Goal: Task Accomplishment & Management: Manage account settings

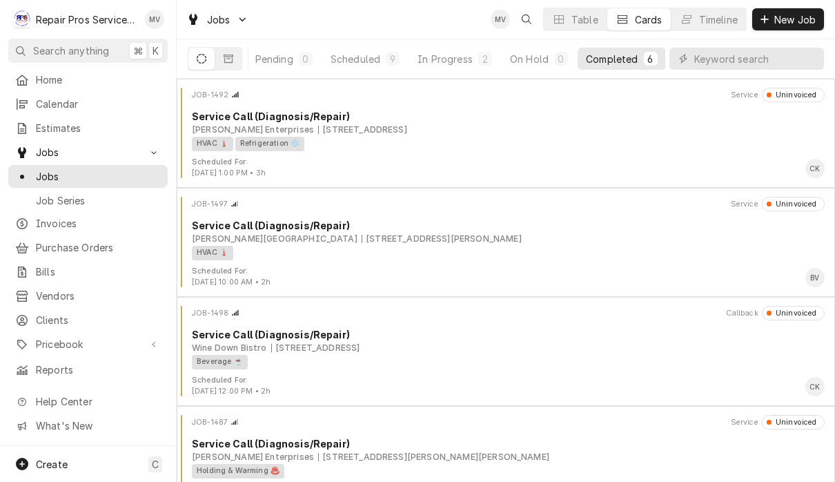
scroll to position [0, 84]
click at [628, 61] on div "Completed" at bounding box center [613, 59] width 52 height 14
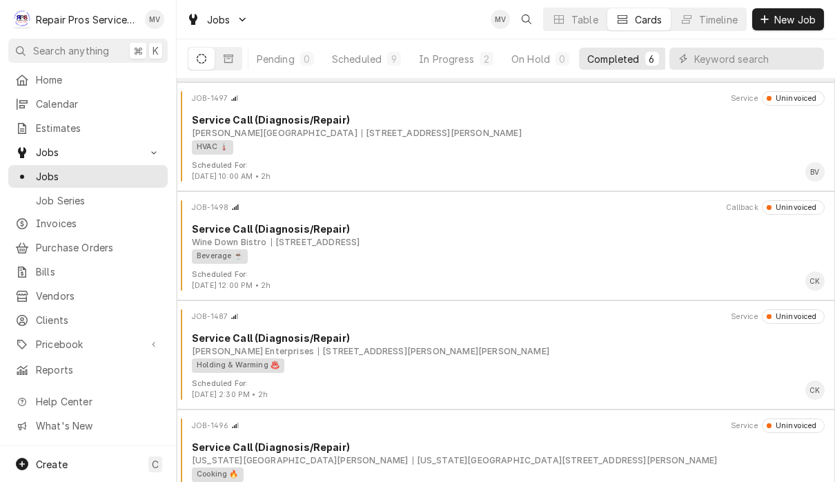
scroll to position [107, 0]
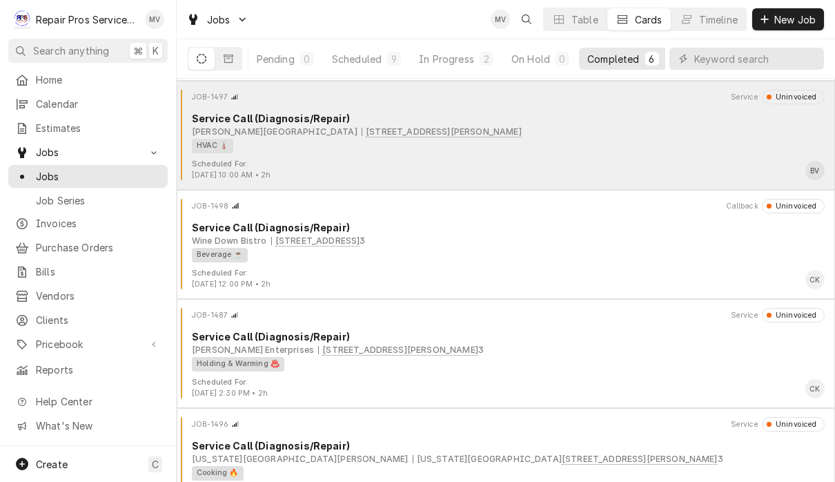
click at [558, 150] on div "HVAC 🌡️" at bounding box center [503, 146] width 623 height 14
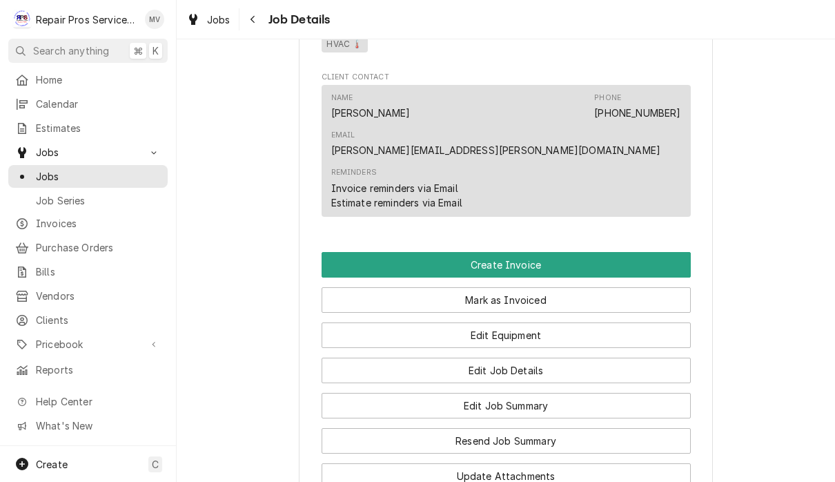
scroll to position [797, 0]
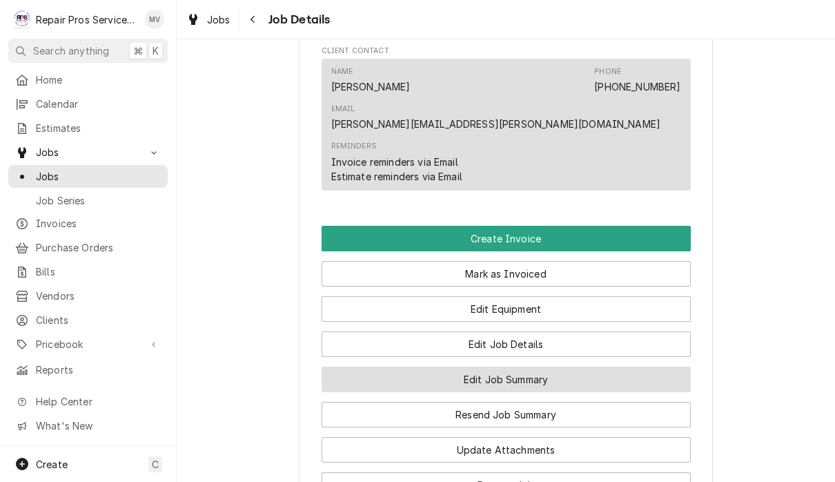
click at [566, 366] on button "Edit Job Summary" at bounding box center [506, 379] width 369 height 26
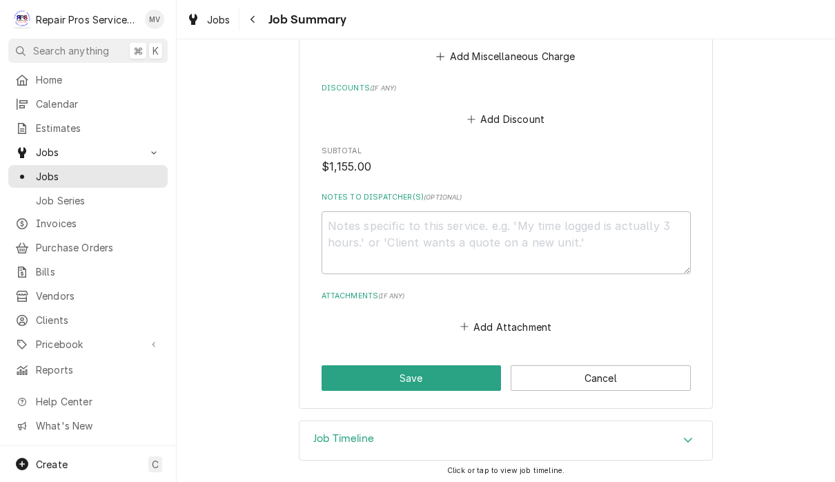
scroll to position [2115, 0]
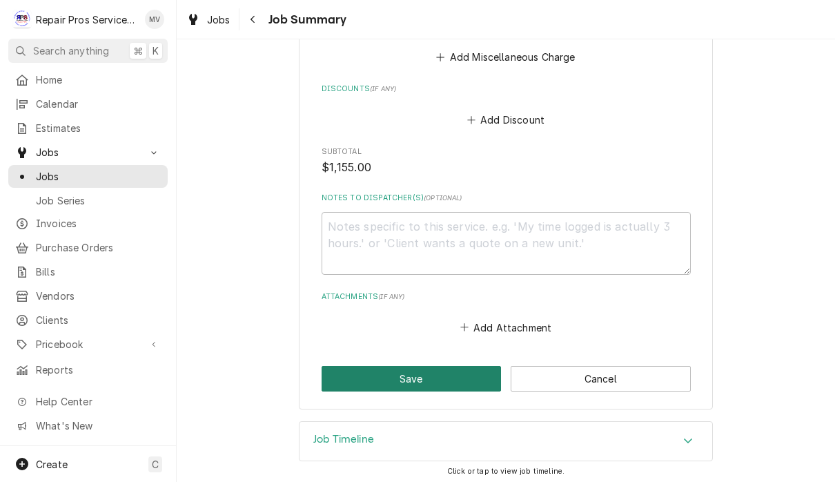
click at [439, 386] on button "Save" at bounding box center [412, 379] width 180 height 26
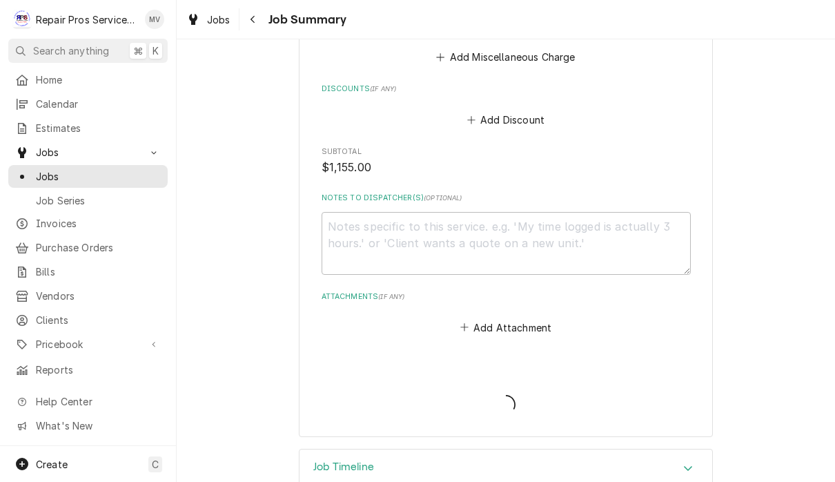
type textarea "x"
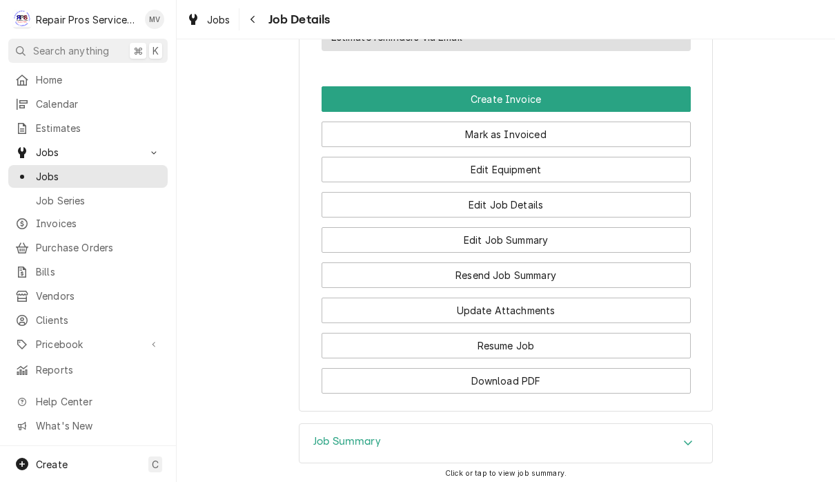
scroll to position [898, 0]
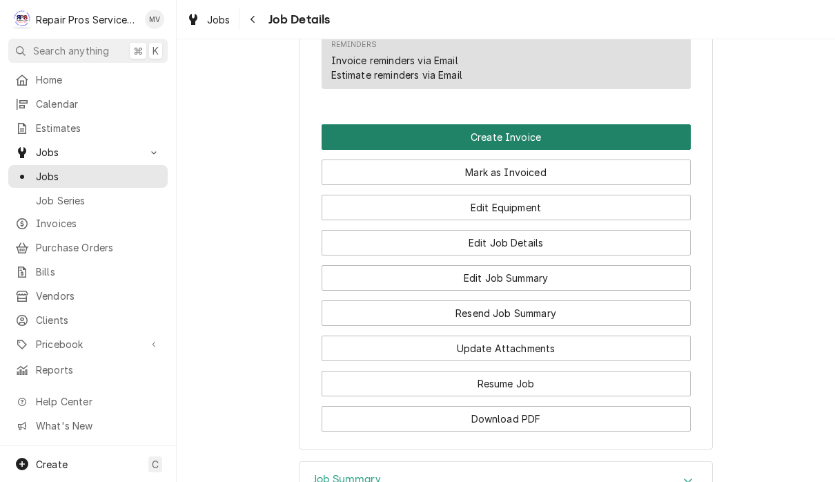
click at [528, 124] on button "Create Invoice" at bounding box center [506, 137] width 369 height 26
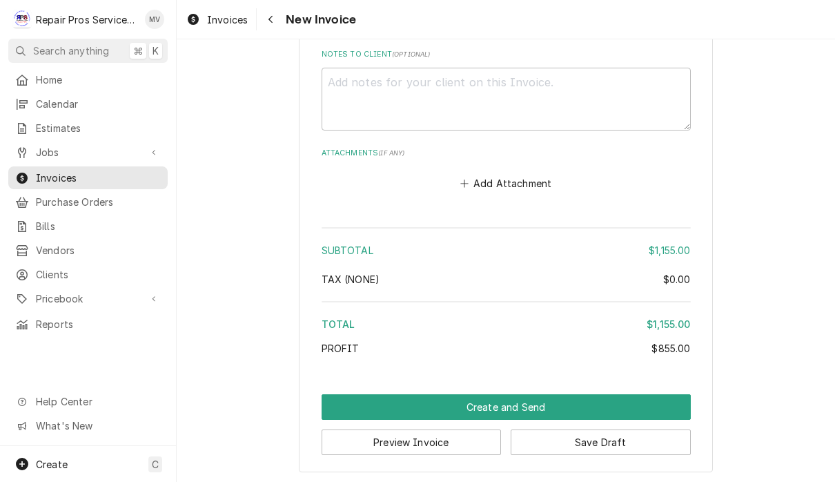
scroll to position [3024, 0]
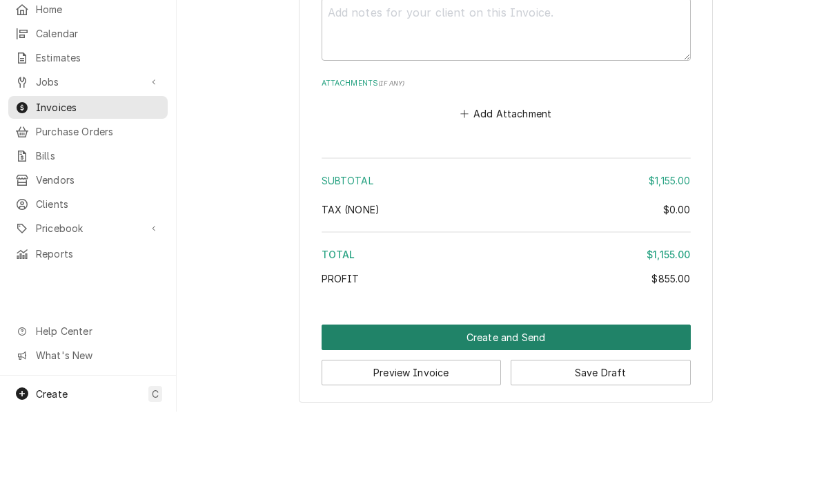
click at [569, 395] on button "Create and Send" at bounding box center [506, 408] width 369 height 26
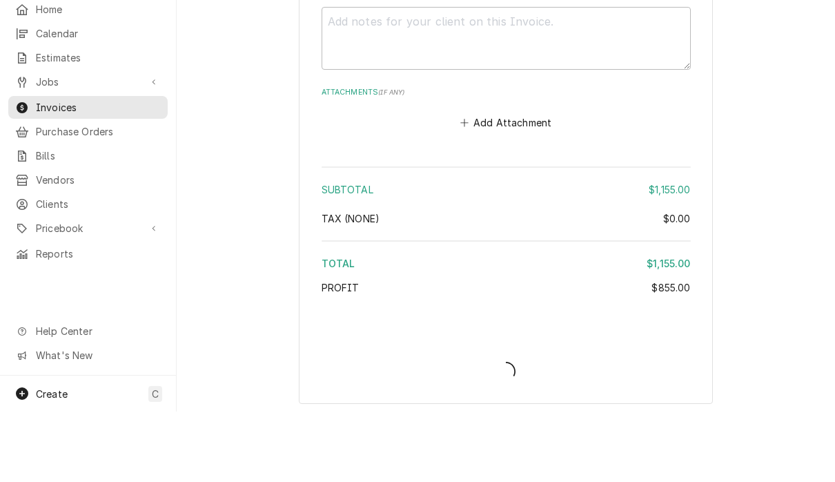
type textarea "x"
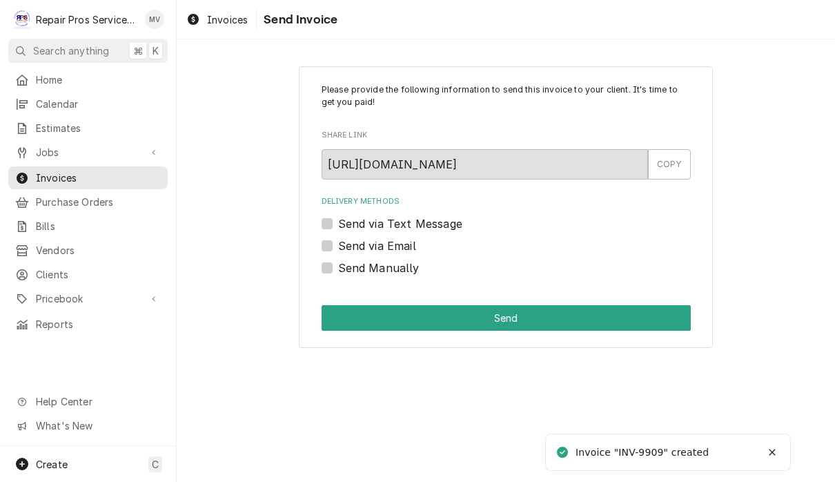
click at [401, 271] on label "Send Manually" at bounding box center [378, 267] width 81 height 17
click at [401, 271] on input "Send Manually" at bounding box center [522, 274] width 369 height 30
checkbox input "true"
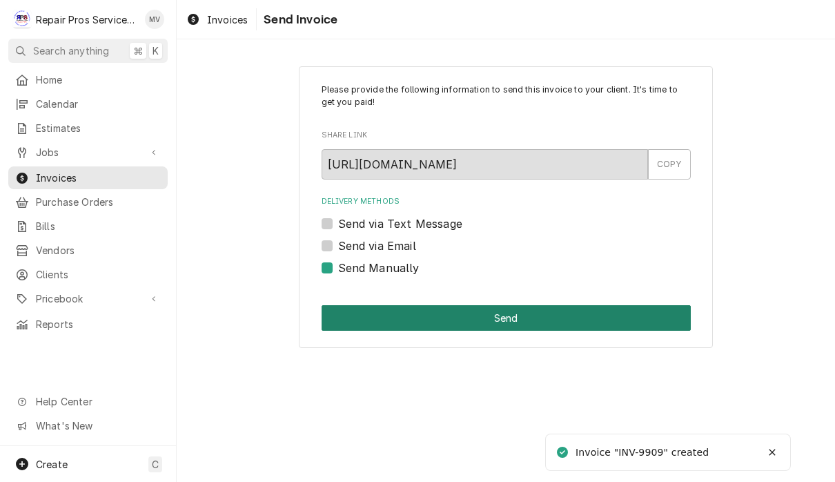
click at [541, 322] on button "Send" at bounding box center [506, 318] width 369 height 26
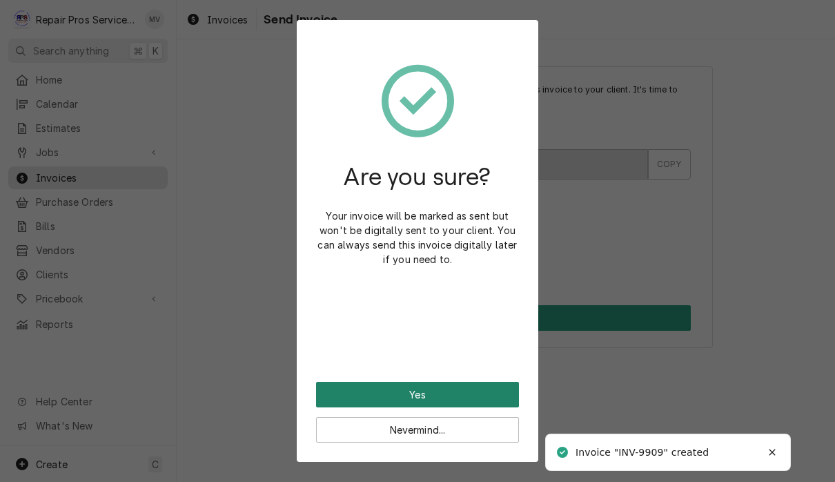
click at [485, 399] on button "Yes" at bounding box center [417, 395] width 203 height 26
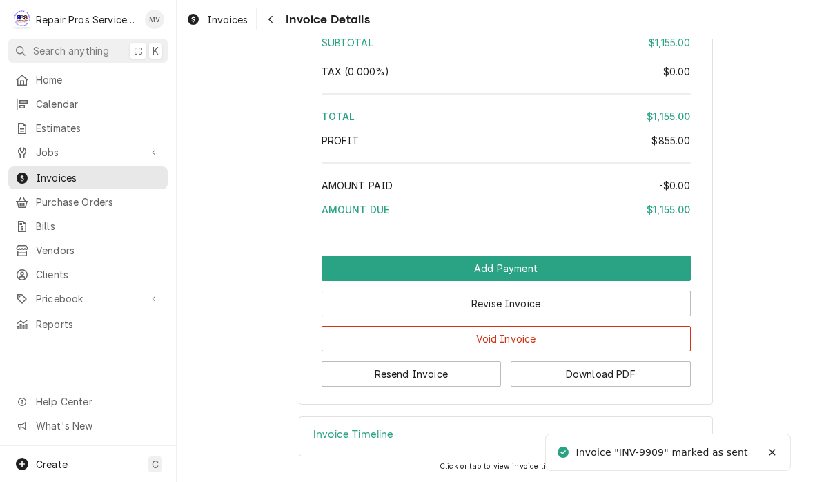
scroll to position [2938, 0]
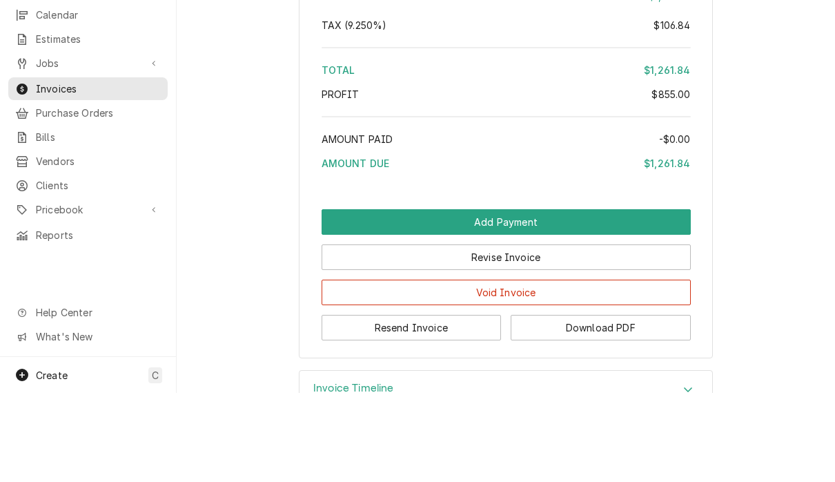
scroll to position [2889, 0]
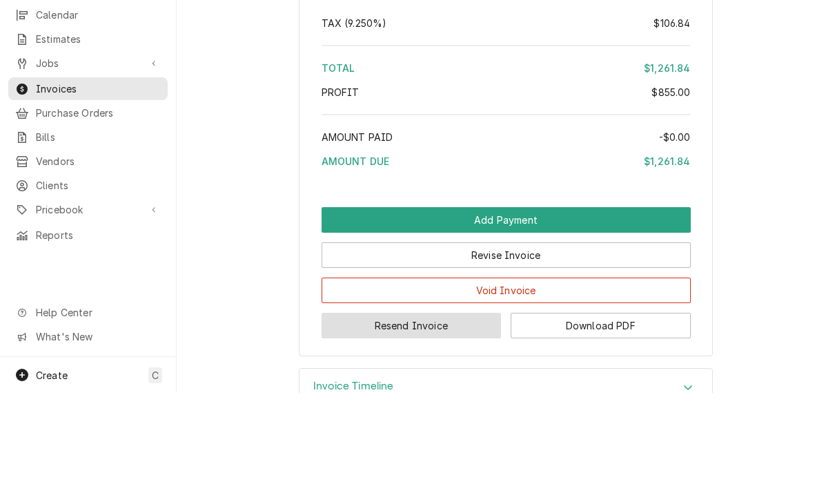
click at [455, 402] on button "Resend Invoice" at bounding box center [412, 415] width 180 height 26
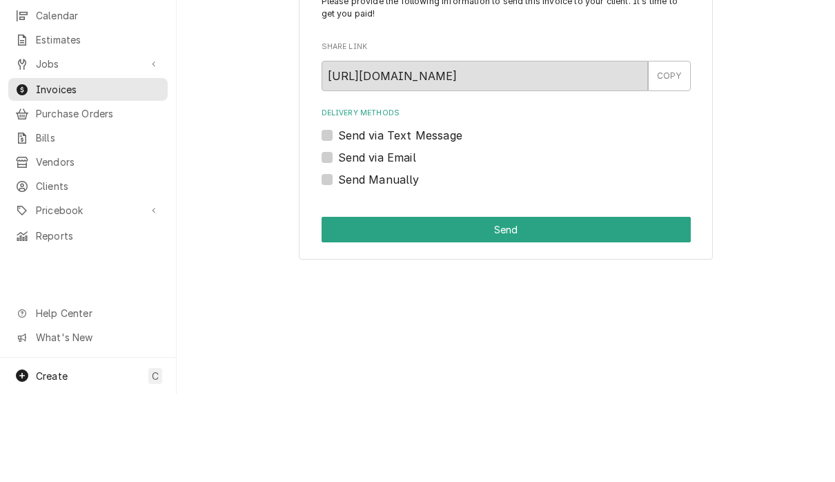
click at [413, 237] on label "Send via Email" at bounding box center [377, 245] width 78 height 17
click at [413, 237] on input "Send via Email" at bounding box center [522, 252] width 369 height 30
checkbox input "true"
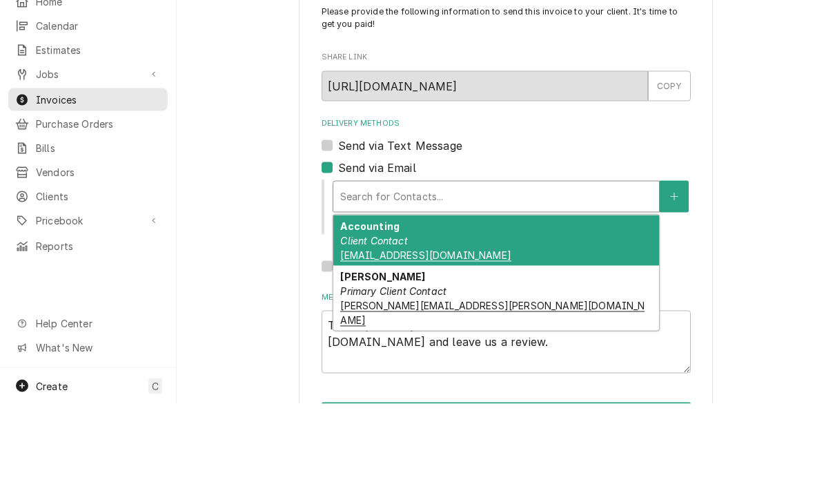
click at [402, 313] on em "Client Contact" at bounding box center [373, 319] width 67 height 12
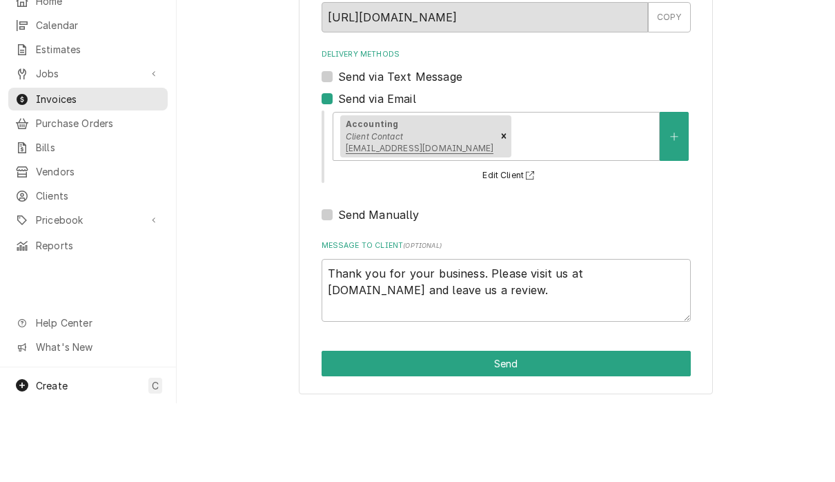
scroll to position [1, 0]
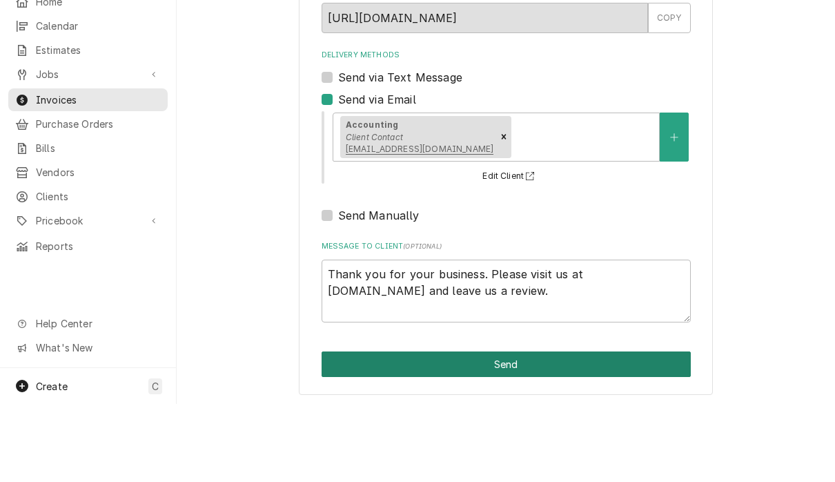
click at [607, 429] on button "Send" at bounding box center [506, 442] width 369 height 26
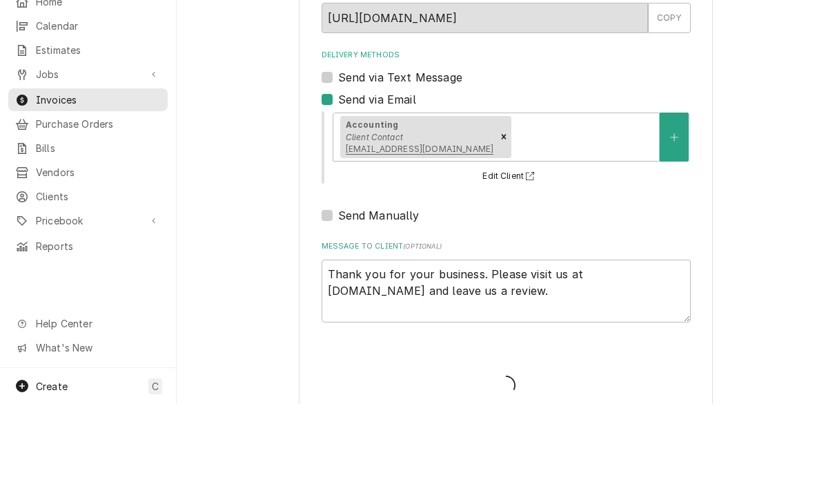
type textarea "x"
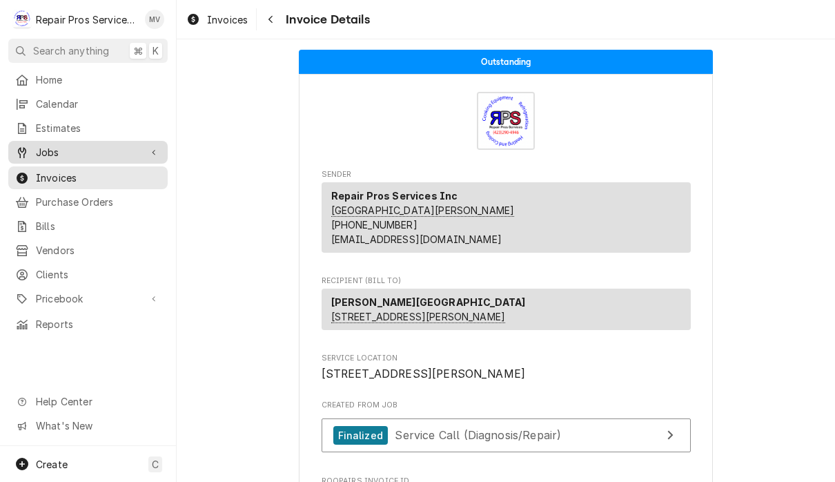
click at [59, 150] on span "Jobs" at bounding box center [88, 152] width 104 height 14
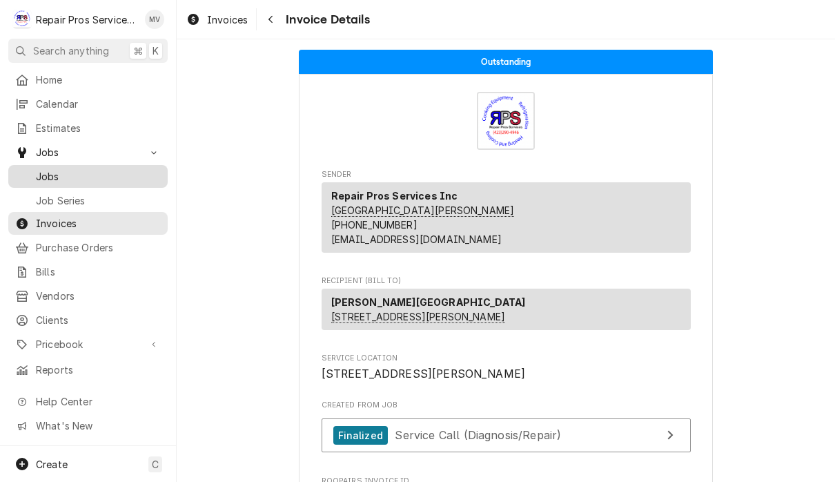
click at [47, 175] on span "Jobs" at bounding box center [98, 176] width 125 height 14
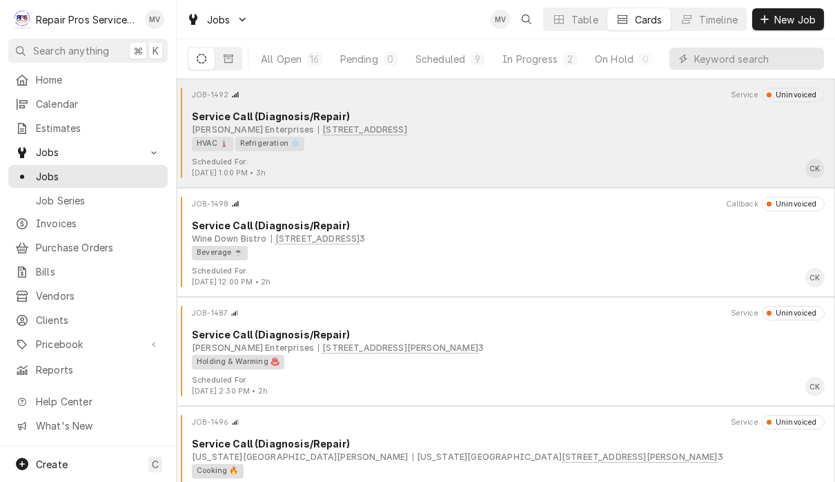
click at [561, 142] on div "HVAC 🌡️ Refrigeration ❄️" at bounding box center [503, 144] width 623 height 14
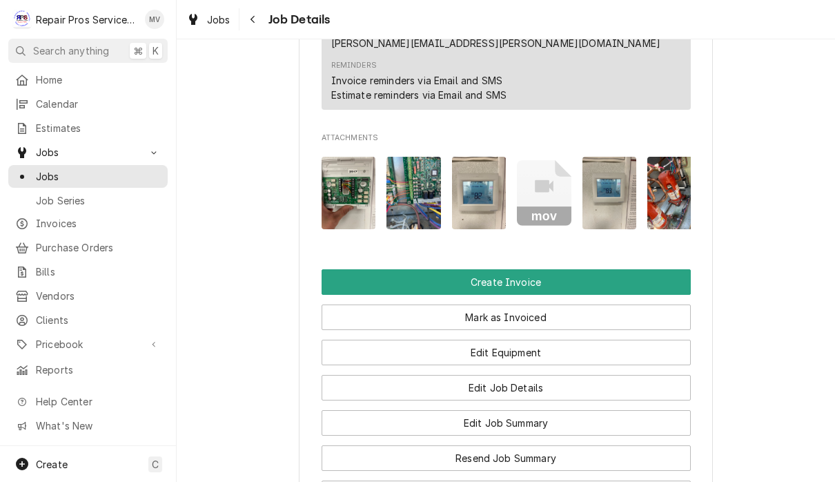
scroll to position [933, 0]
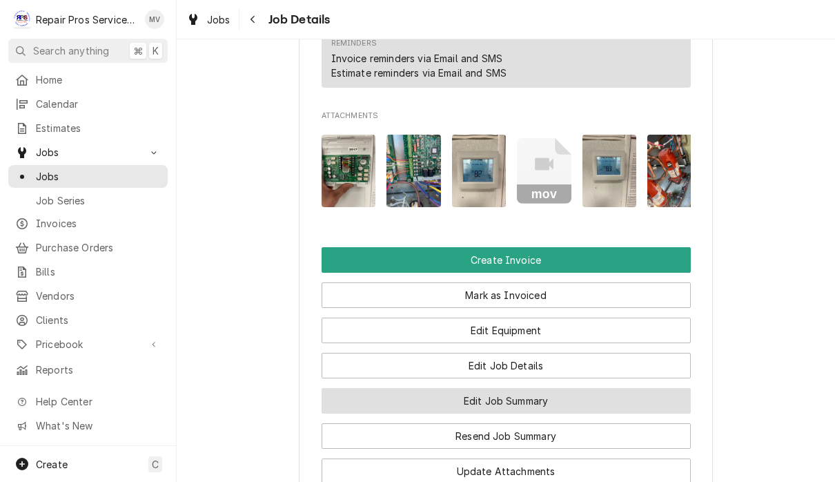
click at [608, 388] on button "Edit Job Summary" at bounding box center [506, 401] width 369 height 26
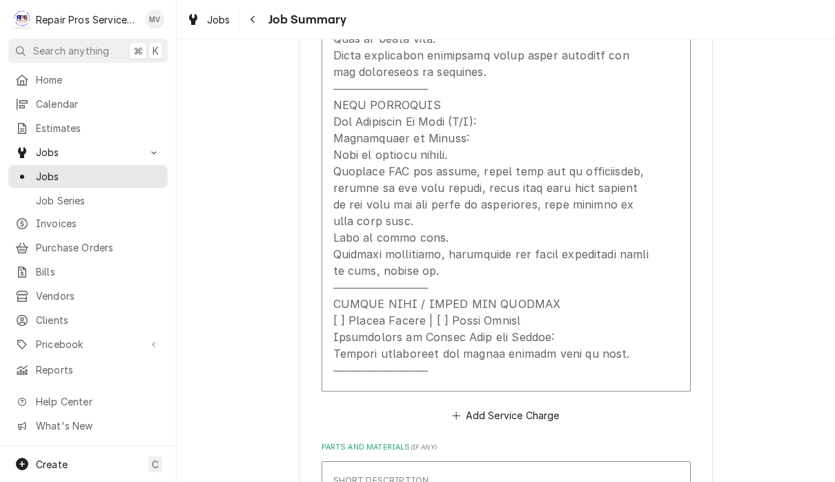
scroll to position [1142, 0]
click at [718, 349] on div "[PERSON_NAME] Enterprises KFC Dayton / [STREET_ADDRESS] Please provide a summar…" at bounding box center [506, 121] width 658 height 2419
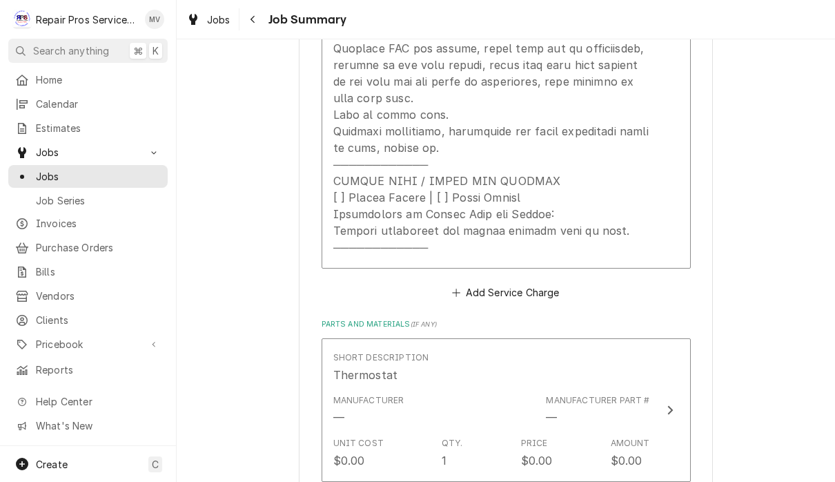
scroll to position [1269, 0]
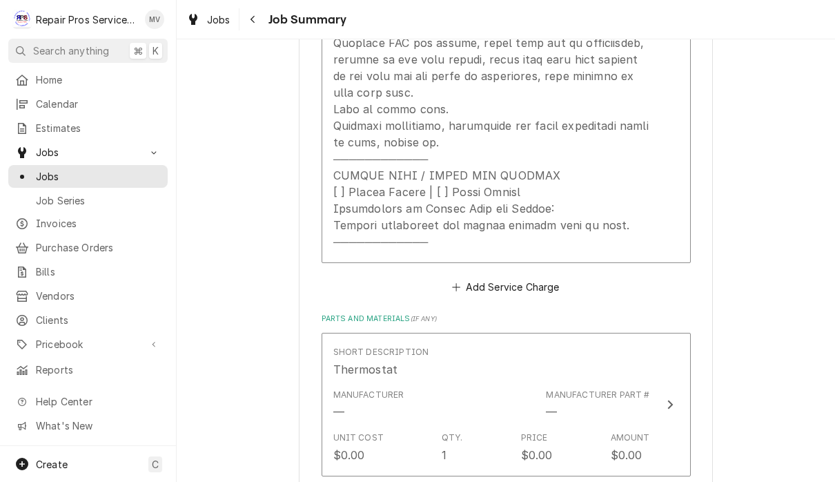
copy div "LOREM IPSUMDOL [ ] Si Ametc Adipi [ ] Elits Doeius tem Incidi [ ] Utlabor Etdol…"
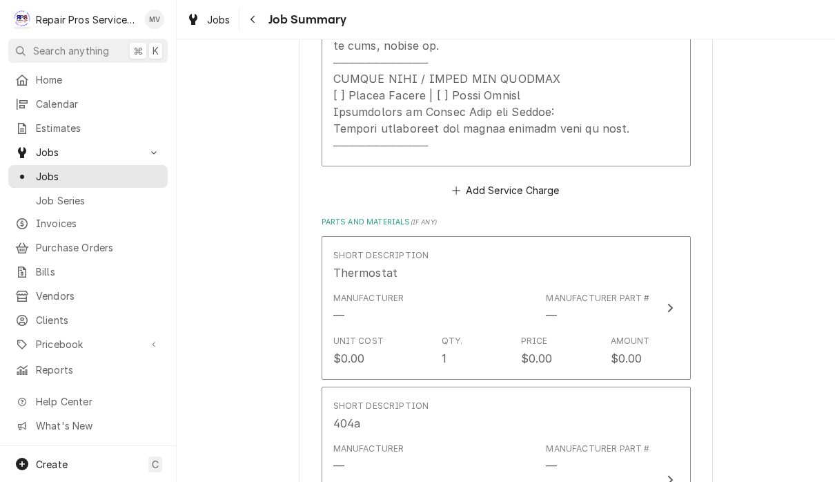
scroll to position [1368, 0]
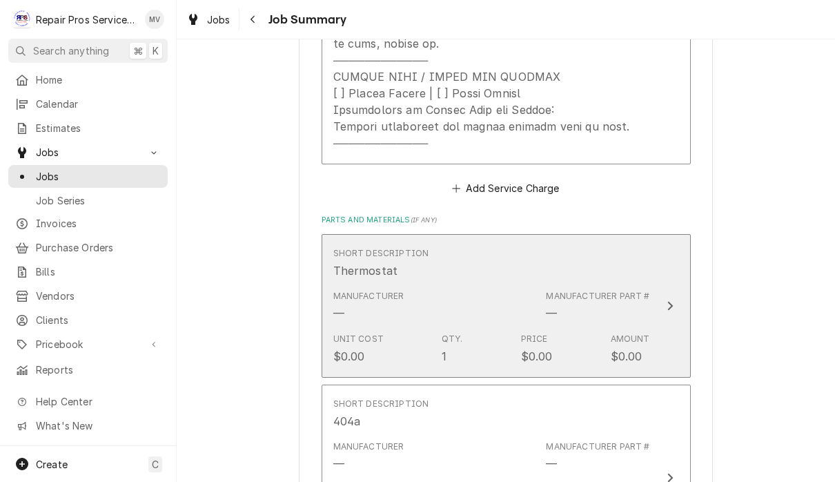
click at [672, 303] on icon "Update Line Item" at bounding box center [670, 305] width 7 height 11
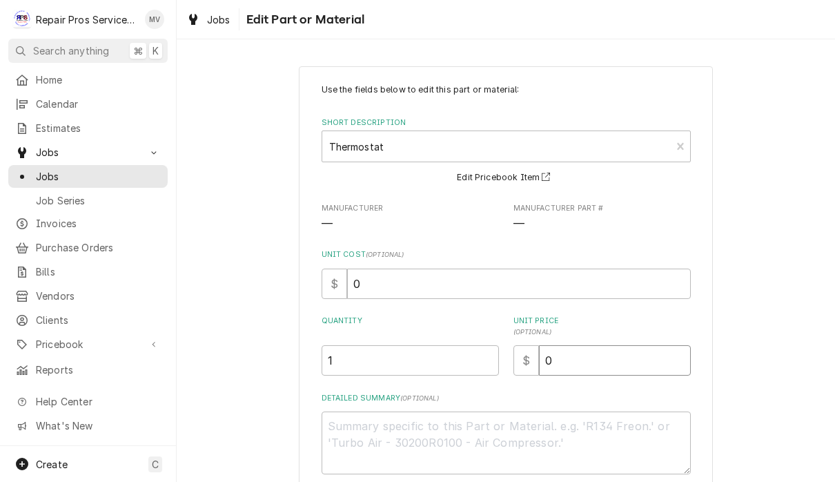
click at [598, 366] on input "0" at bounding box center [615, 360] width 152 height 30
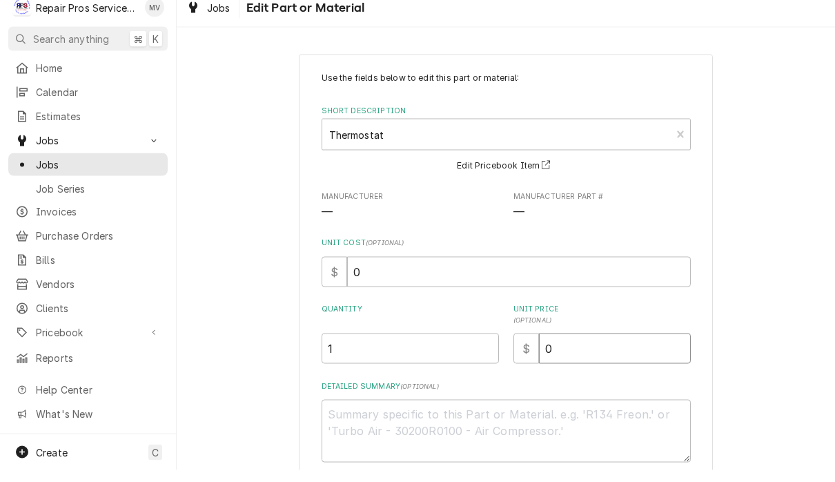
type textarea "x"
type input "3"
type textarea "x"
type input "38"
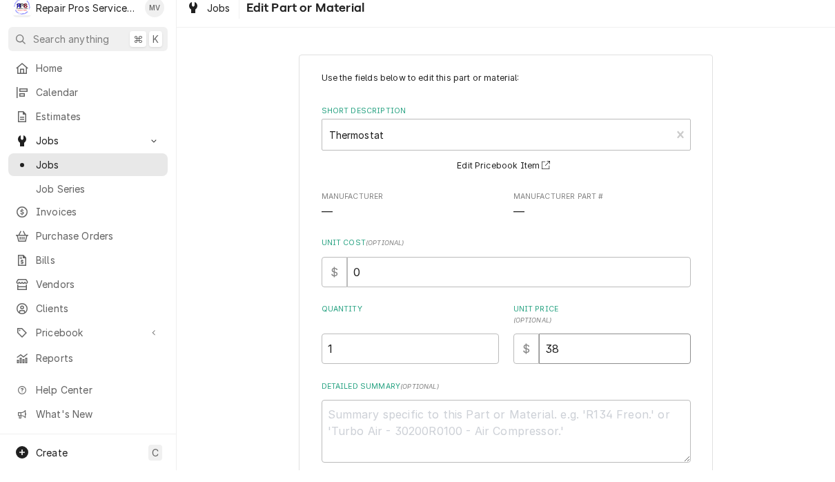
type textarea "x"
type input "388"
type textarea "x"
type input "388.1"
type textarea "x"
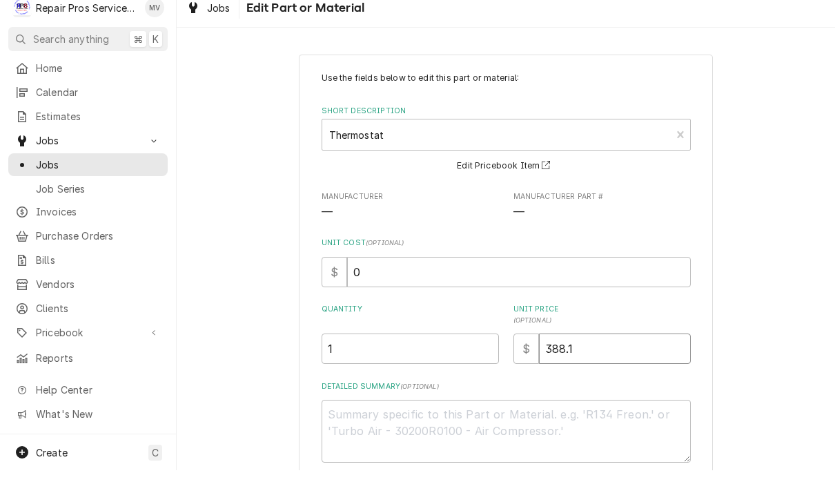
type input "388.10"
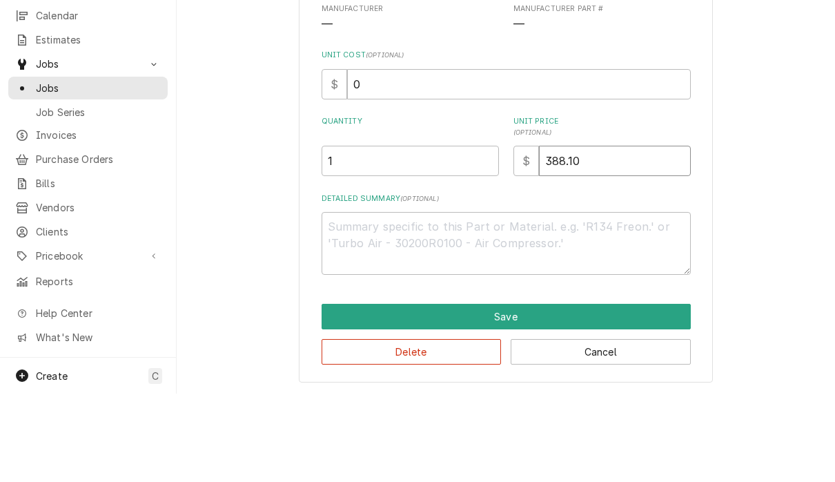
scroll to position [110, 0]
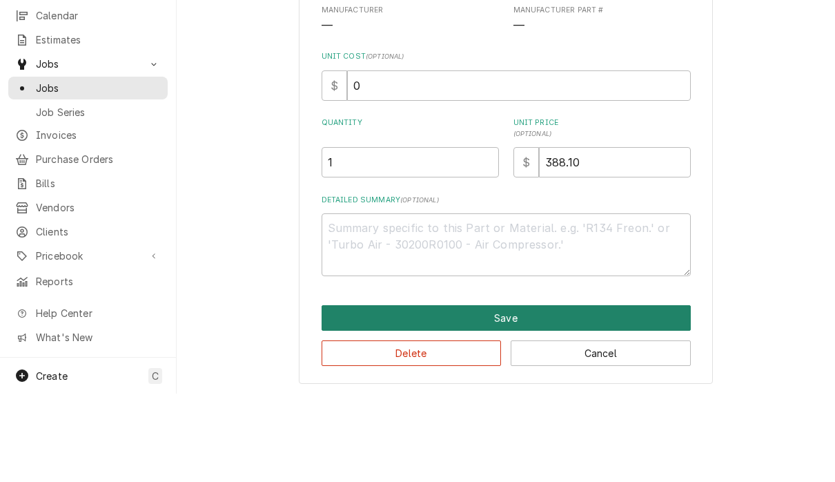
click at [534, 393] on button "Save" at bounding box center [506, 406] width 369 height 26
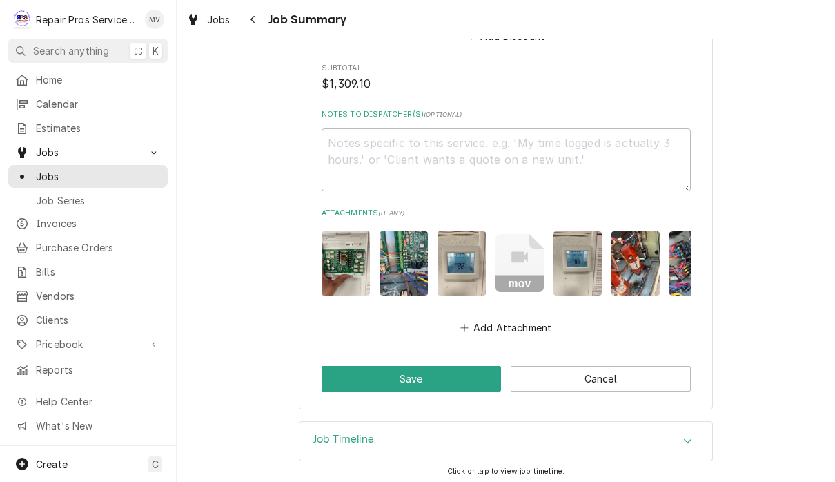
scroll to position [2051, 0]
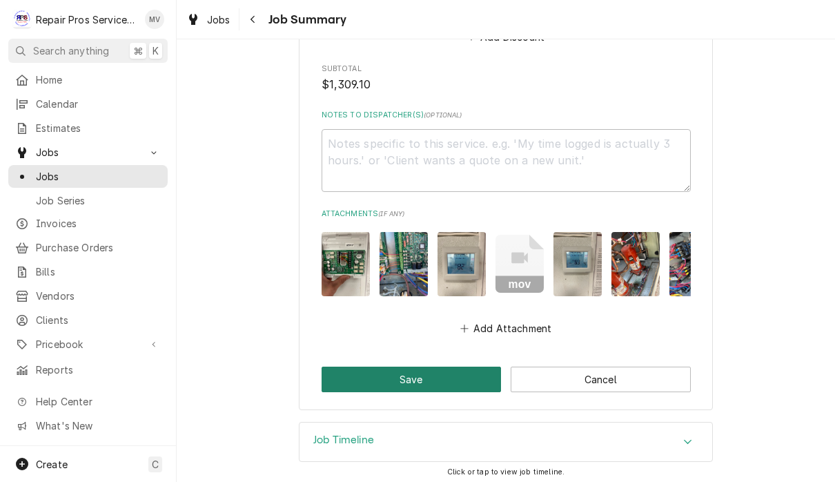
click at [439, 380] on button "Save" at bounding box center [412, 379] width 180 height 26
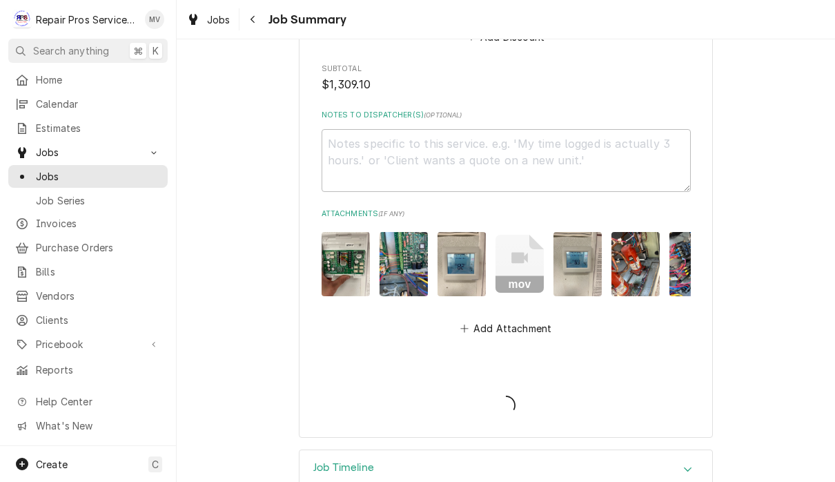
type textarea "x"
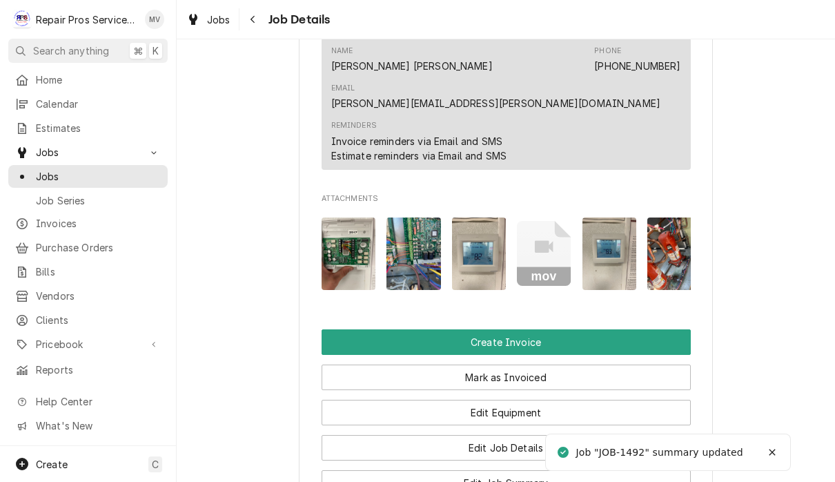
scroll to position [868, 0]
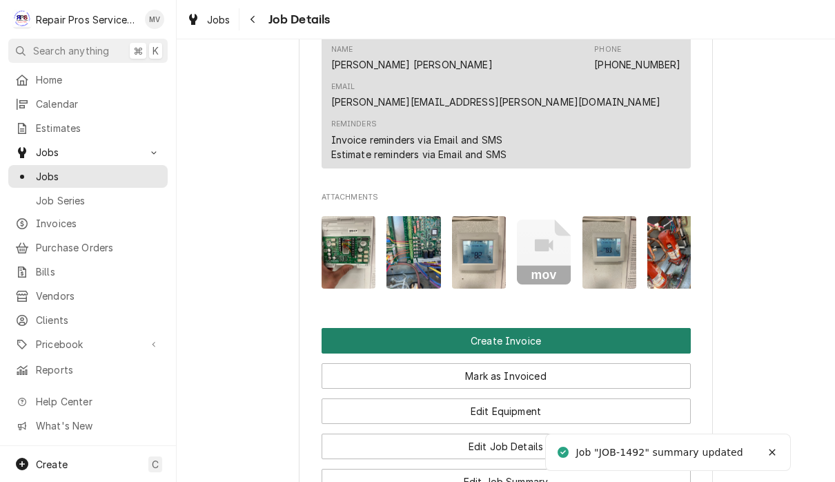
click at [597, 328] on button "Create Invoice" at bounding box center [506, 341] width 369 height 26
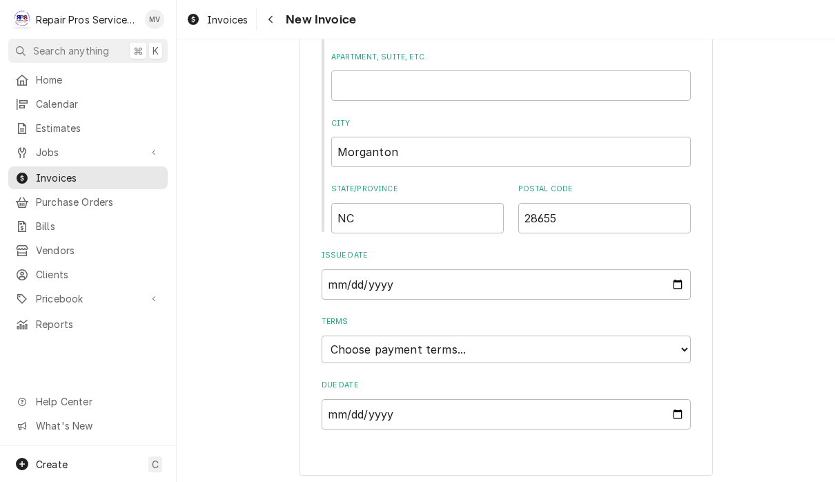
scroll to position [618, 0]
click at [636, 347] on select "Choose payment terms... Same Day Net 7 Net 14 Net 21 Net 30 Net 45 Net 60 Net 90" at bounding box center [506, 350] width 369 height 28
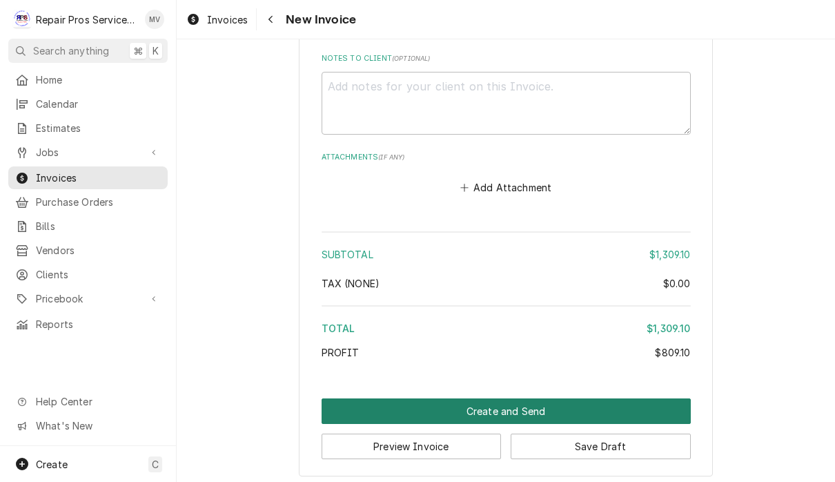
click at [557, 402] on button "Create and Send" at bounding box center [506, 411] width 369 height 26
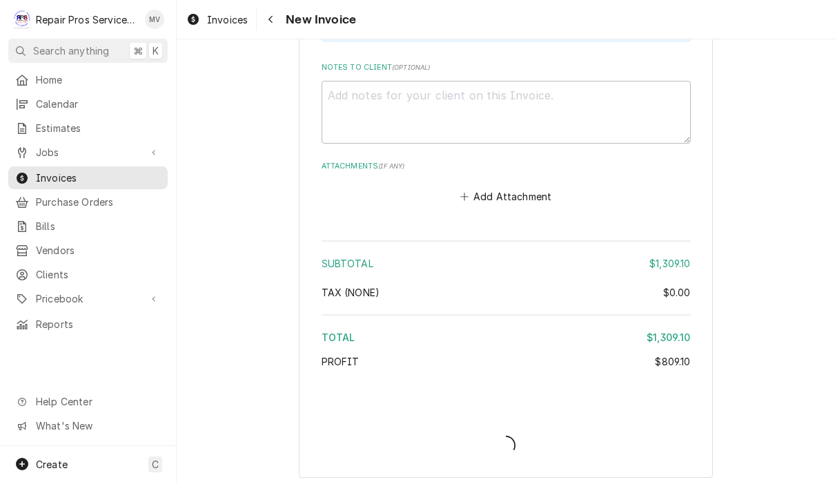
type textarea "x"
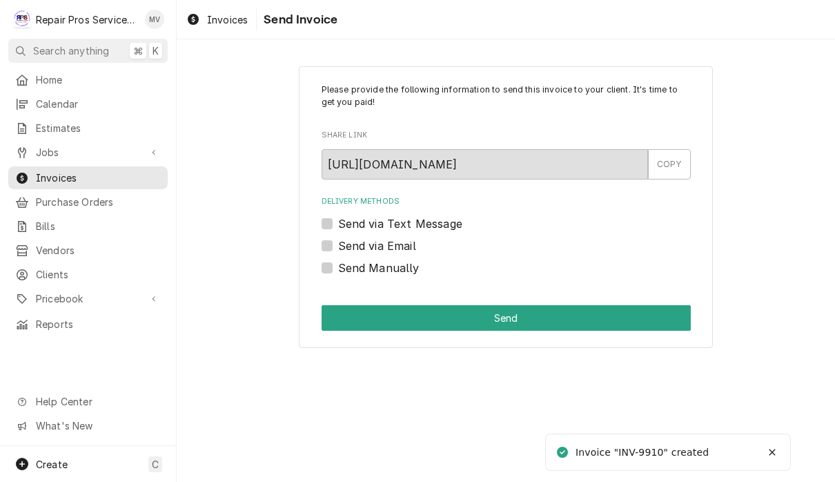
click at [425, 262] on div "Send Manually" at bounding box center [506, 267] width 369 height 17
click at [366, 274] on label "Send Manually" at bounding box center [378, 267] width 81 height 17
click at [366, 274] on input "Send Manually" at bounding box center [522, 274] width 369 height 30
checkbox input "true"
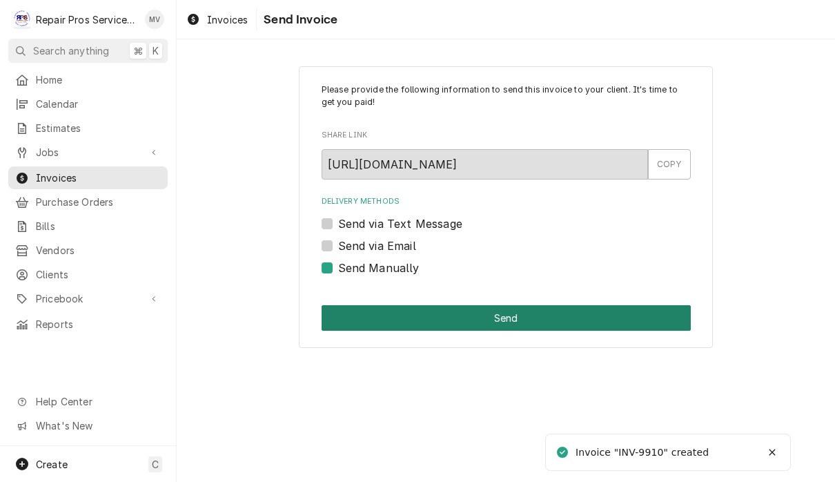
click at [541, 328] on button "Send" at bounding box center [506, 318] width 369 height 26
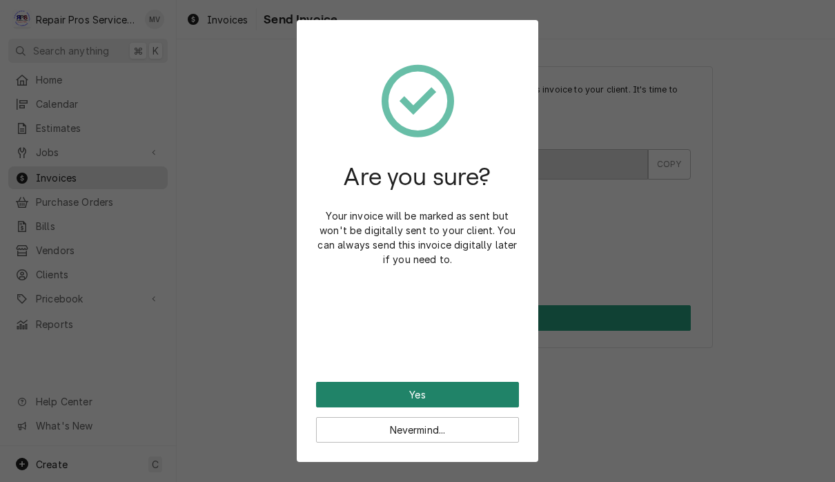
click at [470, 394] on button "Yes" at bounding box center [417, 395] width 203 height 26
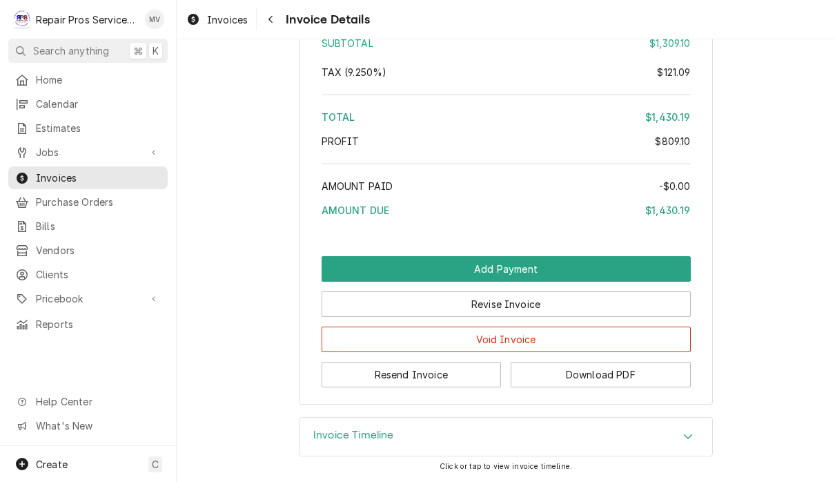
scroll to position [2791, 0]
click at [459, 374] on button "Resend Invoice" at bounding box center [412, 375] width 180 height 26
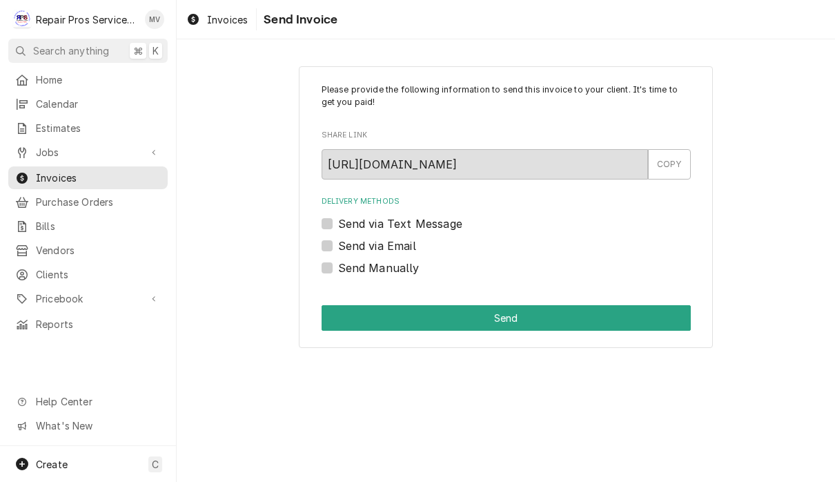
click at [397, 244] on label "Send via Email" at bounding box center [377, 245] width 78 height 17
click at [397, 244] on input "Send via Email" at bounding box center [522, 252] width 369 height 30
checkbox input "true"
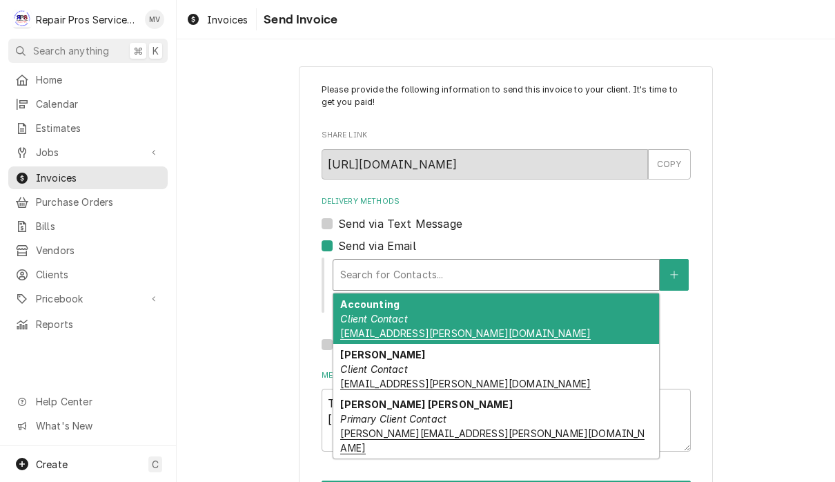
click at [427, 317] on div "Accounting Client Contact ap@fulenwider.net" at bounding box center [496, 318] width 326 height 50
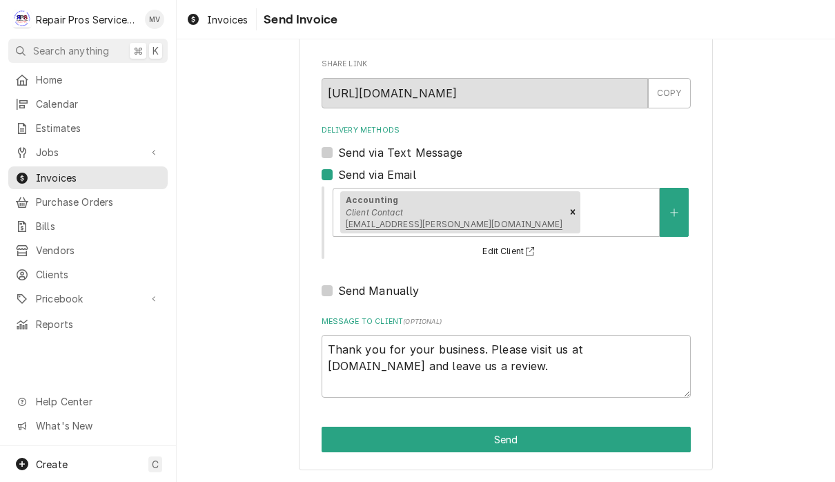
scroll to position [68, 0]
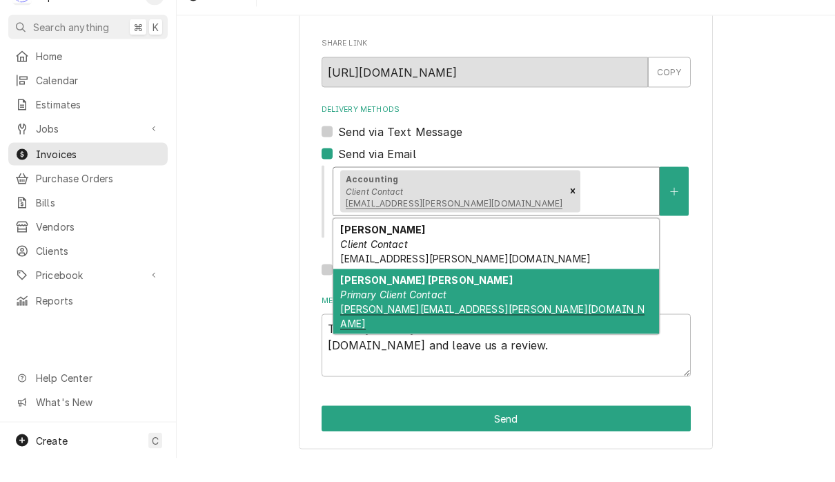
click at [564, 295] on div "Shaw Smitherman Primary Client Contact shaw@fulenwider.net" at bounding box center [496, 325] width 326 height 65
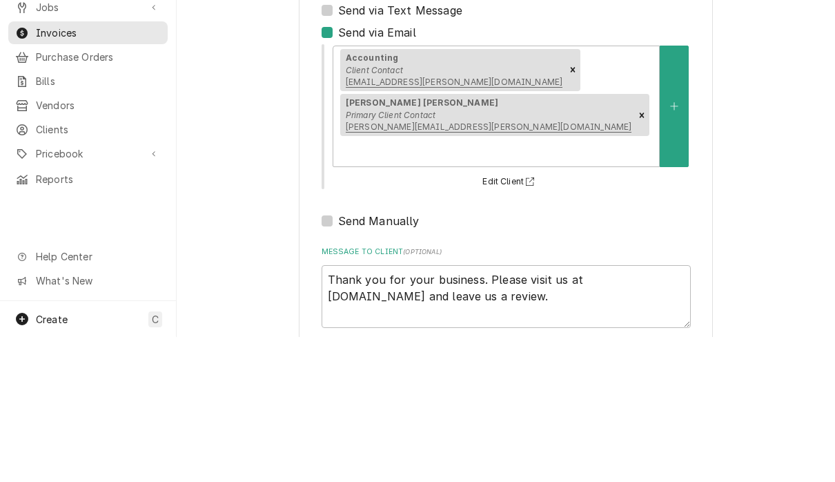
type textarea "x"
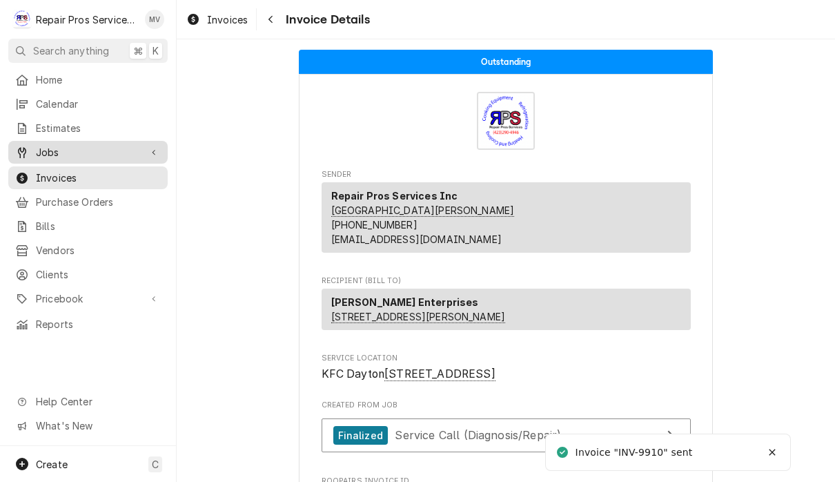
click at [77, 157] on link "Jobs" at bounding box center [87, 152] width 159 height 23
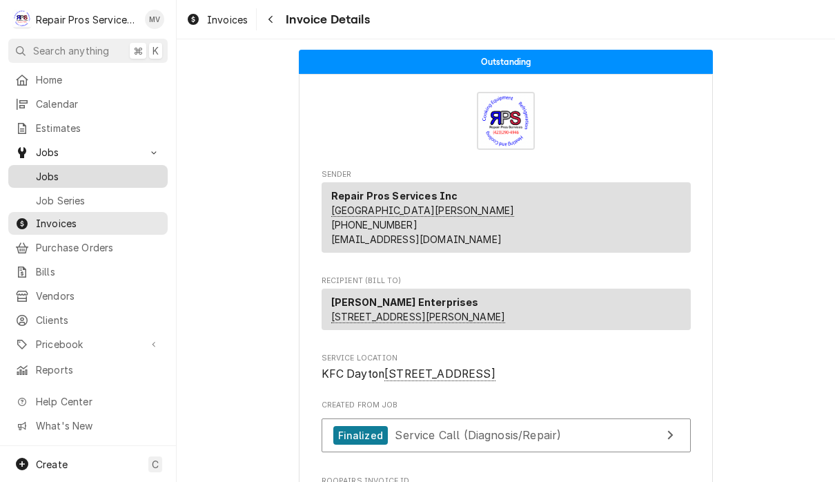
click at [65, 179] on link "Jobs" at bounding box center [87, 176] width 159 height 23
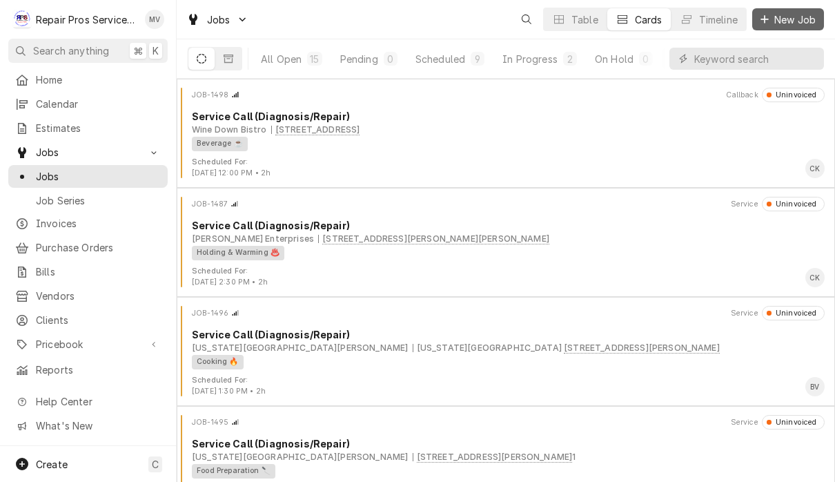
click at [792, 21] on span "New Job" at bounding box center [795, 19] width 47 height 14
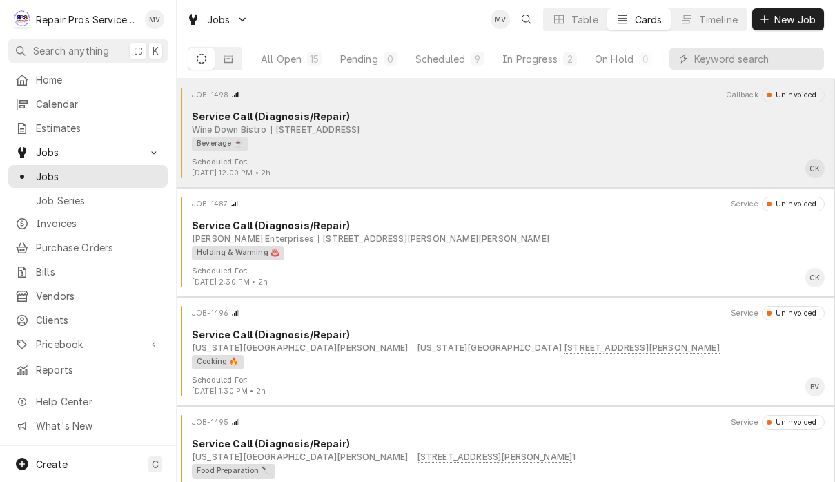
click at [526, 148] on div "Beverage ☕" at bounding box center [503, 144] width 623 height 14
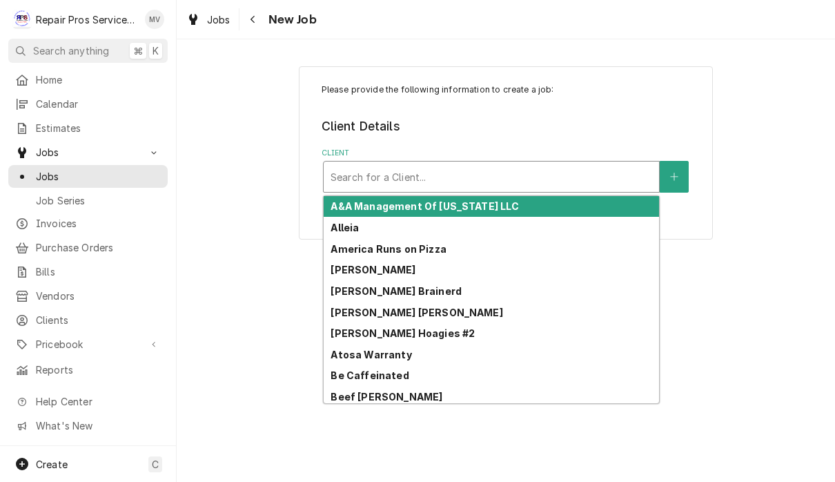
type input "d"
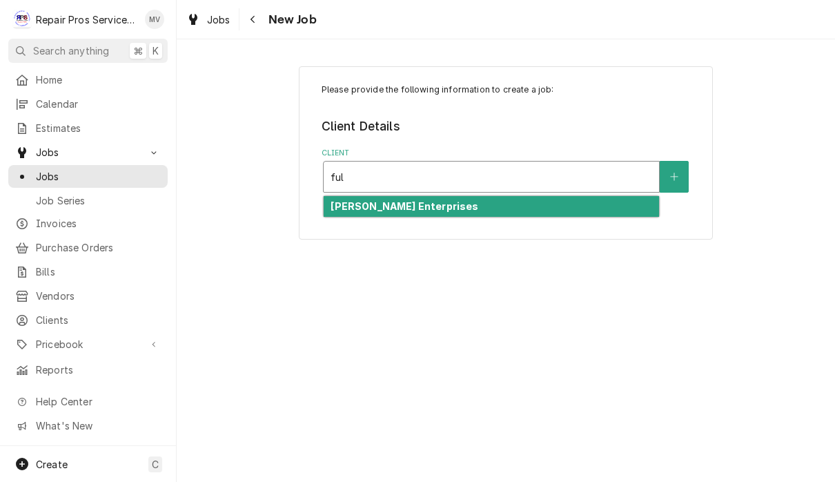
click at [458, 208] on div "[PERSON_NAME] Enterprises" at bounding box center [491, 206] width 335 height 21
type input "ful"
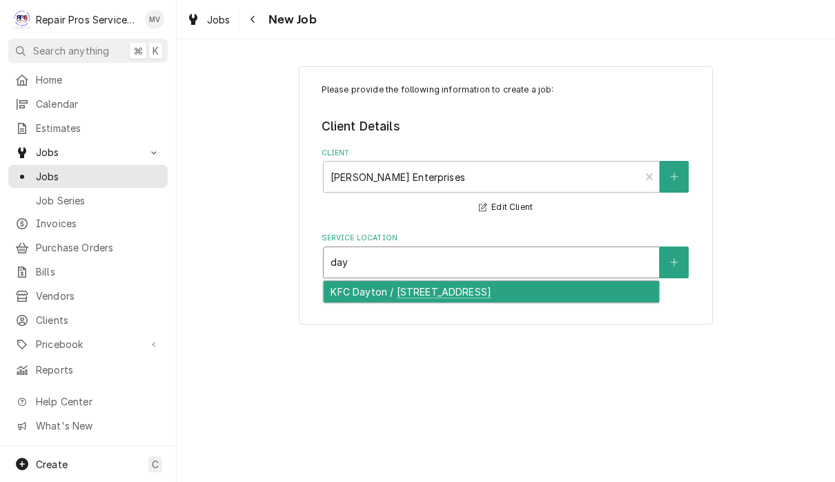
click at [422, 290] on div "KFC Dayton / [STREET_ADDRESS]" at bounding box center [491, 291] width 335 height 21
type input "day"
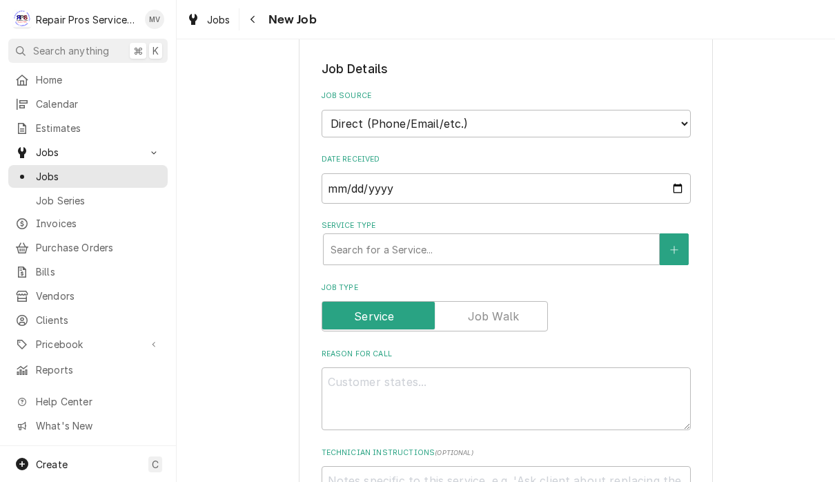
scroll to position [271, 0]
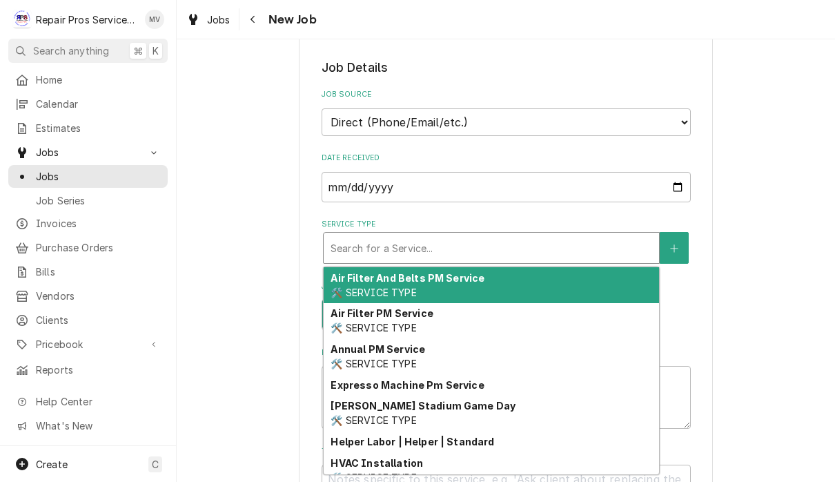
type textarea "x"
type input "d"
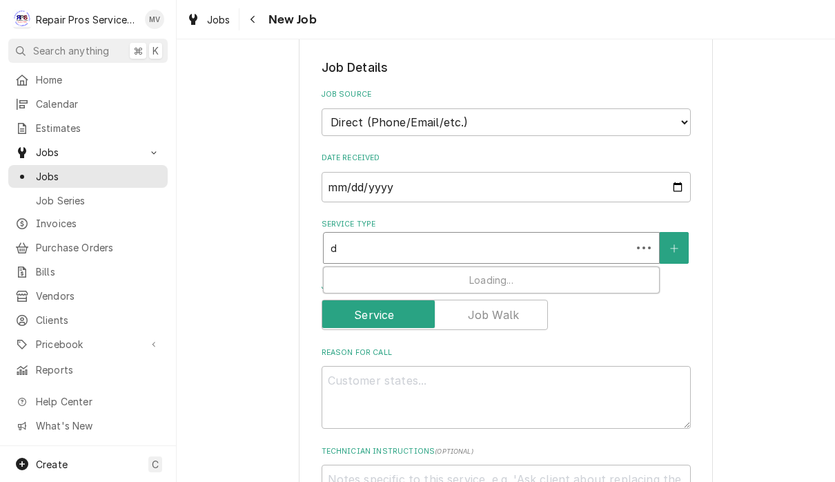
type textarea "x"
type input "di"
type textarea "x"
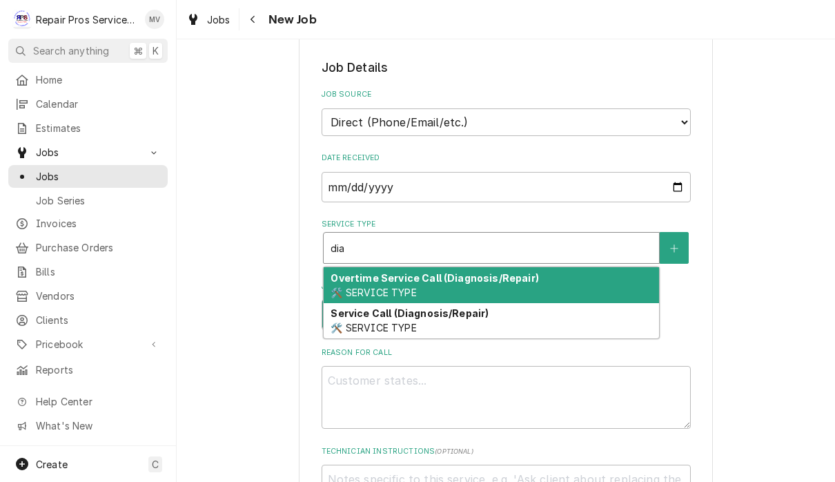
click at [423, 319] on div "Service Call (Diagnosis/Repair) 🛠️ SERVICE TYPE" at bounding box center [491, 321] width 335 height 36
type input "dia"
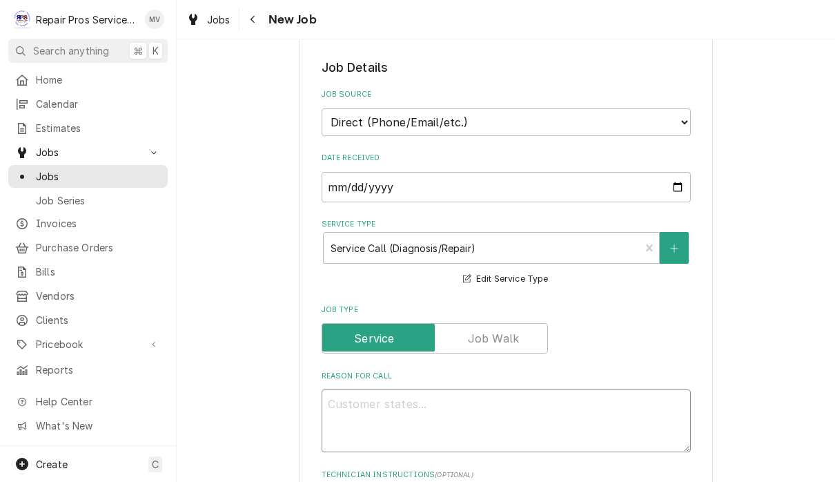
click at [371, 411] on textarea "Reason For Call" at bounding box center [506, 420] width 369 height 63
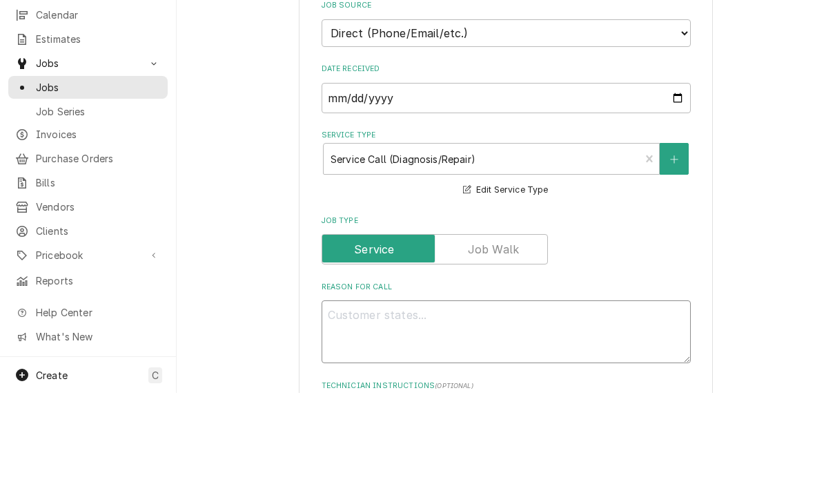
click at [381, 389] on textarea "Reason For Call" at bounding box center [506, 420] width 369 height 63
click at [337, 389] on textarea "Reason For Call" at bounding box center [506, 420] width 369 height 63
click at [362, 389] on textarea "Reason For Call" at bounding box center [506, 420] width 369 height 63
paste textarea "Replace evaporator and repair crimped line on roof."
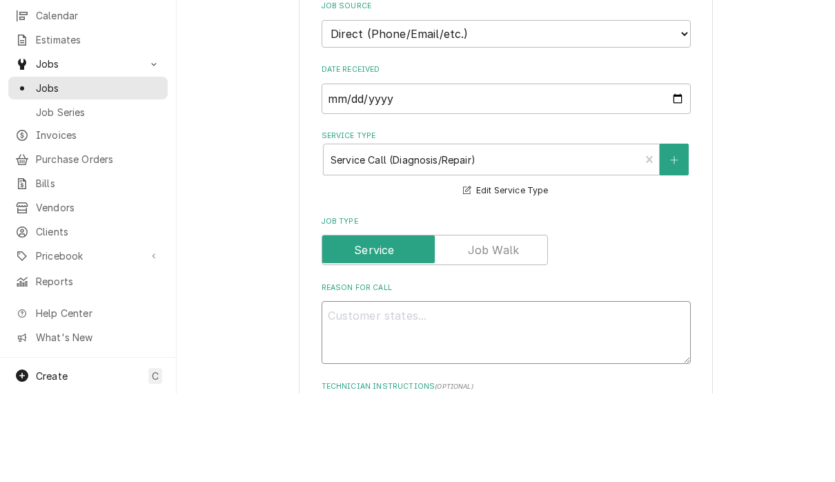
type textarea "x"
type textarea "Replace evaporator and repair crimped line on roof."
type textarea "x"
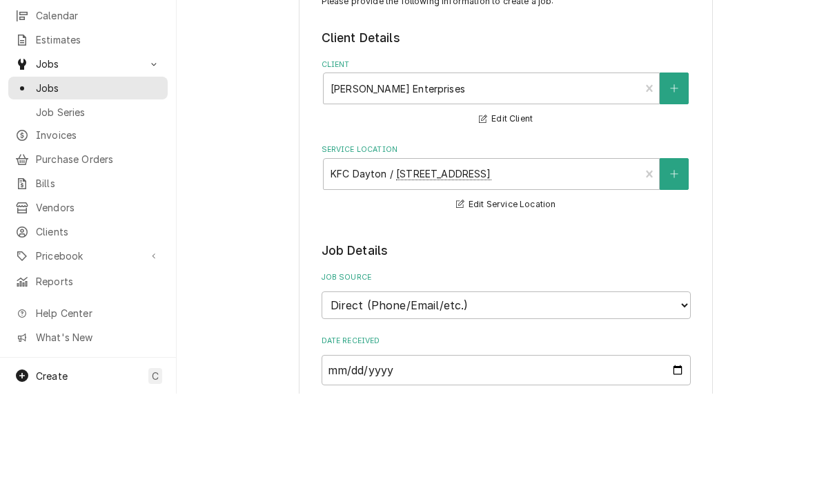
scroll to position [-1, 0]
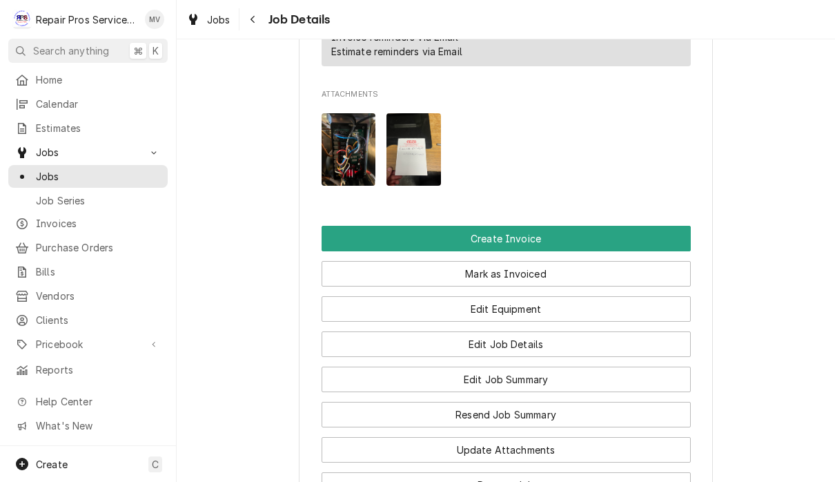
scroll to position [999, 0]
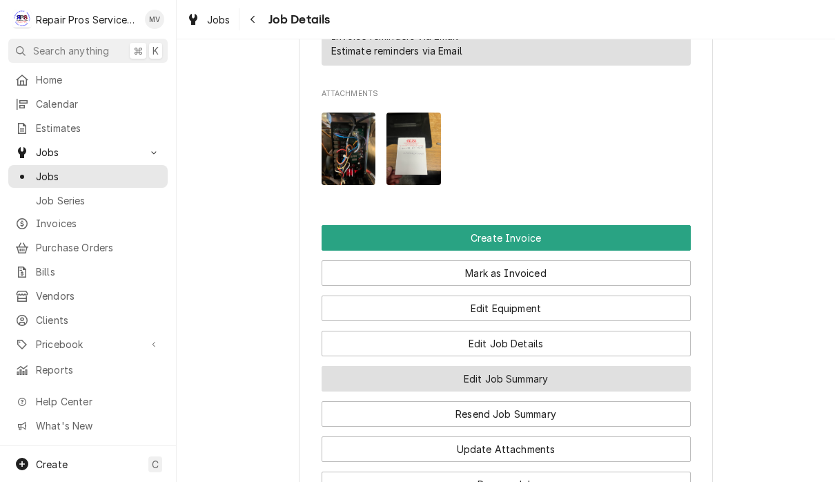
click at [598, 366] on button "Edit Job Summary" at bounding box center [506, 379] width 369 height 26
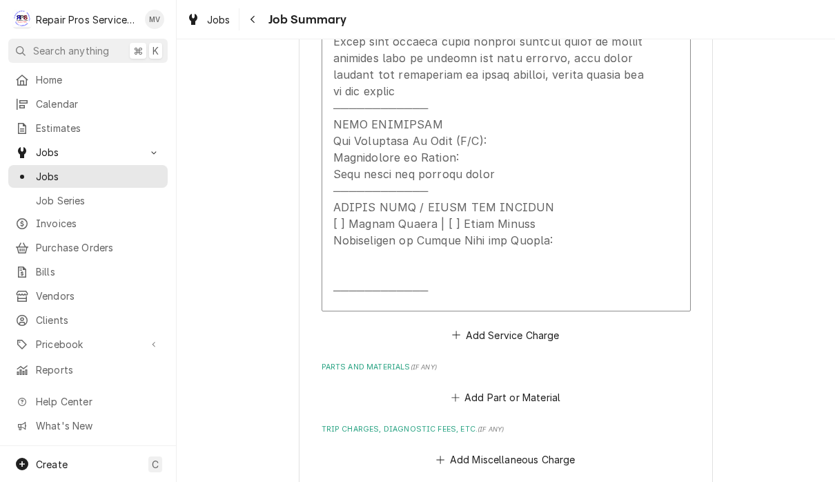
scroll to position [685, 0]
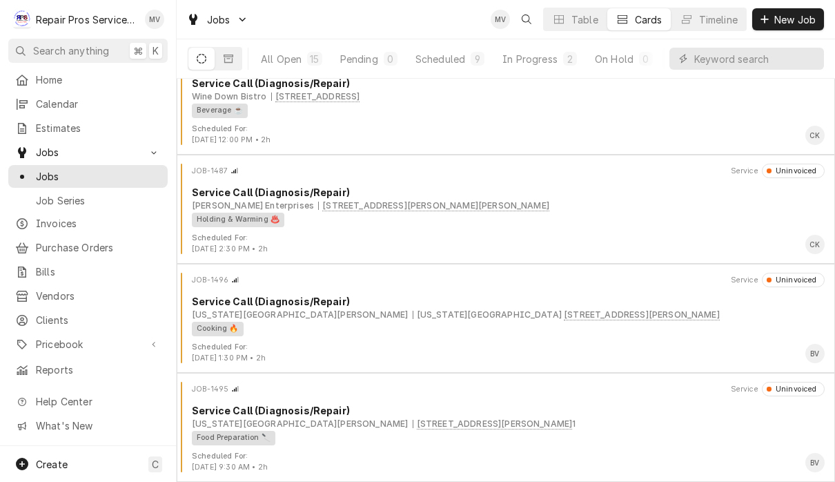
scroll to position [33, 0]
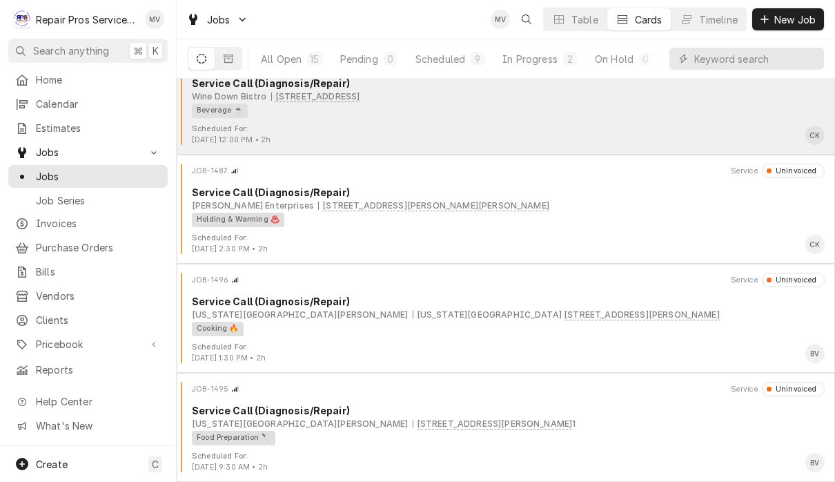
click at [538, 112] on div "Beverage ☕" at bounding box center [503, 111] width 623 height 14
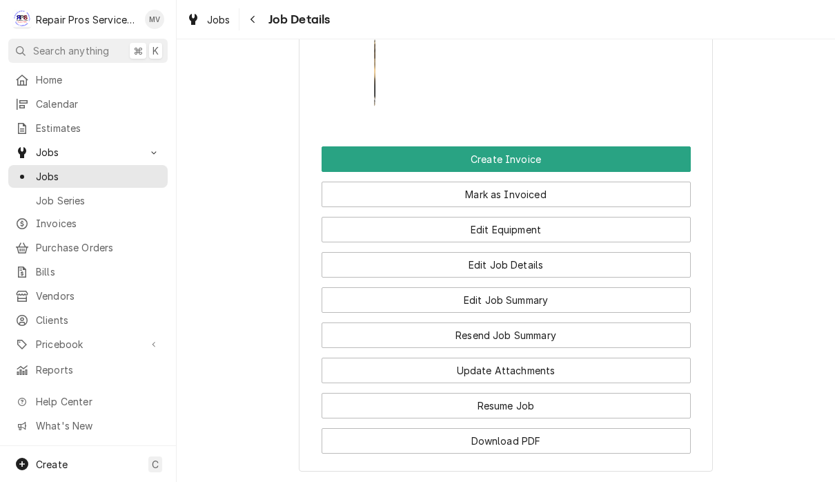
scroll to position [1092, 0]
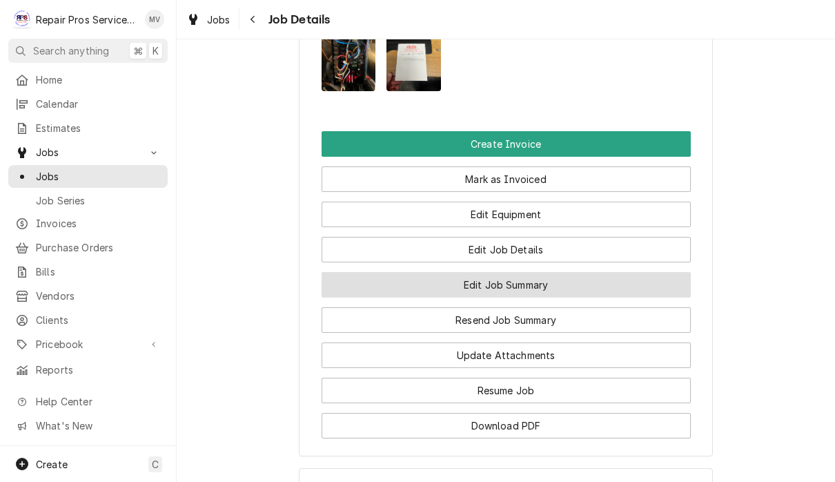
click at [638, 272] on button "Edit Job Summary" at bounding box center [506, 285] width 369 height 26
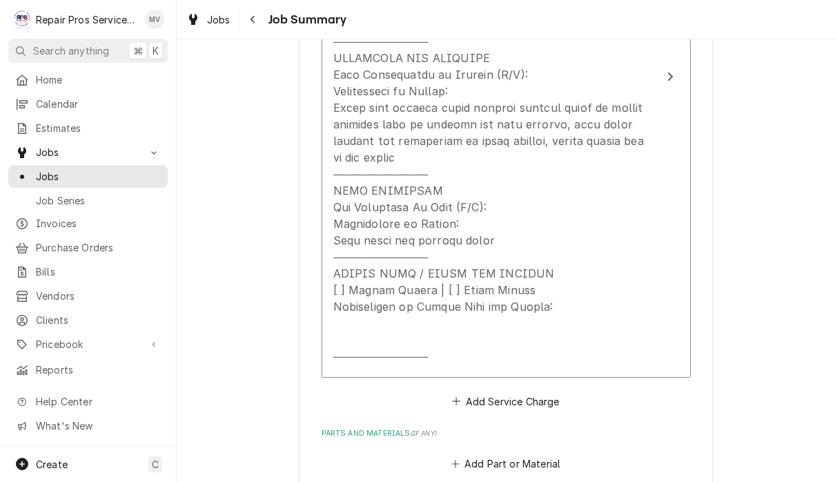
scroll to position [619, 0]
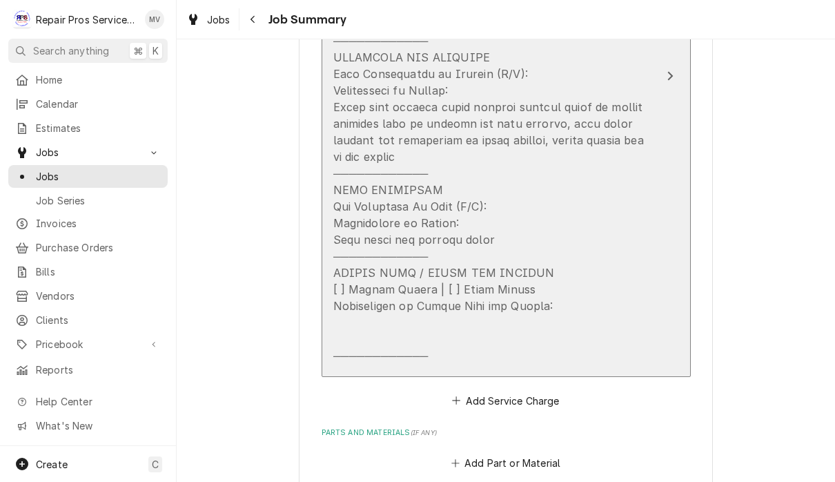
click at [362, 241] on div "Update Line Item" at bounding box center [491, 148] width 317 height 431
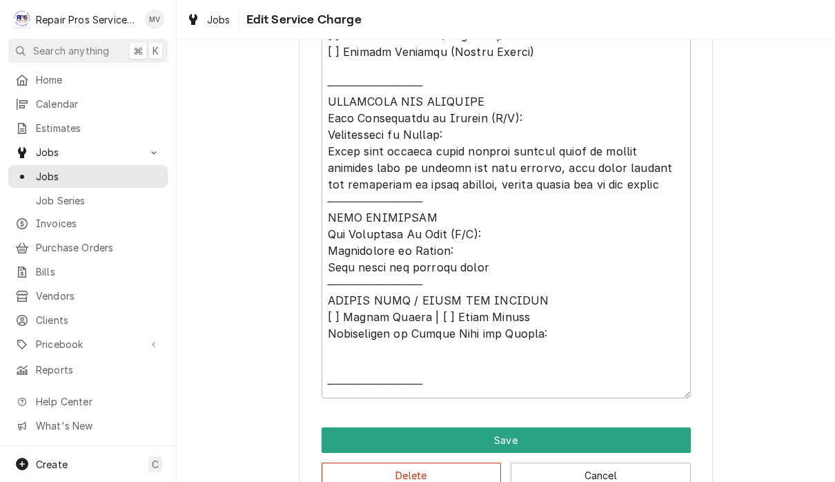
scroll to position [574, 0]
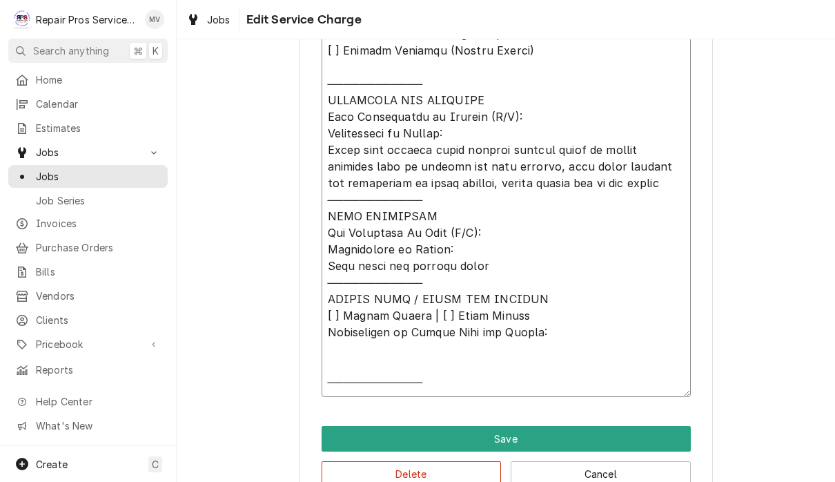
click at [442, 253] on textarea "Service Summary" at bounding box center [506, 183] width 369 height 427
click at [449, 253] on textarea "Service Summary" at bounding box center [506, 183] width 369 height 427
click at [472, 262] on textarea "Service Summary" at bounding box center [506, 183] width 369 height 427
click at [469, 266] on textarea "Service Summary" at bounding box center [506, 183] width 369 height 427
click at [648, 333] on textarea "Service Summary" at bounding box center [506, 183] width 369 height 427
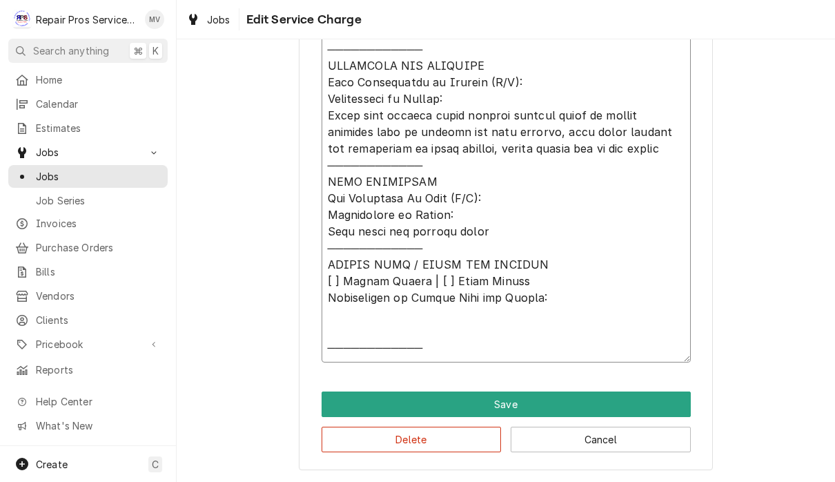
scroll to position [608, 0]
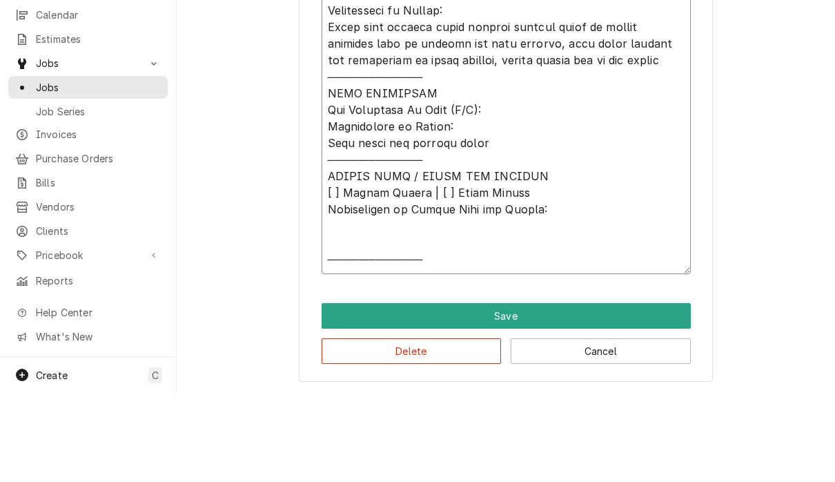
click at [665, 75] on textarea "Service Summary" at bounding box center [506, 149] width 369 height 427
click at [646, 59] on textarea "Service Summary" at bounding box center [506, 149] width 369 height 427
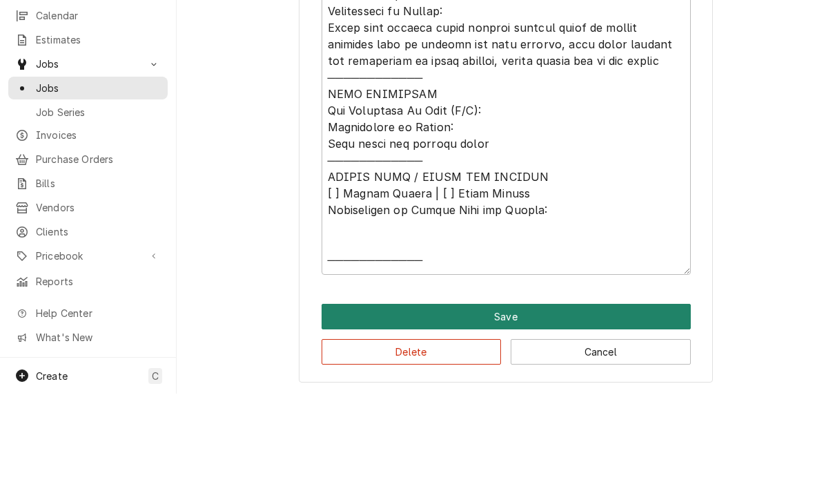
click at [520, 392] on button "Save" at bounding box center [506, 405] width 369 height 26
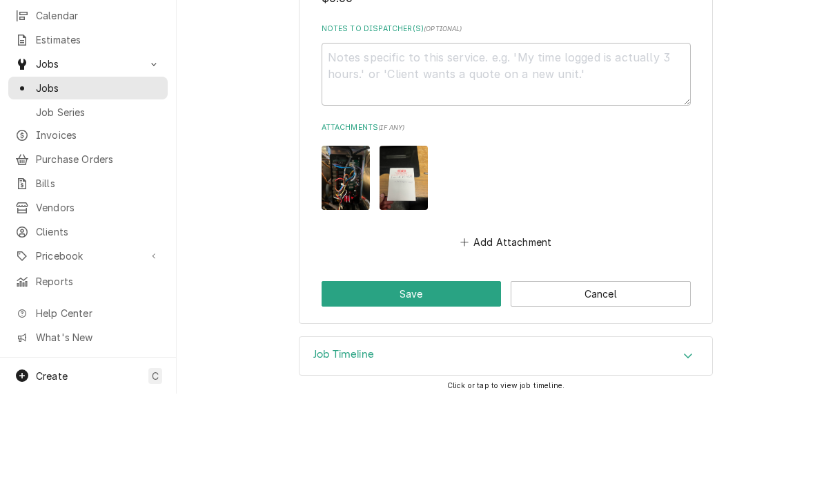
scroll to position [1167, 0]
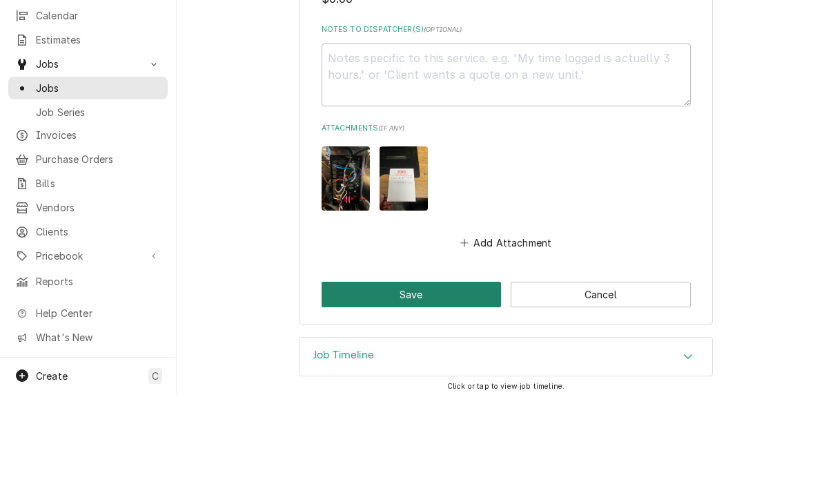
click at [424, 370] on button "Save" at bounding box center [412, 383] width 180 height 26
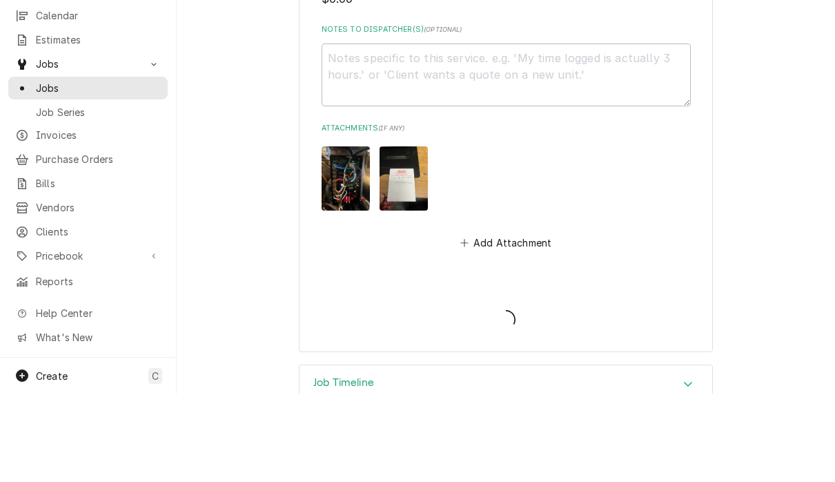
type textarea "x"
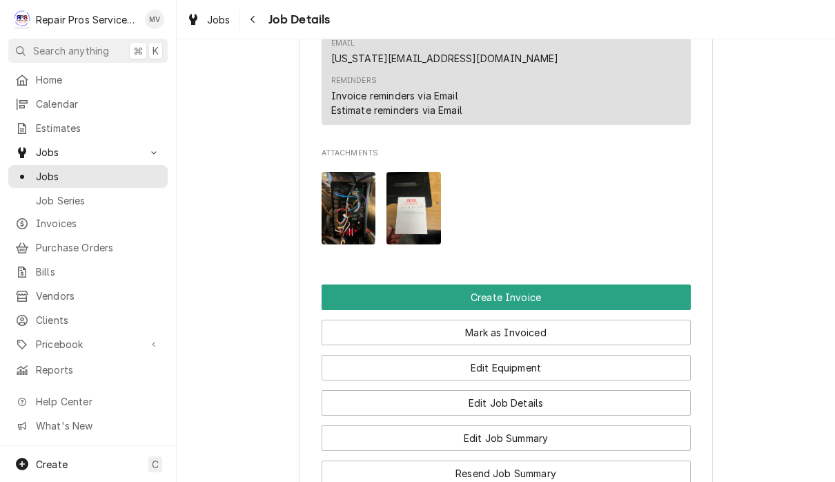
scroll to position [961, 0]
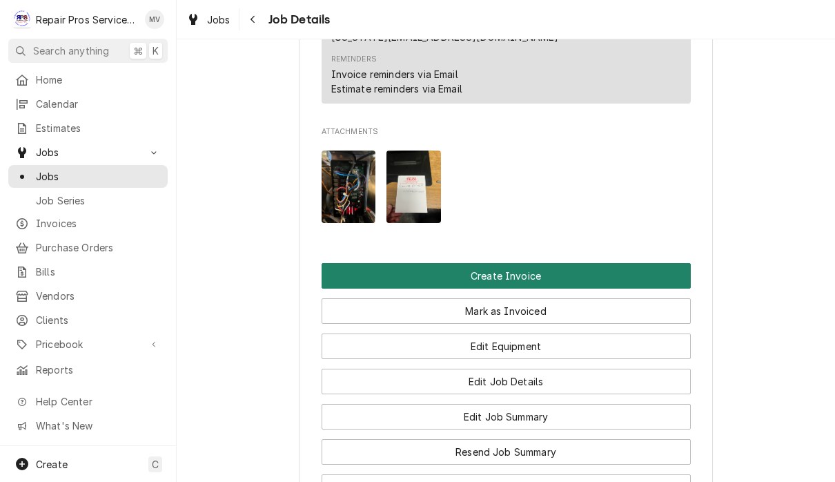
click at [659, 263] on button "Create Invoice" at bounding box center [506, 276] width 369 height 26
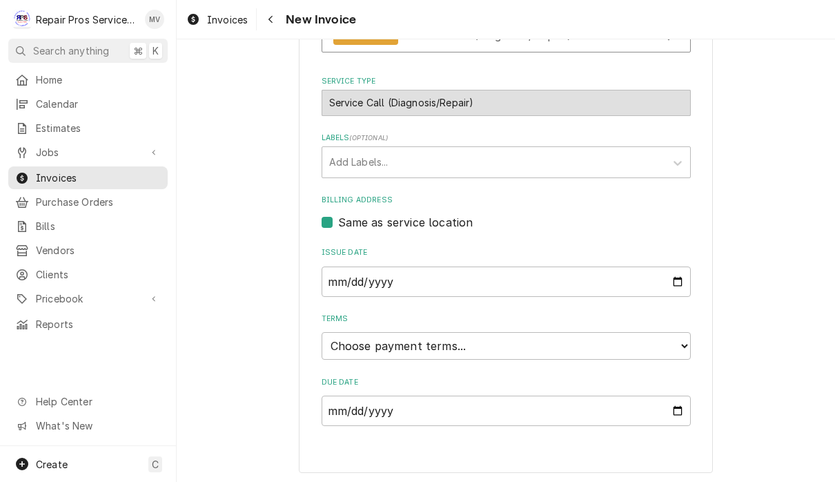
scroll to position [302, 0]
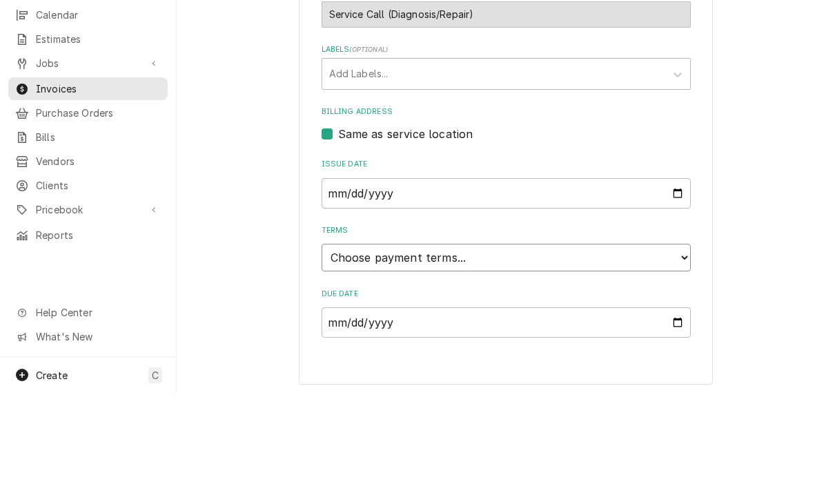
click at [642, 333] on select "Choose payment terms... Same Day Net 7 Net 14 Net 21 Net 30 Net 45 Net 60 Net 90" at bounding box center [506, 347] width 369 height 28
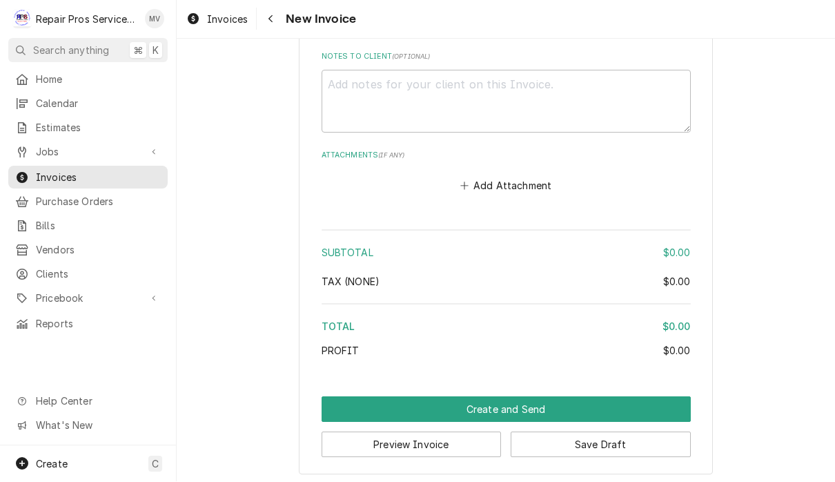
scroll to position [1771, 0]
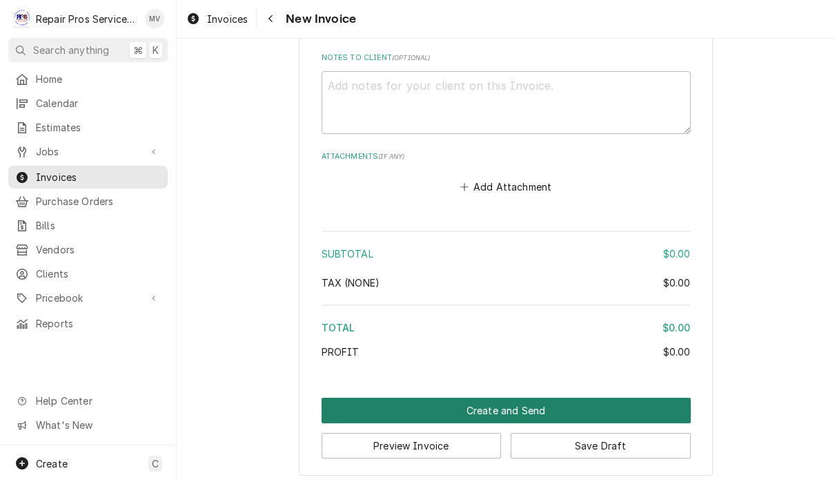
click at [602, 403] on button "Create and Send" at bounding box center [506, 411] width 369 height 26
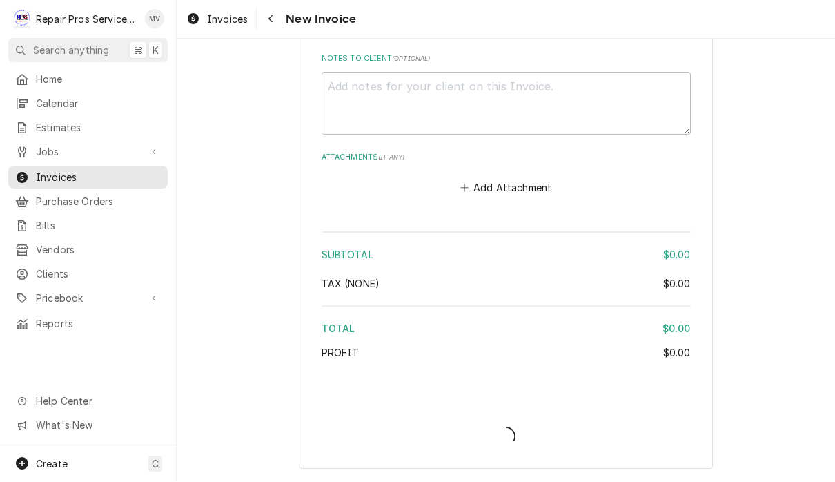
scroll to position [1762, 0]
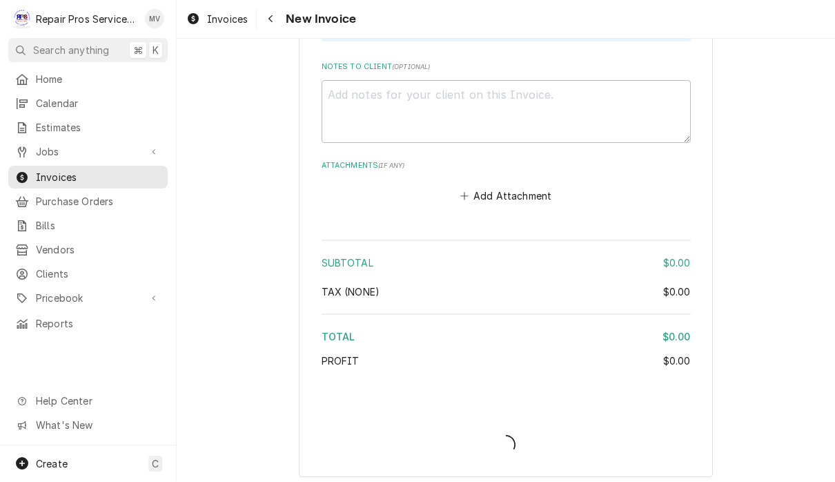
type textarea "x"
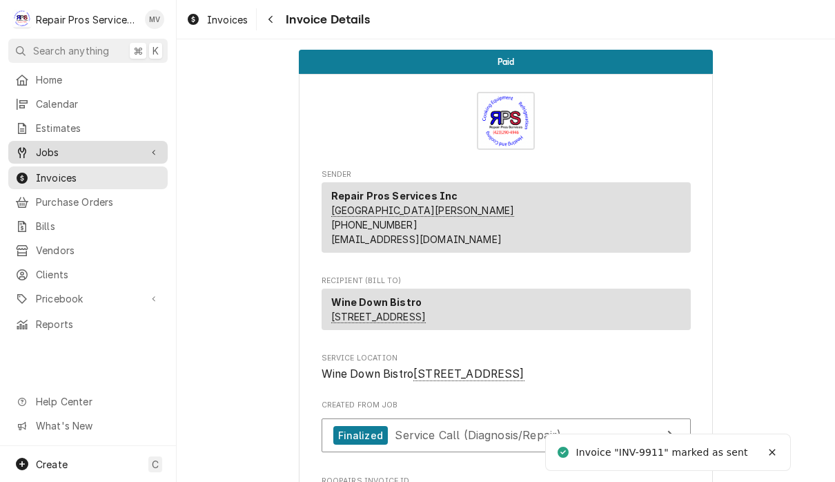
click at [46, 151] on span "Jobs" at bounding box center [88, 152] width 104 height 14
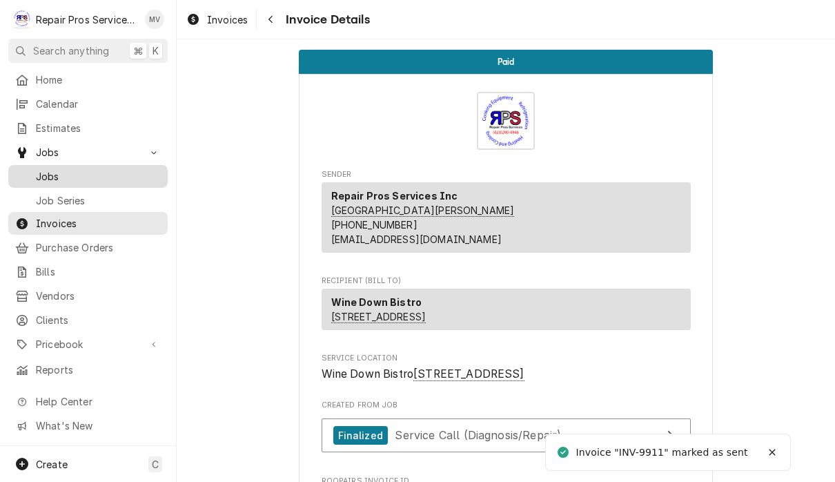
click at [48, 177] on span "Jobs" at bounding box center [98, 176] width 125 height 14
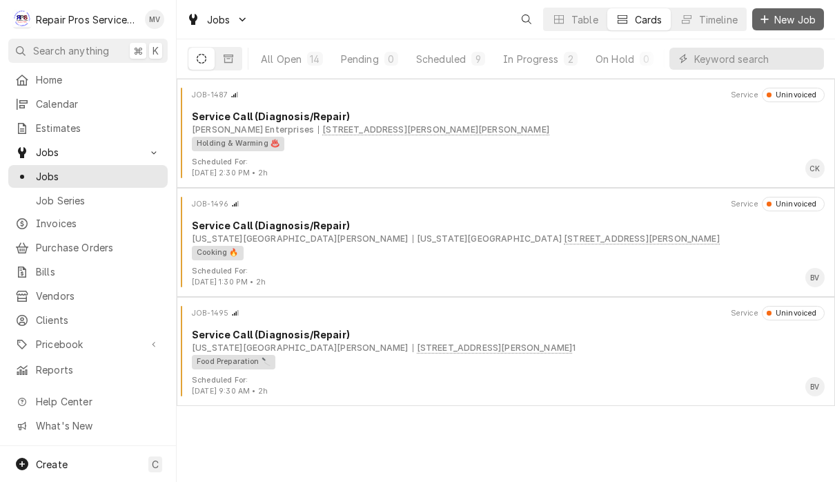
click at [794, 16] on span "New Job" at bounding box center [795, 19] width 47 height 14
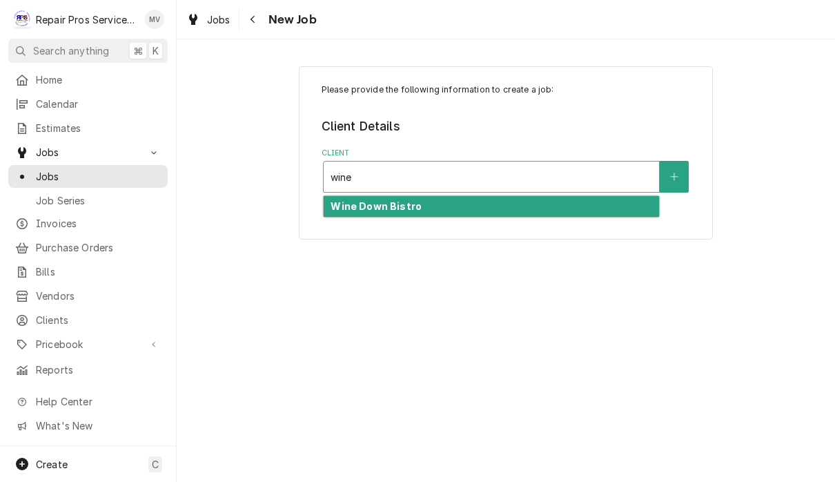
click at [467, 207] on div "Wine Down Bistro" at bounding box center [491, 206] width 335 height 21
type input "wine"
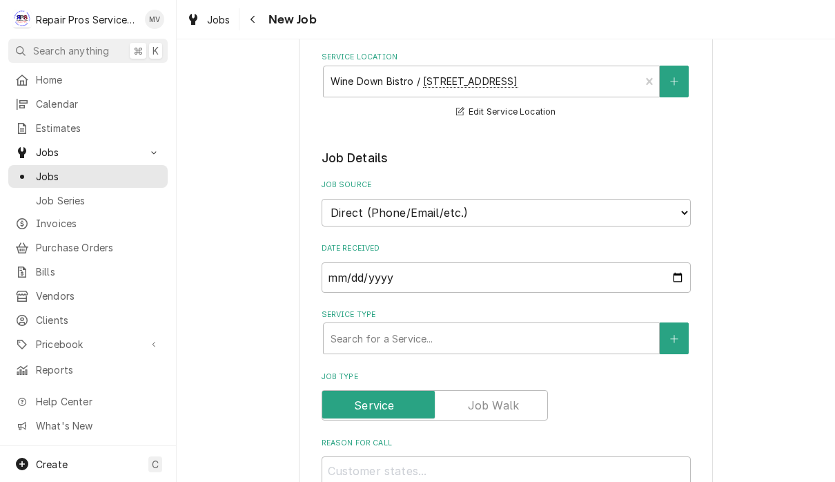
scroll to position [190, 0]
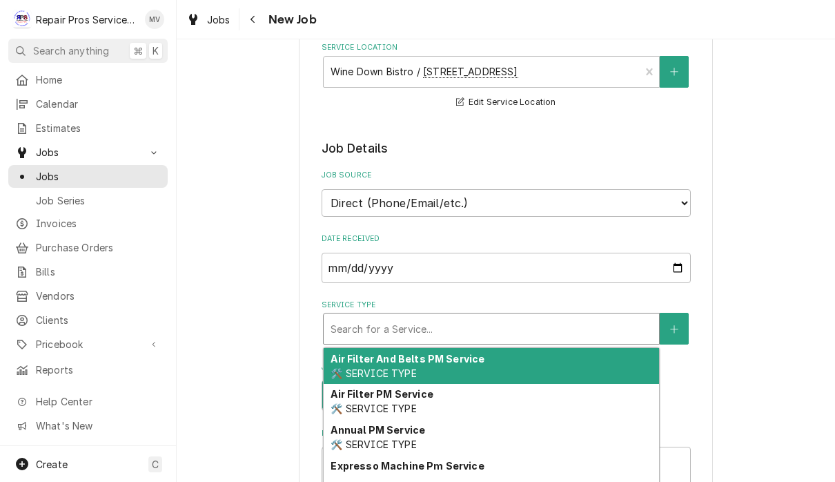
type textarea "x"
type input "d"
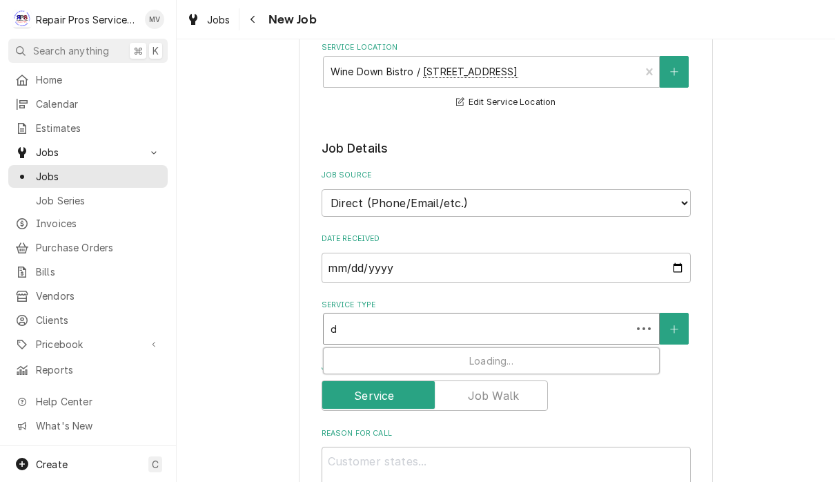
type textarea "x"
type input "di"
type textarea "x"
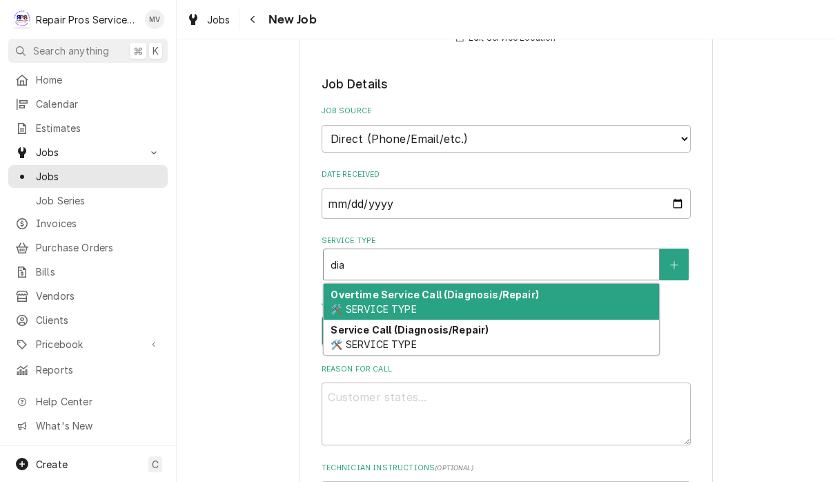
click at [591, 334] on div "Service Call (Diagnosis/Repair) 🛠️ SERVICE TYPE" at bounding box center [491, 338] width 335 height 36
type input "dia"
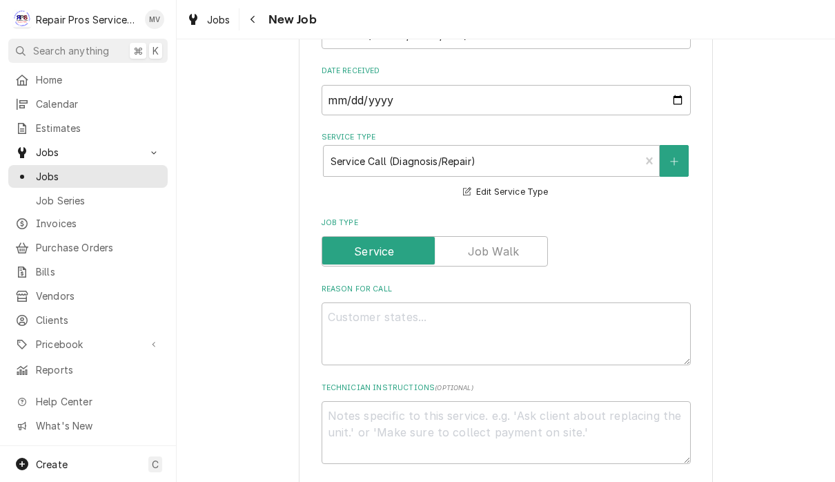
scroll to position [355, 0]
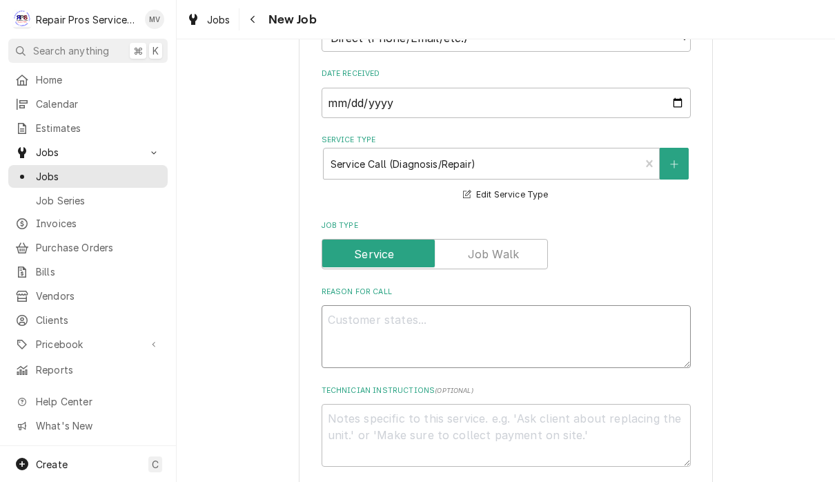
click at [393, 324] on textarea "Reason For Call" at bounding box center [506, 336] width 369 height 63
click at [388, 326] on textarea "Reason For Call" at bounding box center [506, 336] width 369 height 63
paste textarea "Will order new control board"
type textarea "x"
type textarea "Will order new control board"
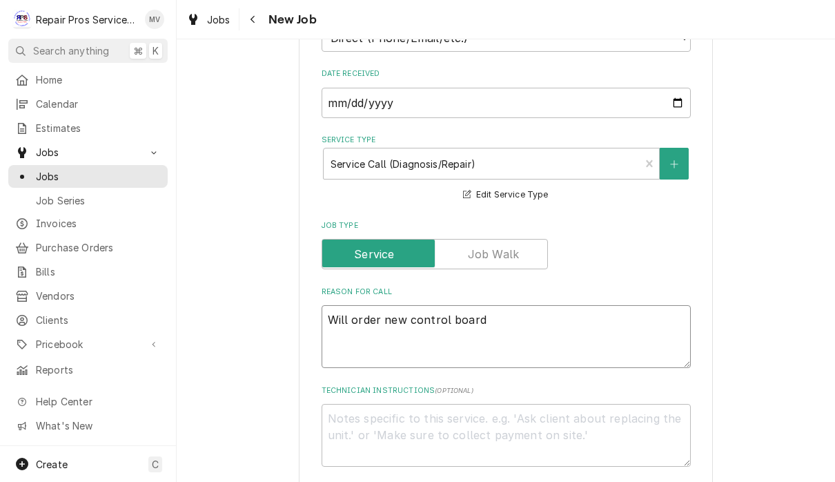
click at [404, 310] on textarea "Will order new control board" at bounding box center [506, 336] width 369 height 63
click at [382, 320] on textarea "Will order new control board" at bounding box center [506, 336] width 369 height 63
click at [407, 313] on textarea "Will order new control board" at bounding box center [506, 336] width 369 height 63
type textarea "x"
type textarea "Will order newcontrol board"
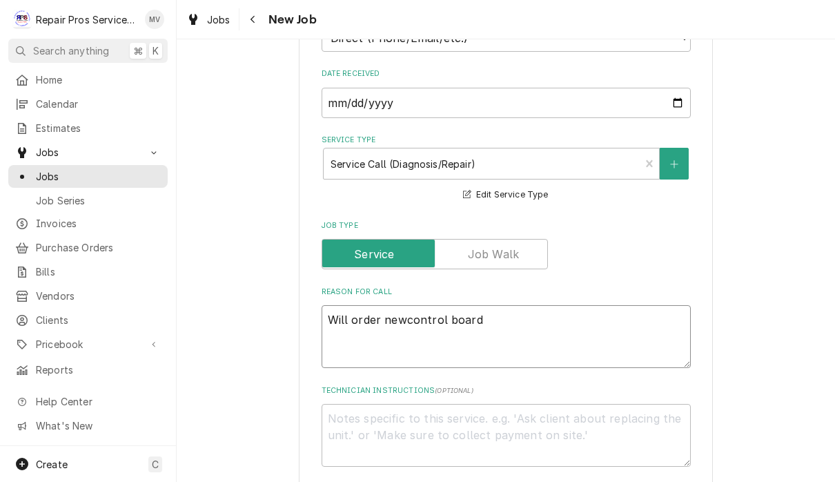
type textarea "x"
type textarea "Will order necontrol board"
type textarea "x"
type textarea "Will order ncontrol board"
type textarea "x"
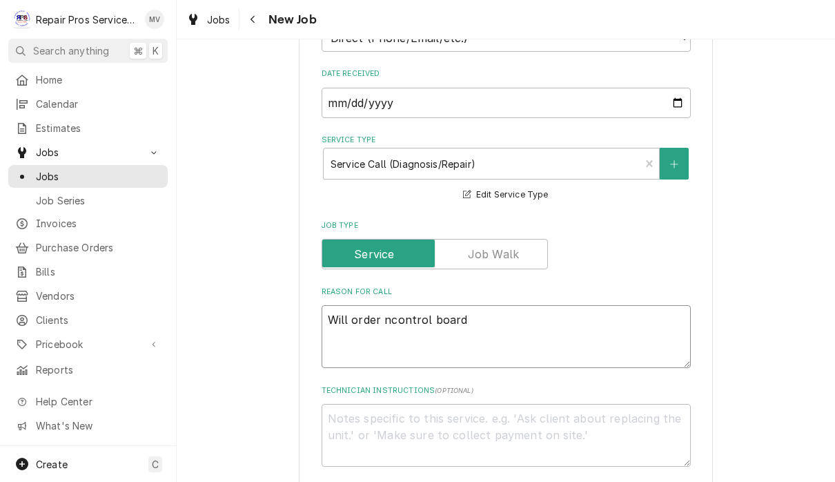
type textarea "Will order control board"
type textarea "x"
type textarea "Will ordercontrol board"
type textarea "x"
type textarea "Will ordecontrol board"
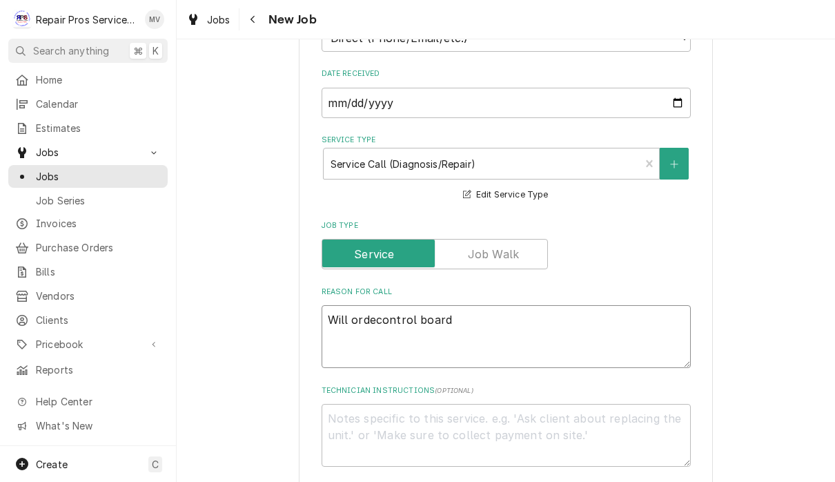
type textarea "x"
type textarea "Will ordcontrol board"
type textarea "x"
type textarea "Will orcontrol board"
type textarea "x"
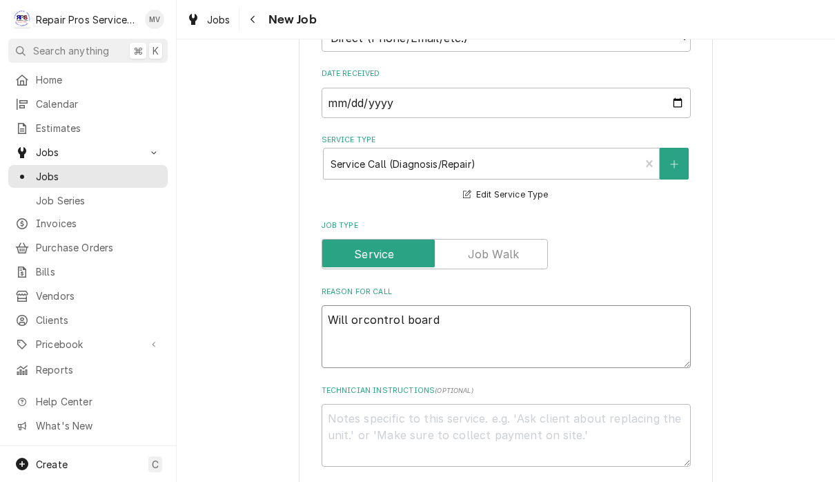
type textarea "Will ocontrol board"
type textarea "x"
type textarea "Will control board"
type textarea "x"
type textarea "Willcontrol board"
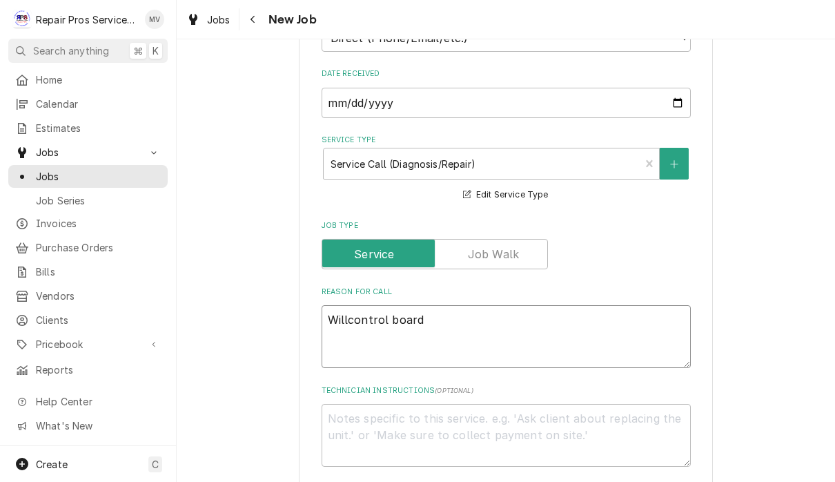
type textarea "x"
type textarea "Wilcontrol board"
type textarea "x"
type textarea "Wicontrol board"
type textarea "x"
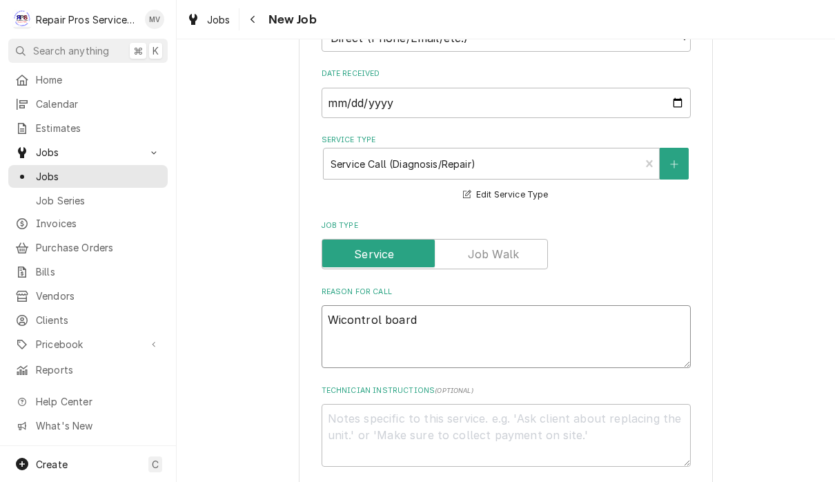
type textarea "Wcontrol board"
type textarea "x"
type textarea "control board"
type textarea "x"
type textarea "Rcontrol board"
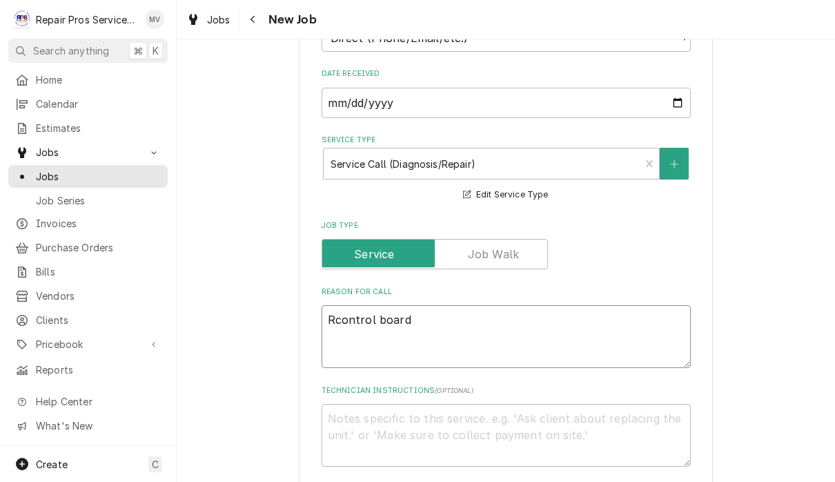
type textarea "x"
type textarea "Recontrol board"
type textarea "x"
type textarea "Repcontrol board"
type textarea "x"
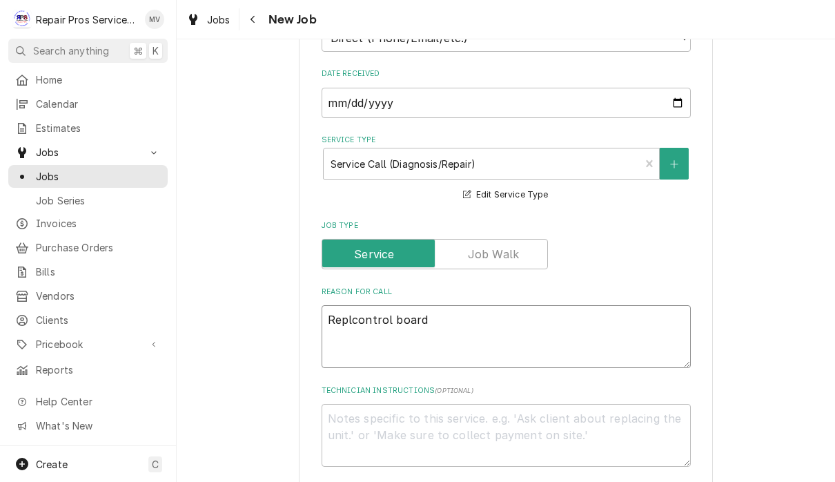
type textarea "Replacontrol board"
type textarea "x"
type textarea "Replaccontrol board"
type textarea "x"
type textarea "Replacecontrol board"
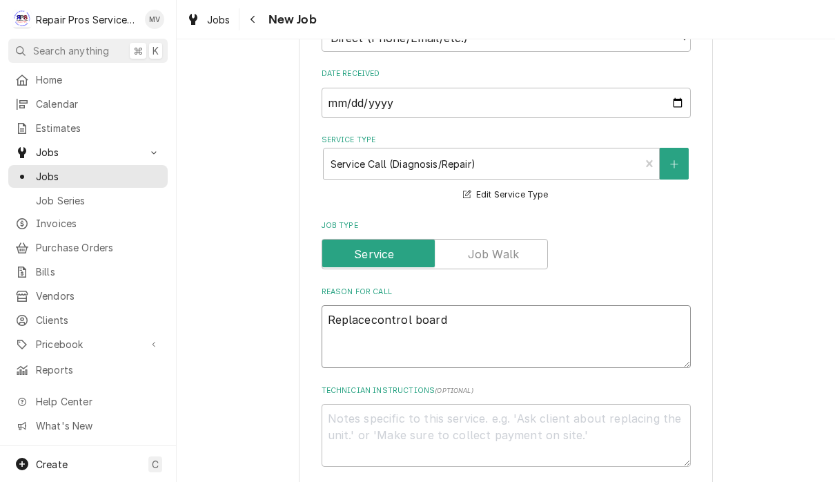
type textarea "x"
type textarea "Replace control board"
type textarea "x"
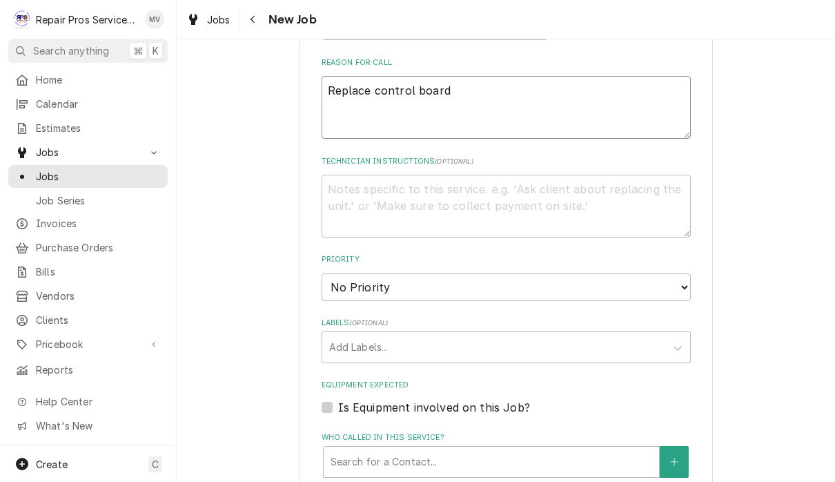
scroll to position [588, 0]
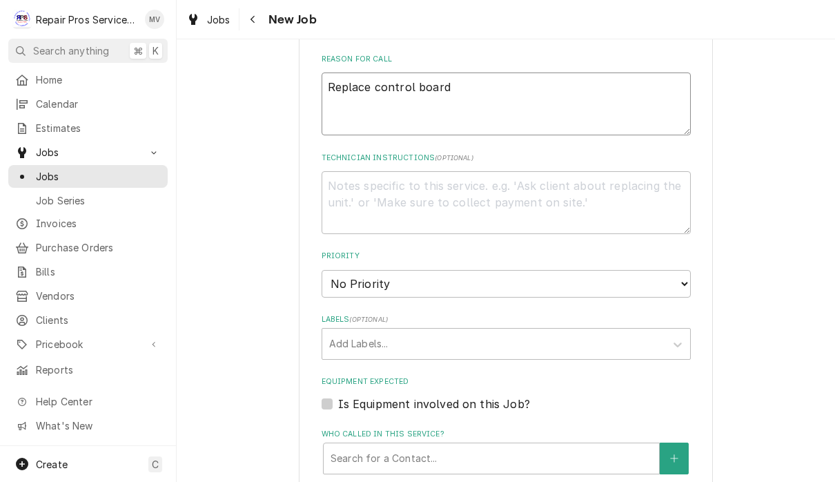
type textarea "Replace control board"
click at [629, 275] on select "No Priority Urgent High Medium Low" at bounding box center [506, 284] width 369 height 28
select select "3"
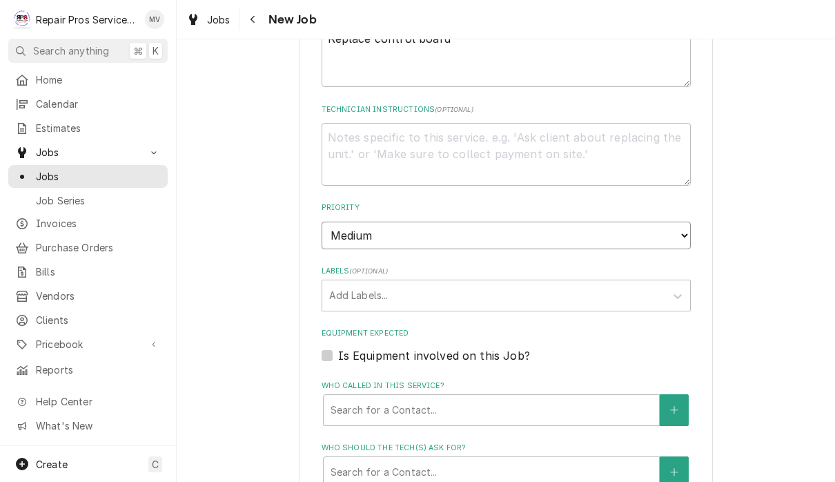
scroll to position [683, 0]
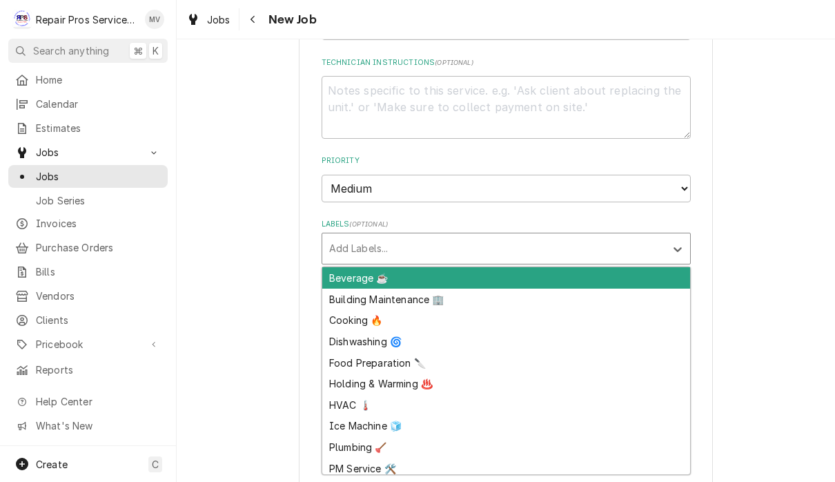
click at [393, 267] on div "Beverage ☕" at bounding box center [506, 277] width 368 height 21
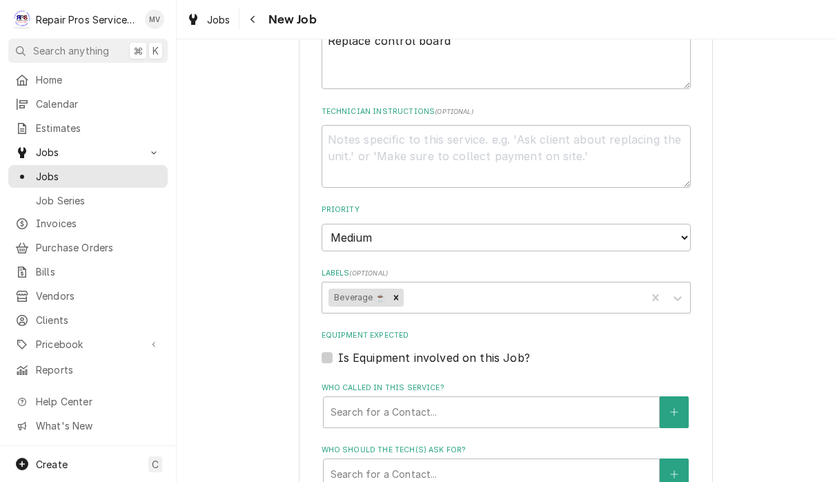
scroll to position [551, 0]
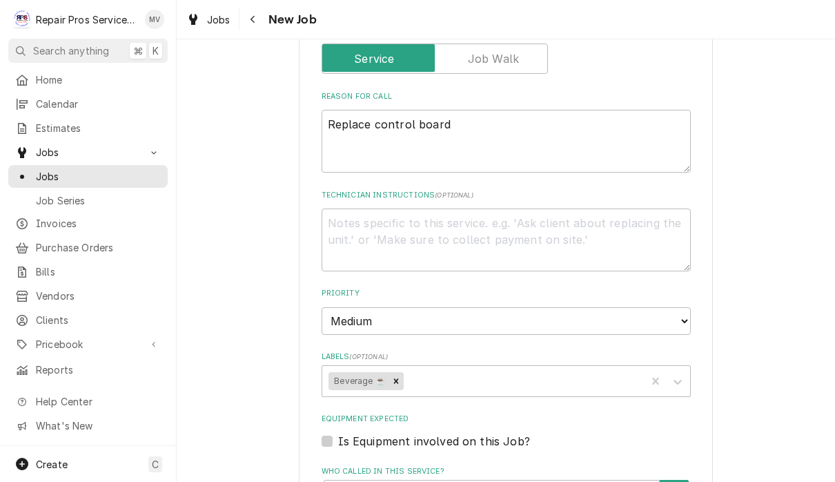
click at [495, 138] on textarea "Replace control board" at bounding box center [506, 141] width 369 height 63
type textarea "x"
type textarea "Replace control board"
type textarea "x"
type textarea "Replace control board a"
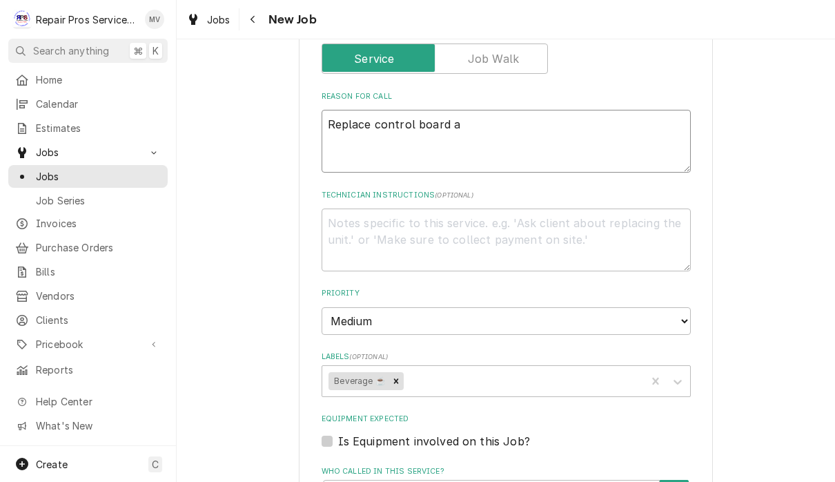
type textarea "x"
type textarea "Replace control board an"
type textarea "x"
type textarea "Replace control board and"
type textarea "x"
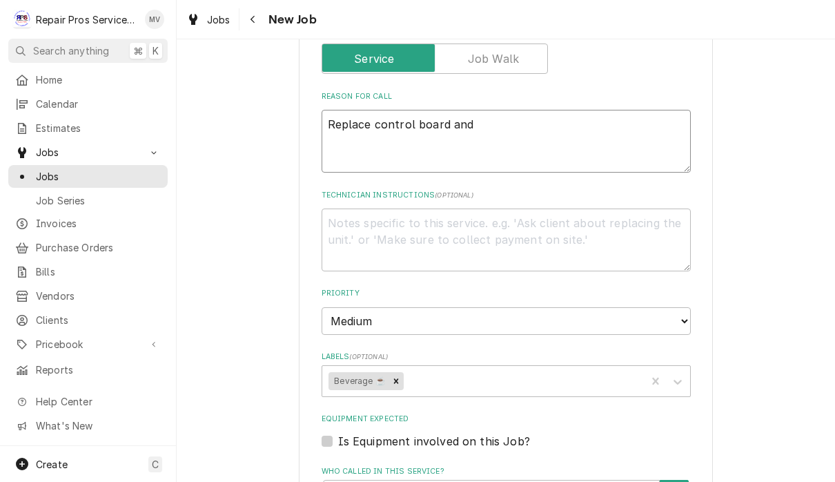
type textarea "Replace control board and"
type textarea "x"
type textarea "Replace control board and t"
type textarea "x"
type textarea "Replace control board and te"
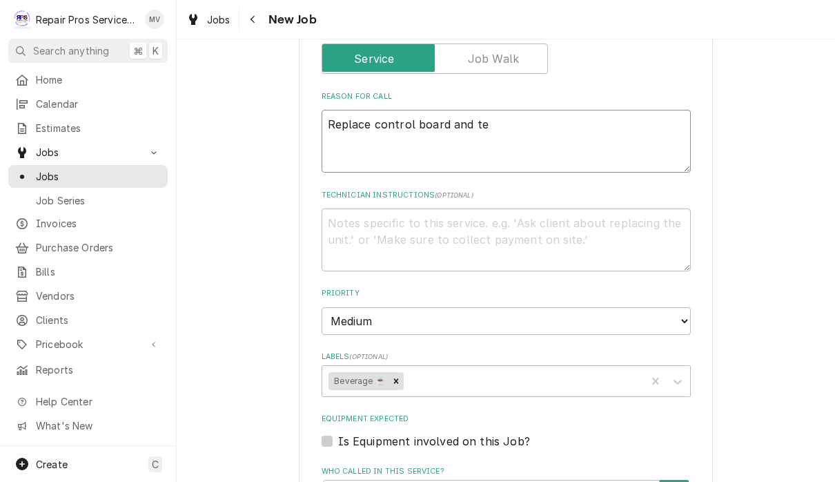
type textarea "x"
type textarea "Replace control board and tes"
type textarea "x"
type textarea "Replace control board and test"
type textarea "x"
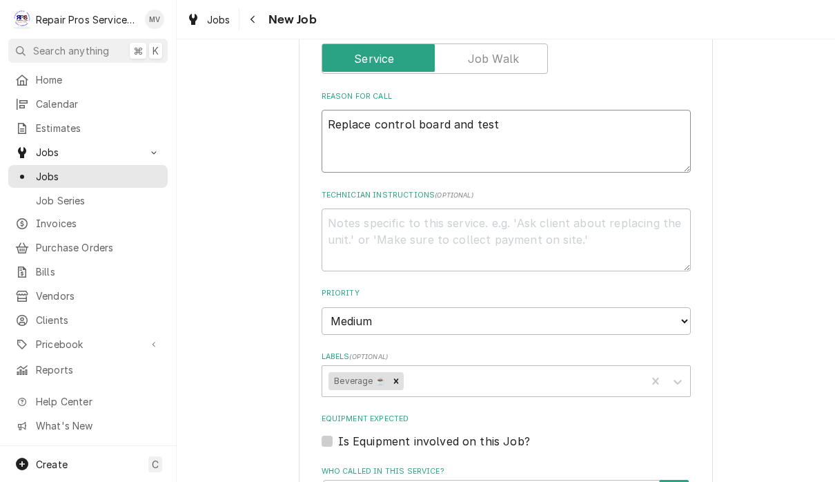
type textarea "Replace control board and test."
type textarea "x"
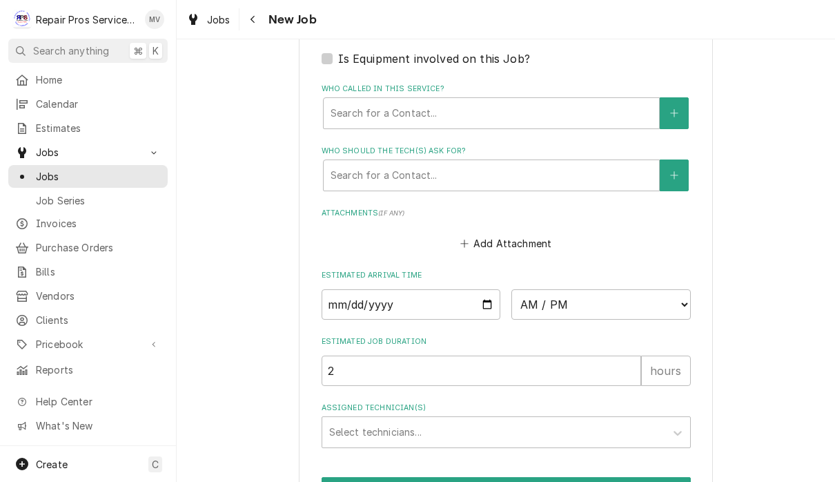
scroll to position [976, 0]
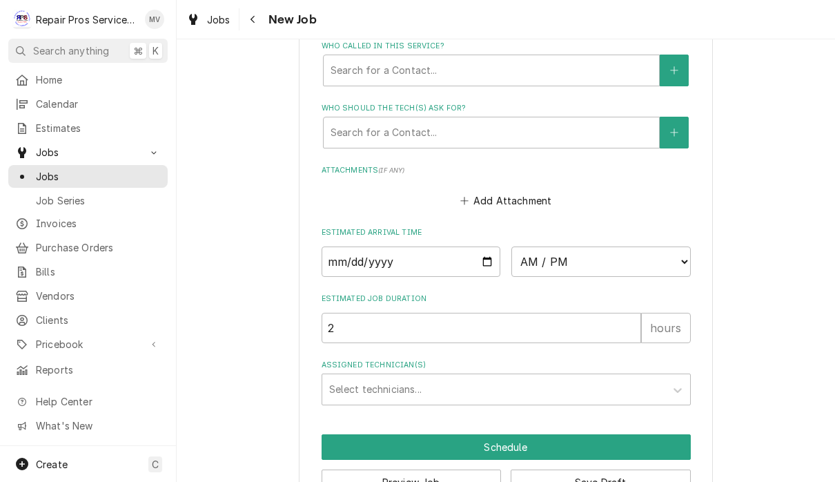
type textarea "Replace control board and test."
click at [448, 246] on input "Date" at bounding box center [411, 261] width 179 height 30
type input "[DATE]"
type textarea "x"
type input "2025-08-27"
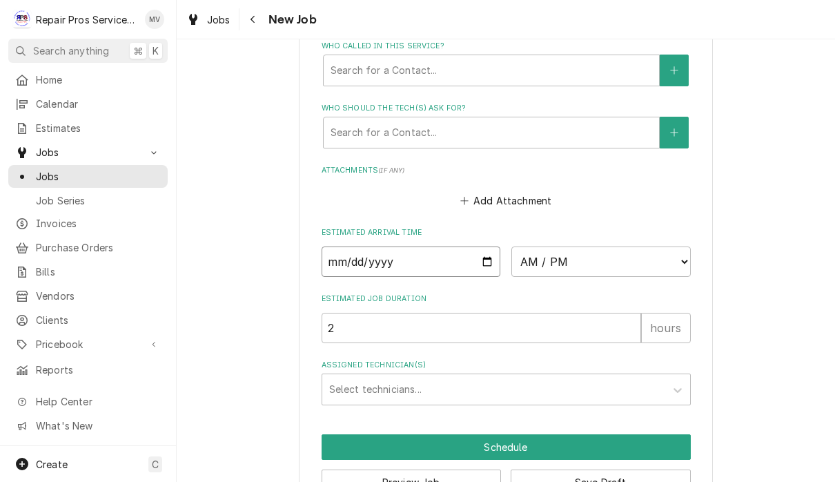
type textarea "x"
click at [528, 246] on select "AM / PM 6:00 AM 6:15 AM 6:30 AM 6:45 AM 7:00 AM 7:15 AM 7:30 AM 7:45 AM 8:00 AM…" at bounding box center [600, 261] width 179 height 30
click at [523, 246] on select "AM / PM 6:00 AM 6:15 AM 6:30 AM 6:45 AM 7:00 AM 7:15 AM 7:30 AM 7:45 AM 8:00 AM…" at bounding box center [600, 261] width 179 height 30
select select "08:00:00"
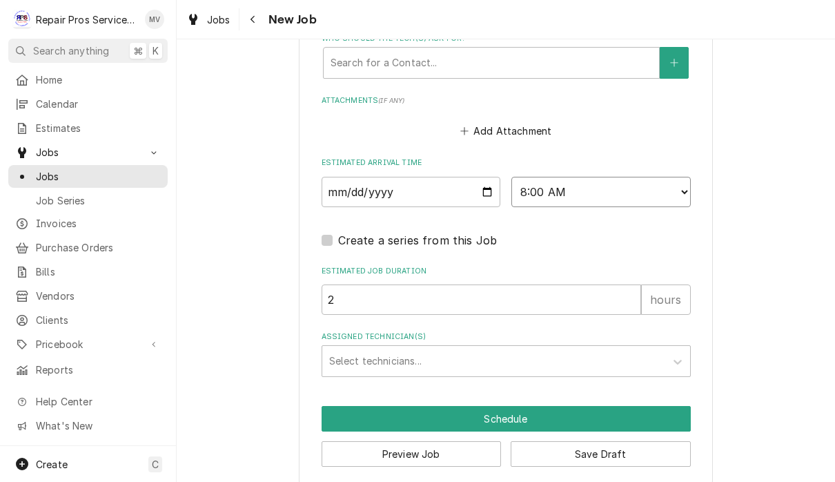
scroll to position [1045, 0]
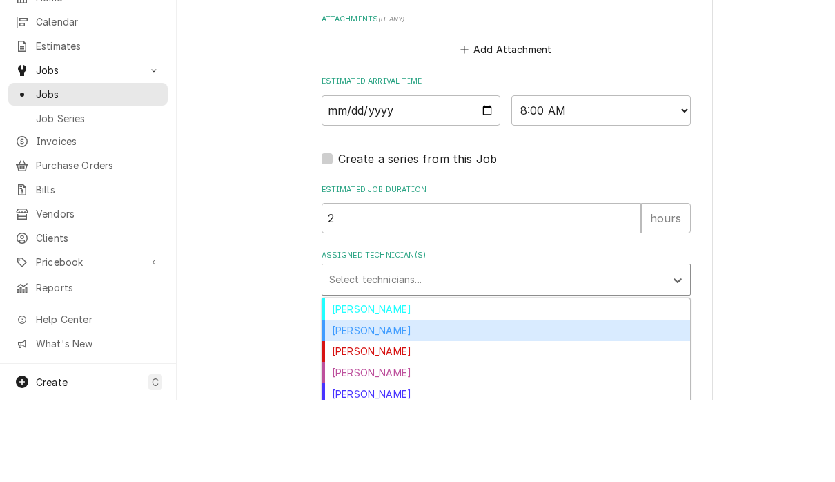
click at [367, 402] on div "Caleb Kvale" at bounding box center [506, 412] width 368 height 21
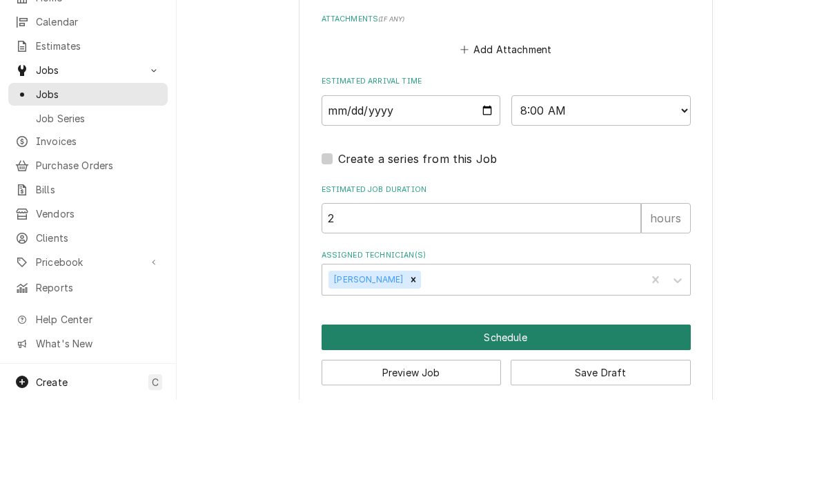
click at [523, 406] on button "Schedule" at bounding box center [506, 419] width 369 height 26
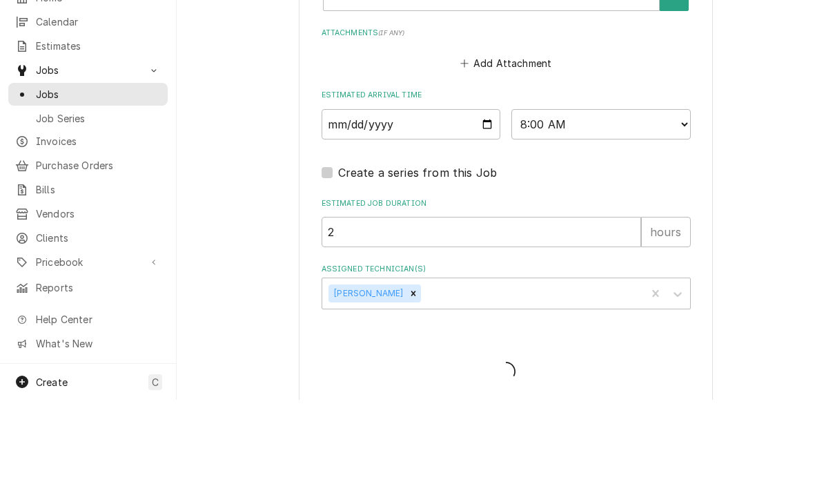
type textarea "x"
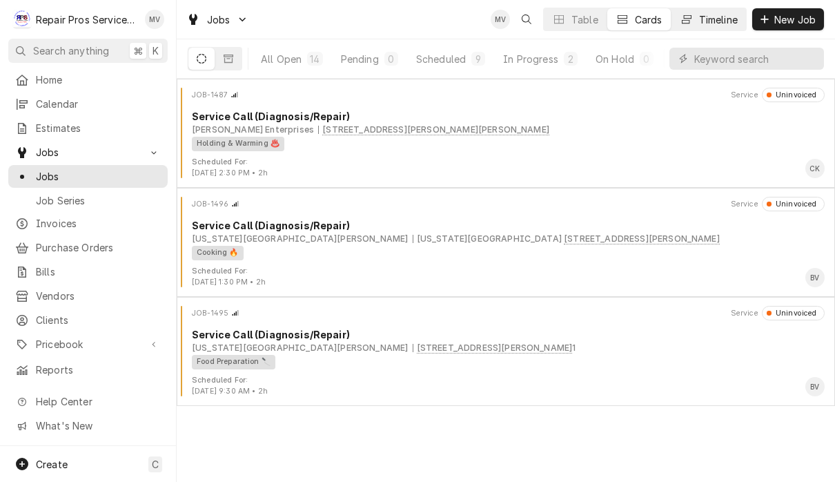
click at [722, 26] on button "Timeline" at bounding box center [708, 19] width 75 height 22
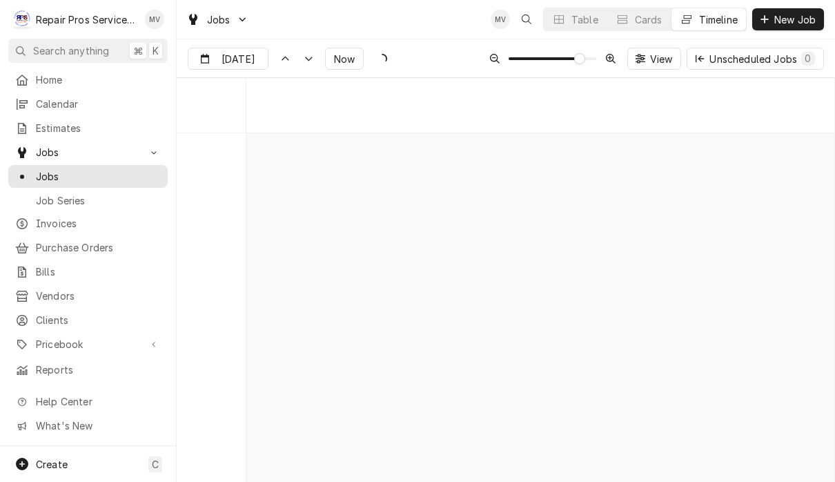
scroll to position [7466, 0]
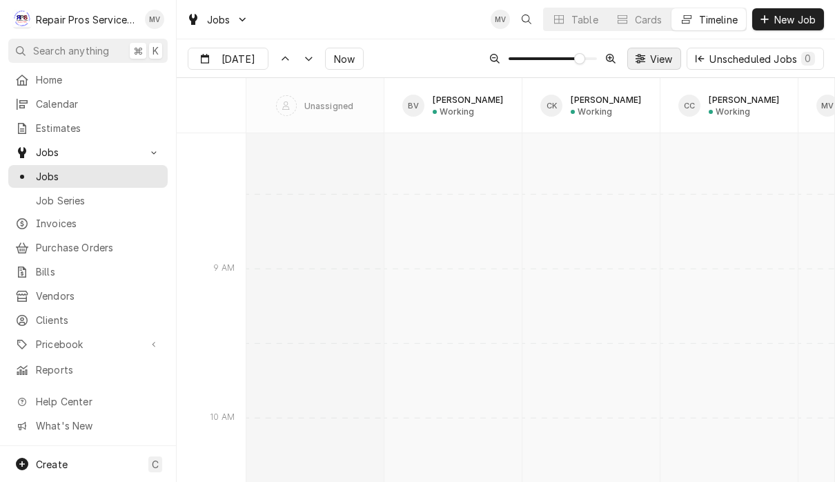
click at [663, 62] on span "View" at bounding box center [661, 59] width 28 height 14
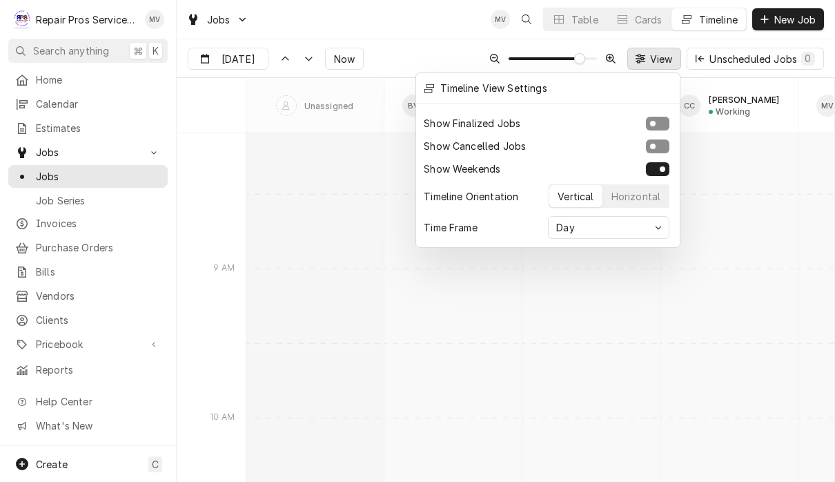
click at [660, 59] on div at bounding box center [417, 241] width 835 height 482
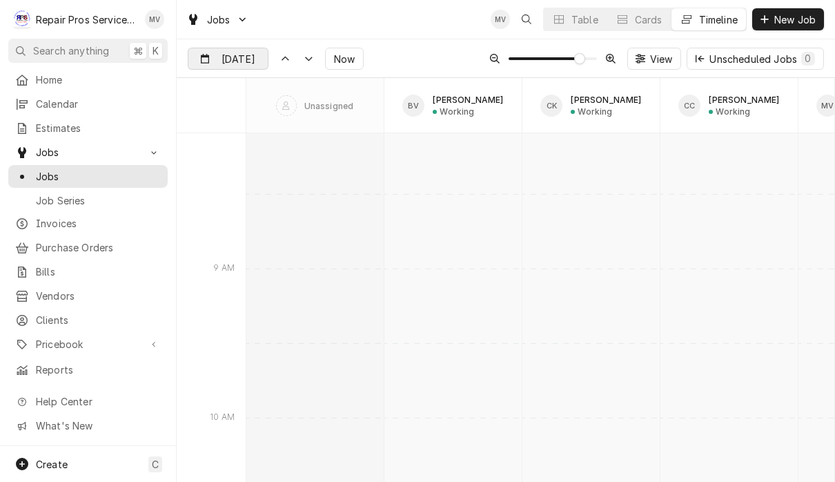
click at [248, 61] on div "Dynamic Content Wrapper" at bounding box center [257, 59] width 19 height 22
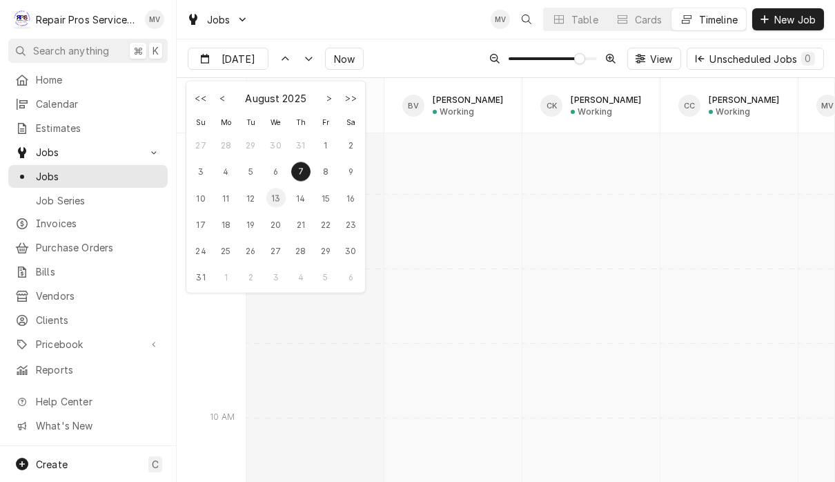
click at [273, 197] on div "13" at bounding box center [275, 197] width 19 height 19
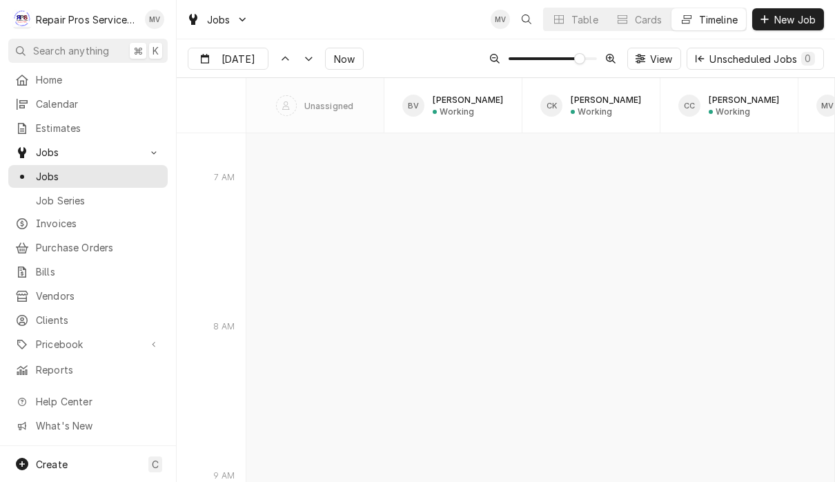
scroll to position [7596, 0]
click at [257, 58] on div "Dynamic Content Wrapper" at bounding box center [257, 59] width 19 height 22
click at [276, 257] on div "27" at bounding box center [275, 250] width 19 height 19
type input "[DATE]"
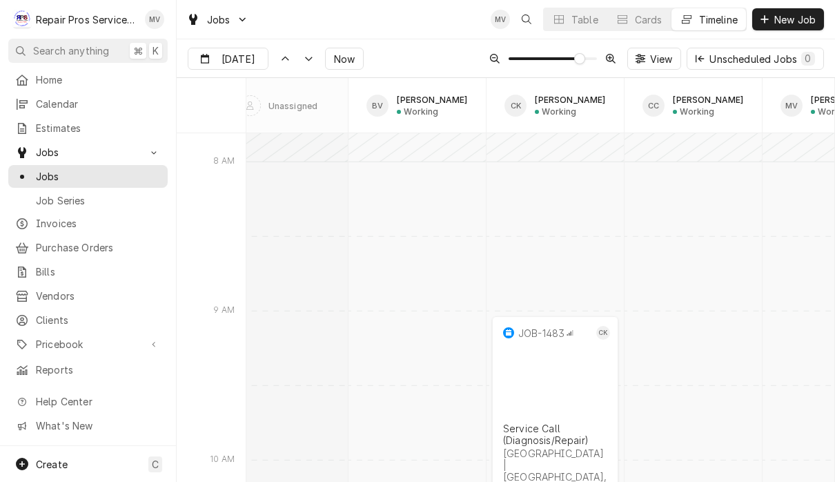
scroll to position [7721, 0]
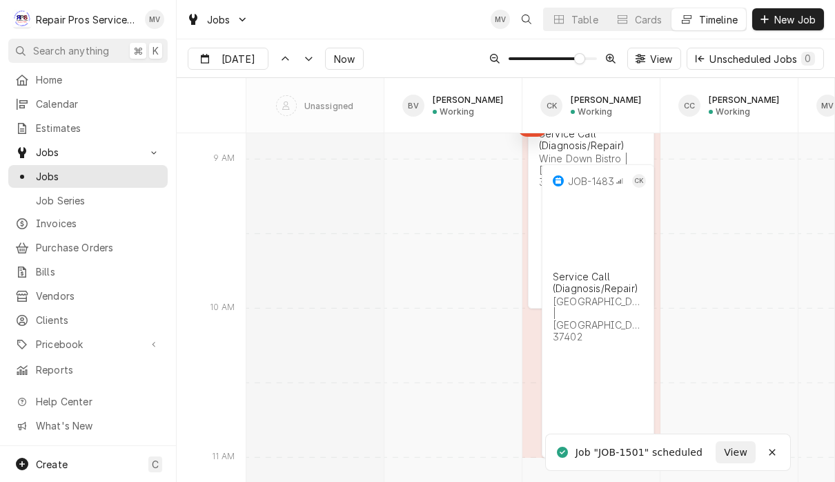
scroll to position [7634, 0]
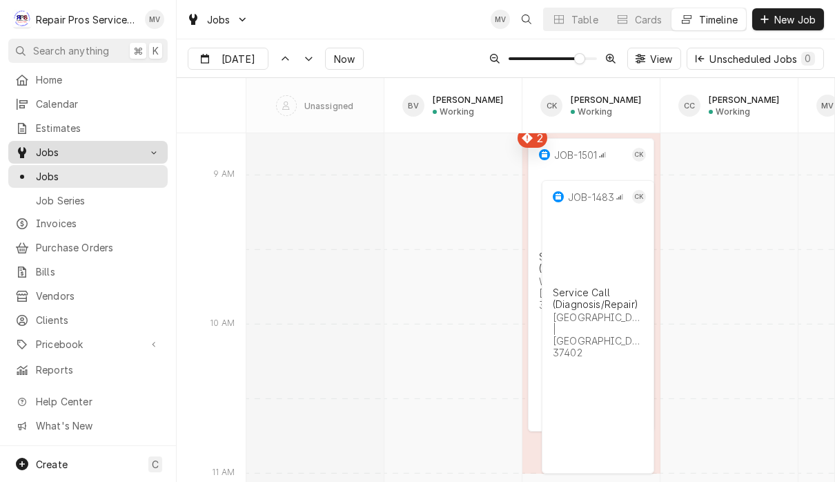
click at [48, 150] on span "Jobs" at bounding box center [88, 152] width 104 height 14
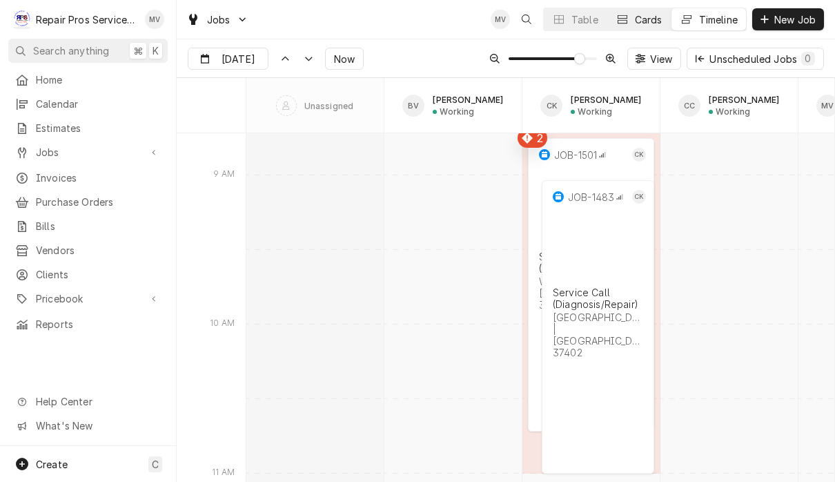
click at [655, 19] on div "Cards" at bounding box center [649, 19] width 28 height 14
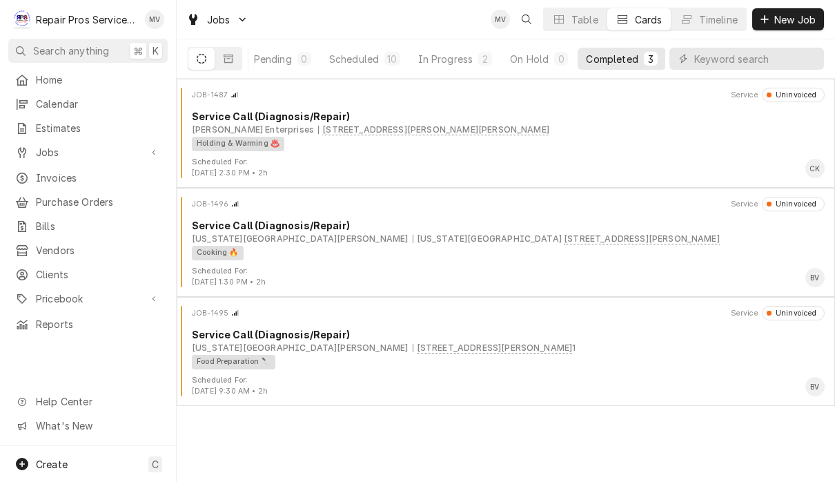
scroll to position [0, 86]
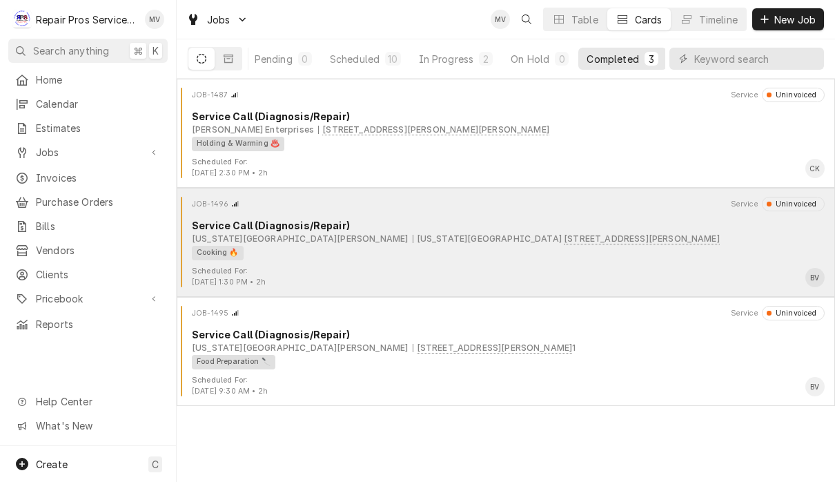
click at [689, 247] on div "Cooking 🔥" at bounding box center [503, 253] width 623 height 14
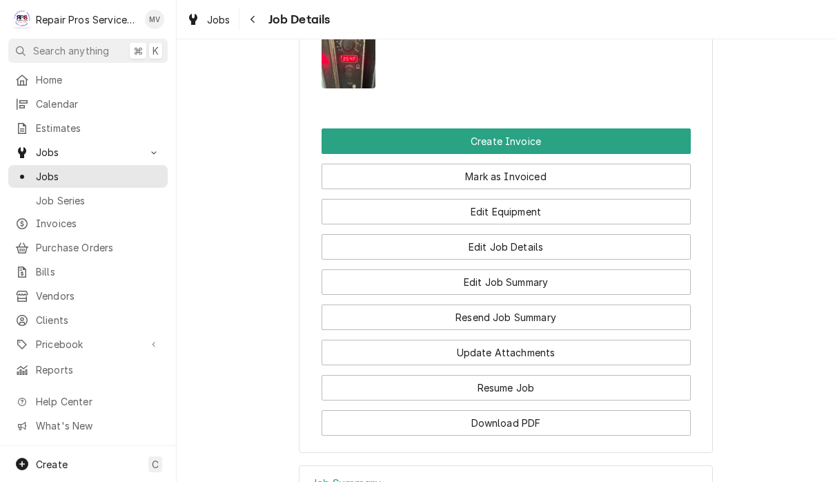
scroll to position [999, 0]
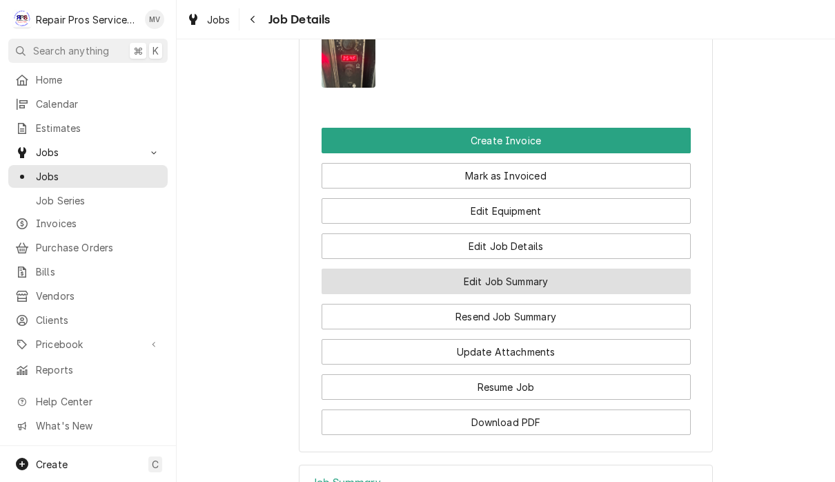
click at [658, 268] on button "Edit Job Summary" at bounding box center [506, 281] width 369 height 26
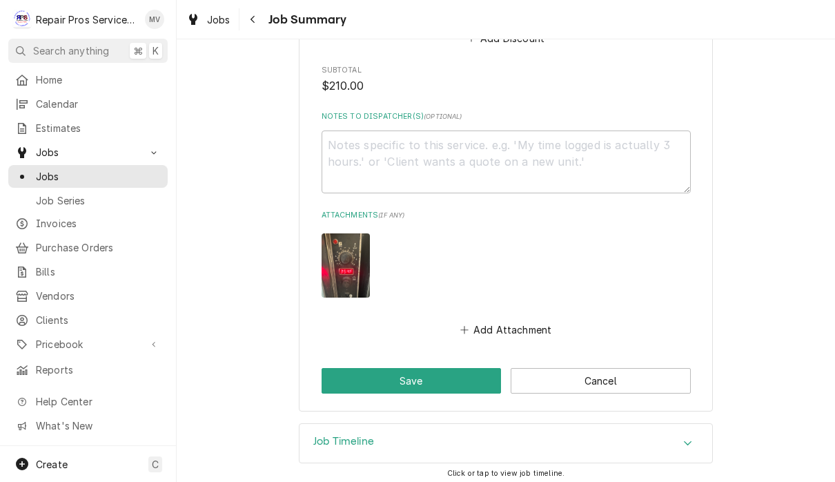
scroll to position [1395, 0]
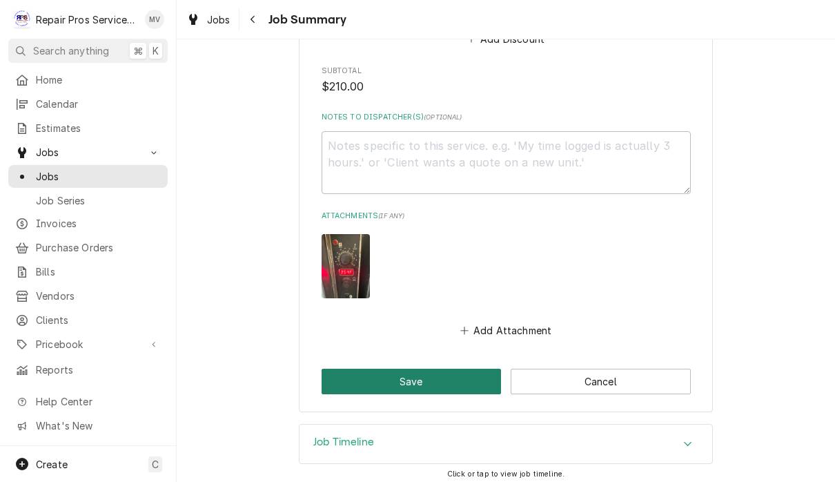
click at [460, 370] on button "Save" at bounding box center [412, 382] width 180 height 26
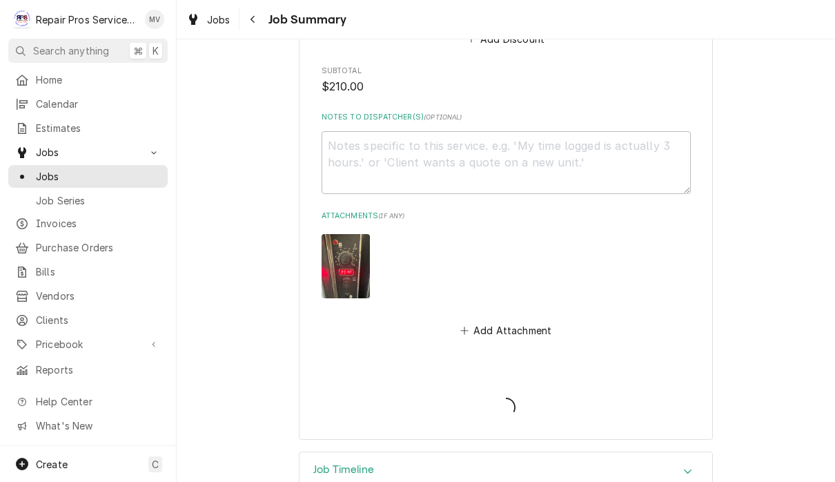
type textarea "x"
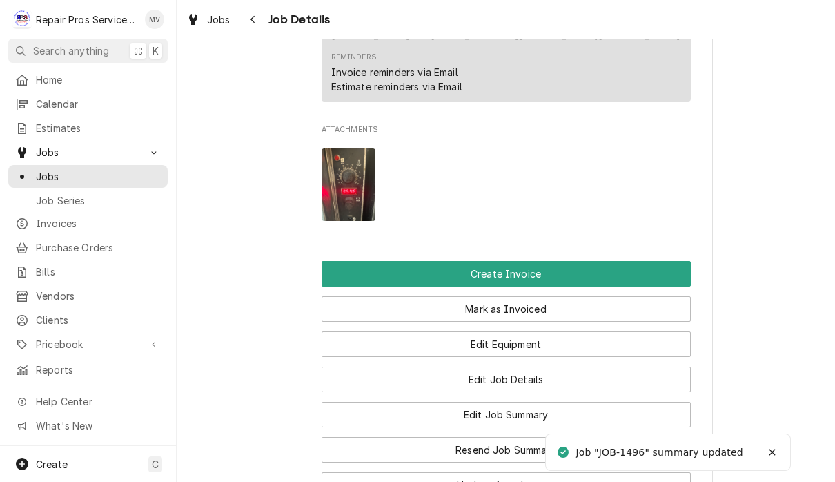
scroll to position [832, 0]
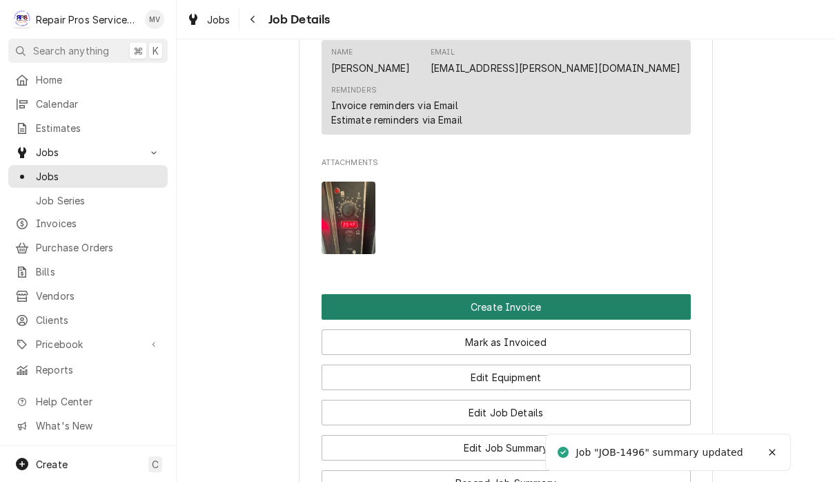
click at [652, 294] on button "Create Invoice" at bounding box center [506, 307] width 369 height 26
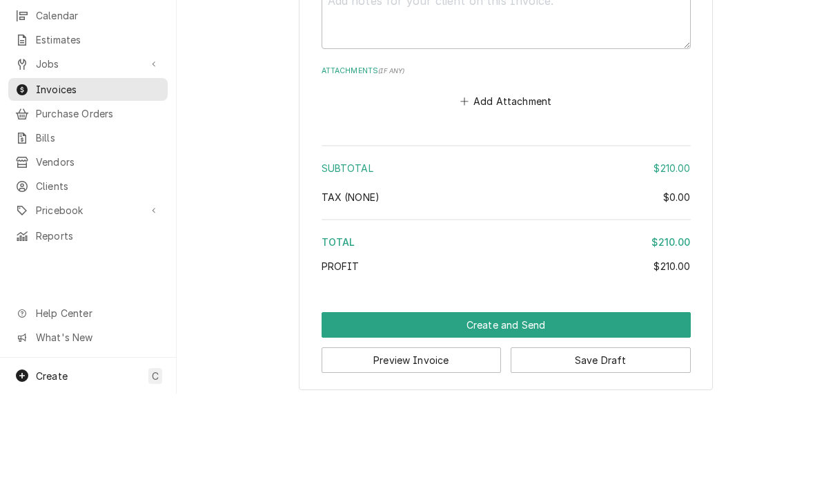
scroll to position [1, 0]
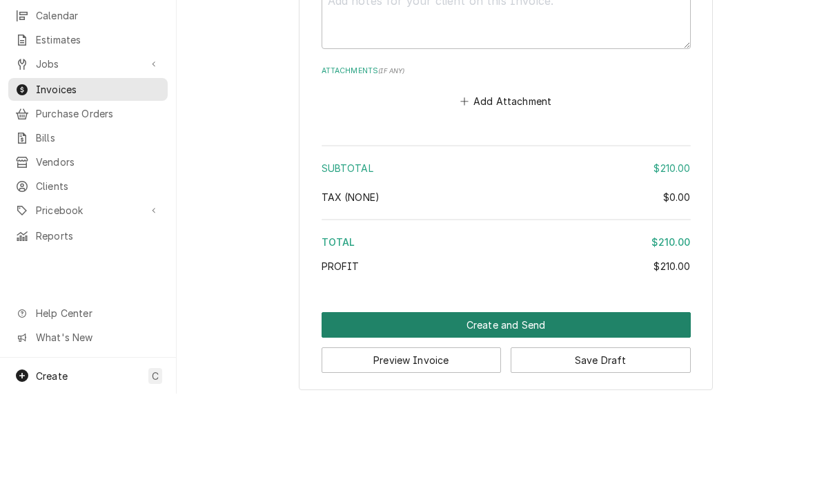
click at [620, 400] on button "Create and Send" at bounding box center [506, 413] width 369 height 26
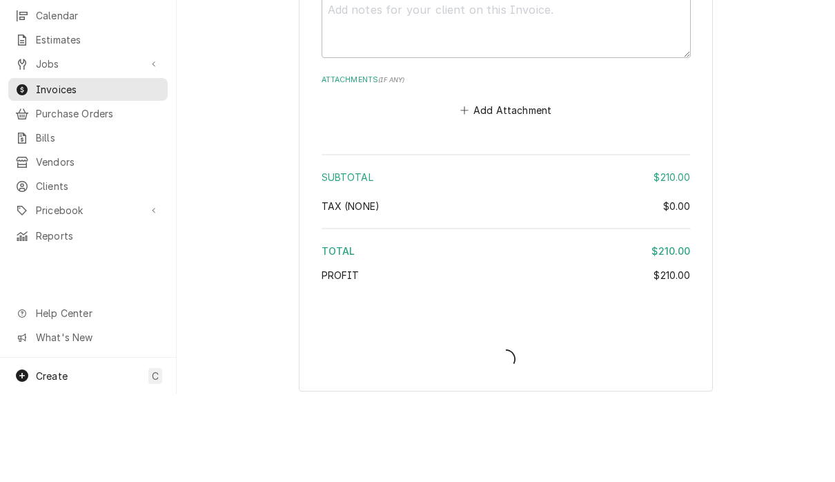
type textarea "x"
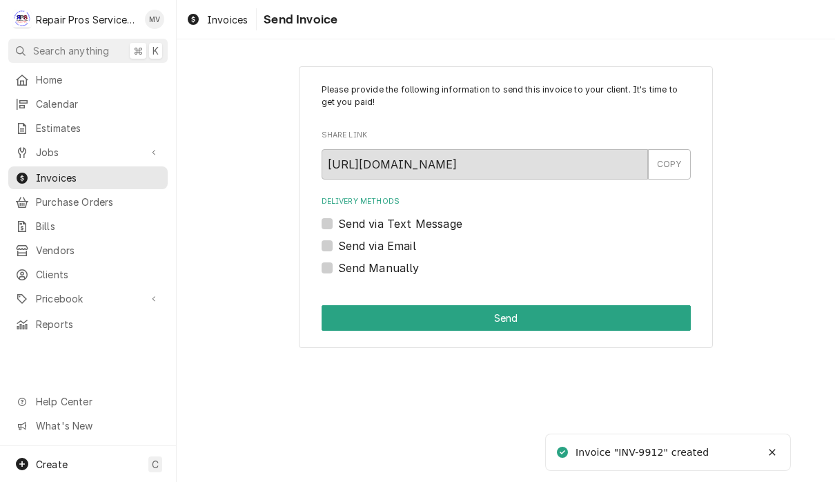
click at [411, 269] on label "Send Manually" at bounding box center [378, 267] width 81 height 17
click at [411, 269] on input "Send Manually" at bounding box center [522, 274] width 369 height 30
checkbox input "true"
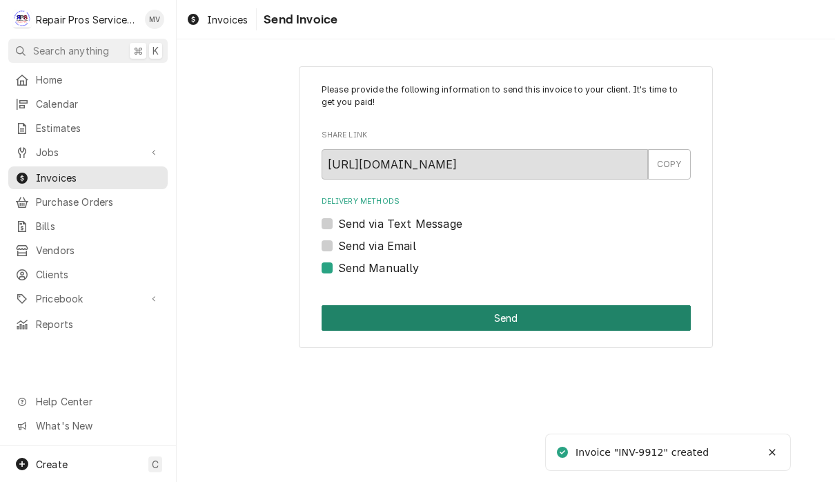
click at [476, 310] on button "Send" at bounding box center [506, 318] width 369 height 26
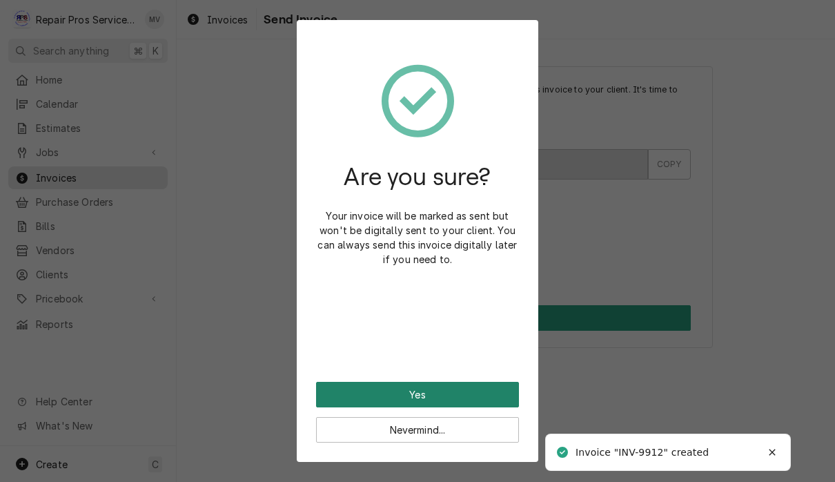
click at [459, 382] on button "Yes" at bounding box center [417, 395] width 203 height 26
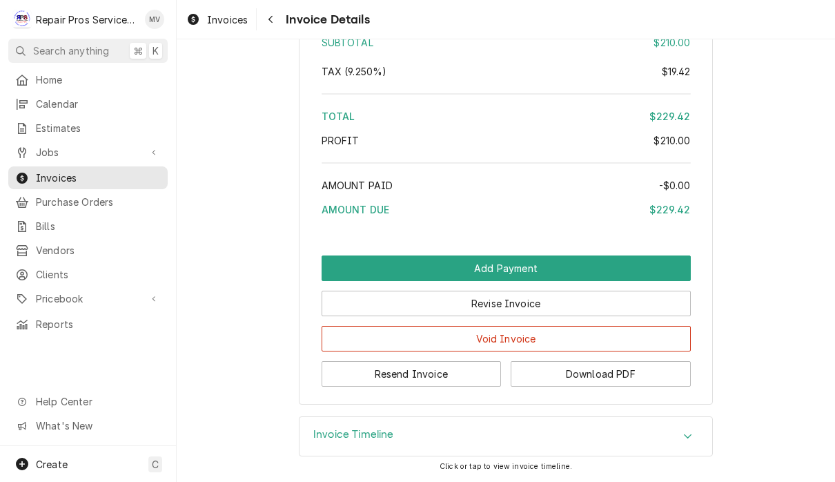
scroll to position [2125, 0]
click at [463, 367] on button "Resend Invoice" at bounding box center [412, 374] width 180 height 26
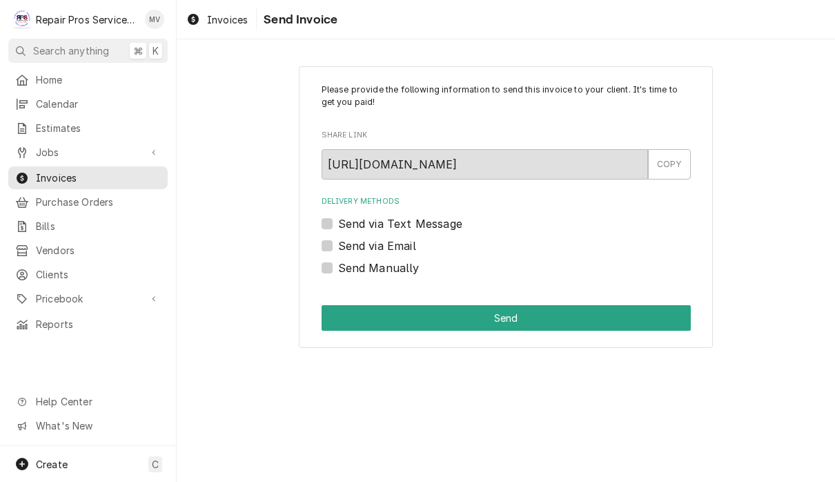
click at [393, 246] on label "Send via Email" at bounding box center [377, 245] width 78 height 17
click at [393, 246] on input "Send via Email" at bounding box center [522, 252] width 369 height 30
checkbox input "true"
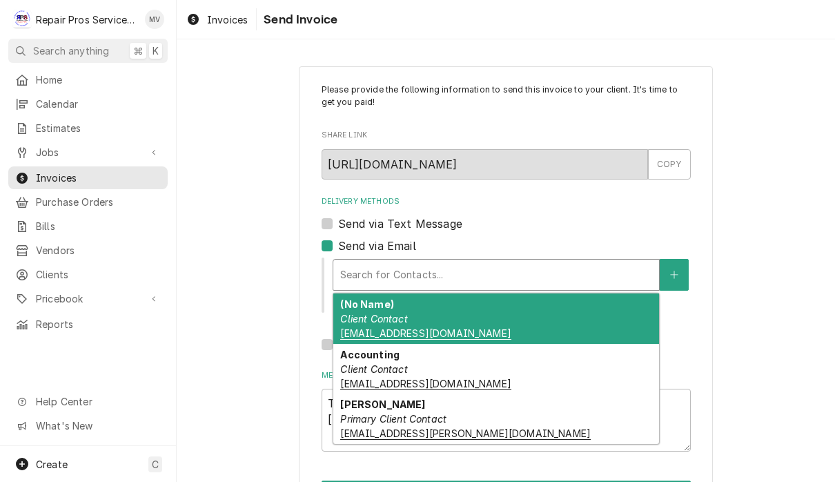
click at [433, 318] on div "(No Name) Client Contact store_Hixsontn@texasroadhouse.com" at bounding box center [496, 318] width 326 height 50
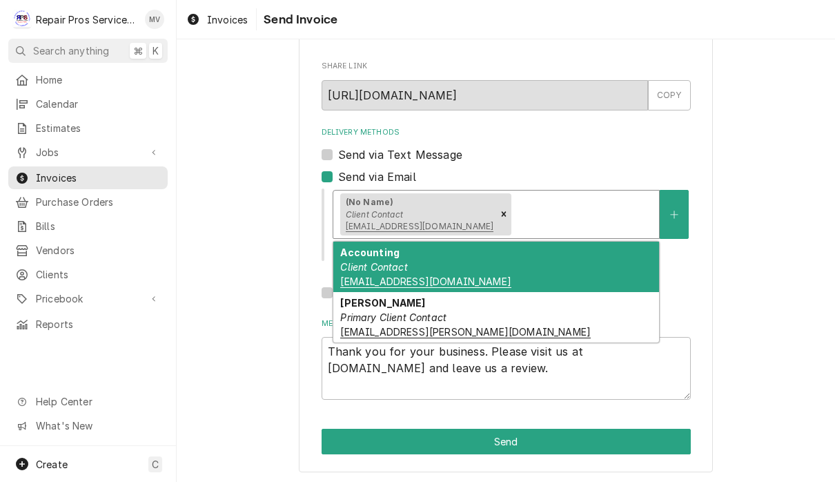
scroll to position [68, 0]
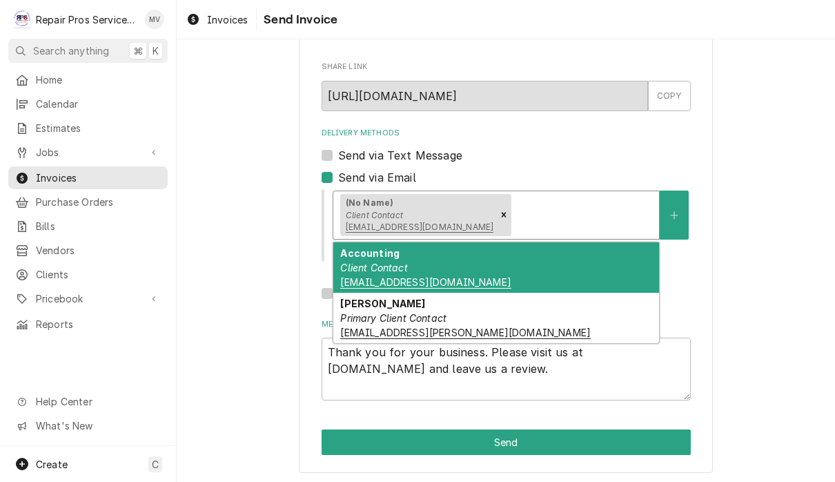
click at [495, 266] on div "Accounting Client Contact TXRH@pdf.basware.com" at bounding box center [496, 267] width 326 height 50
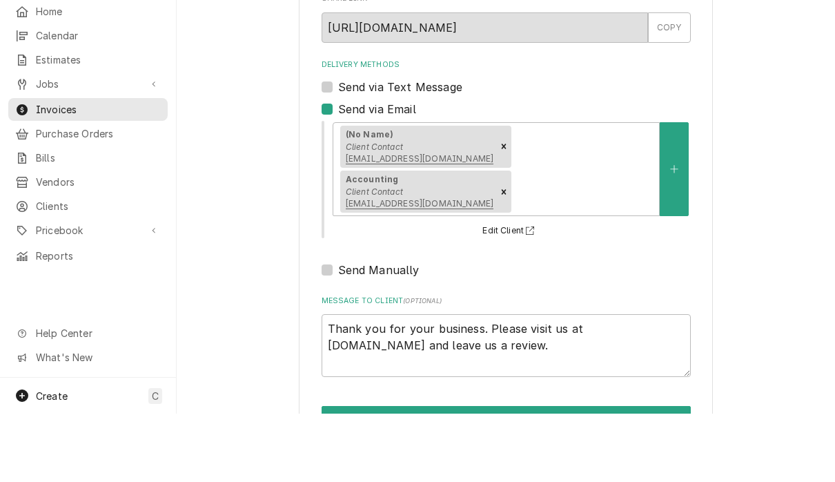
scroll to position [1, 0]
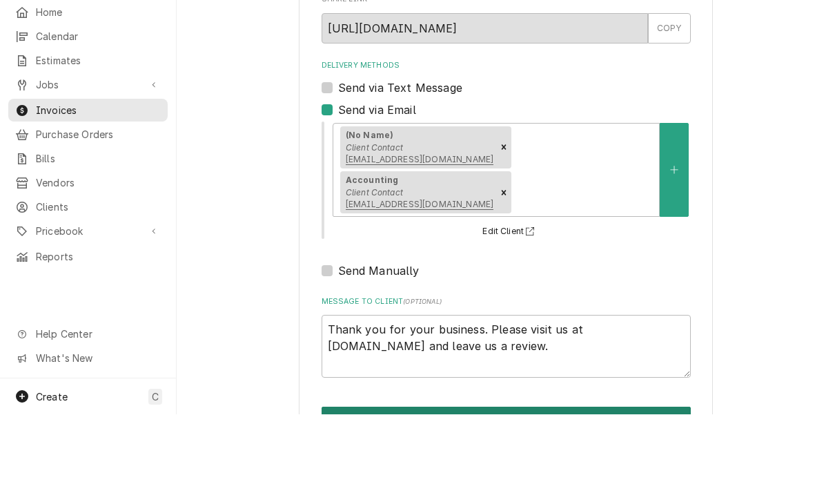
click at [637, 474] on button "Send" at bounding box center [506, 487] width 369 height 26
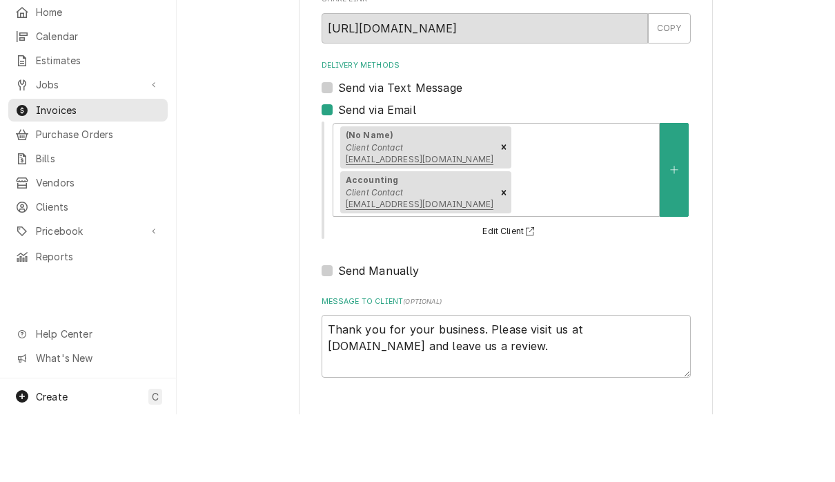
type textarea "x"
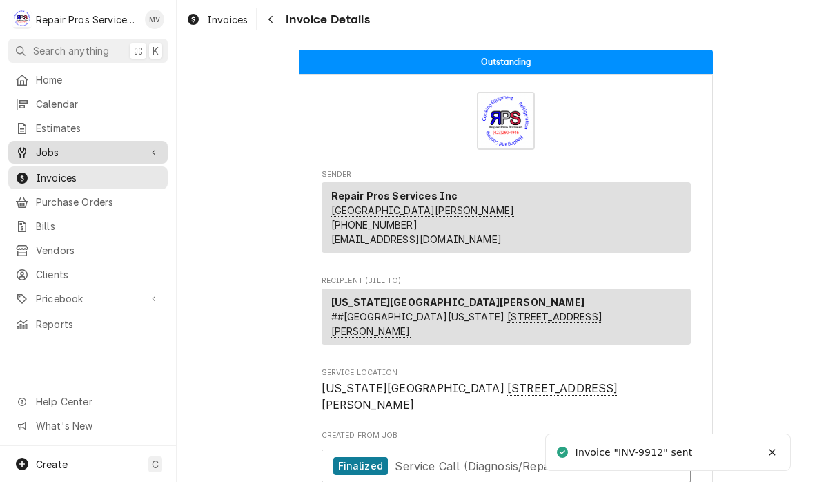
click at [50, 145] on span "Jobs" at bounding box center [88, 152] width 104 height 14
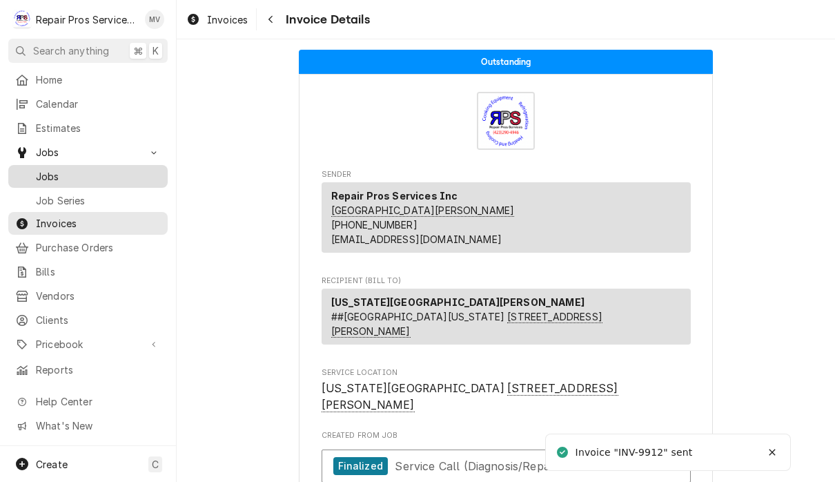
click at [70, 170] on span "Jobs" at bounding box center [98, 176] width 125 height 14
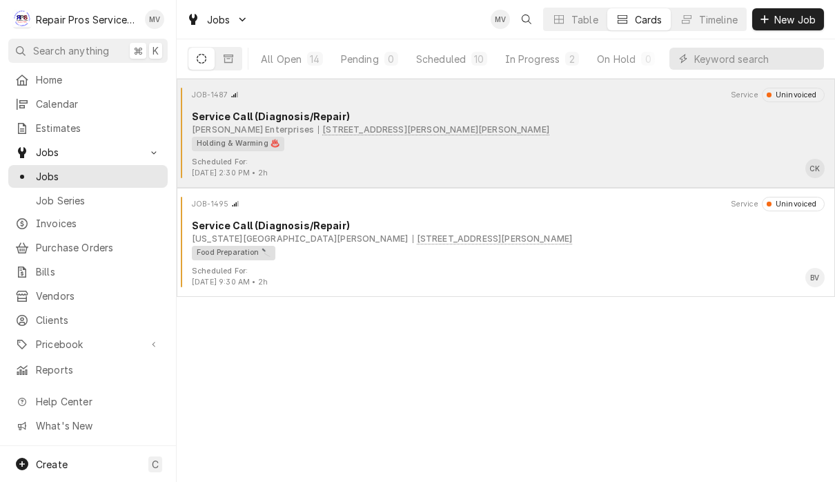
click at [624, 149] on div "Holding & Warming ♨️" at bounding box center [503, 144] width 623 height 14
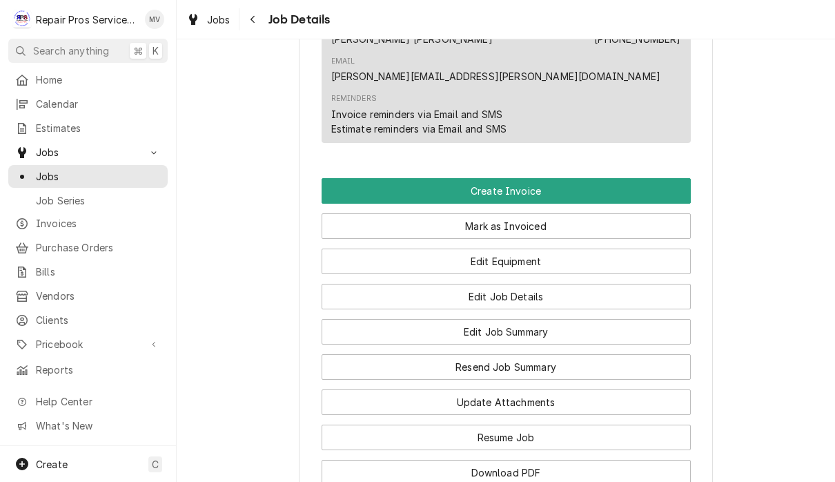
scroll to position [861, 0]
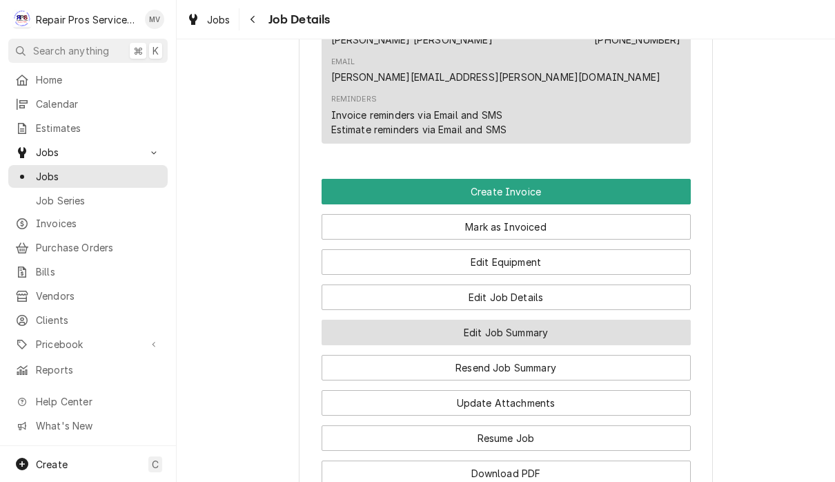
click at [582, 320] on button "Edit Job Summary" at bounding box center [506, 333] width 369 height 26
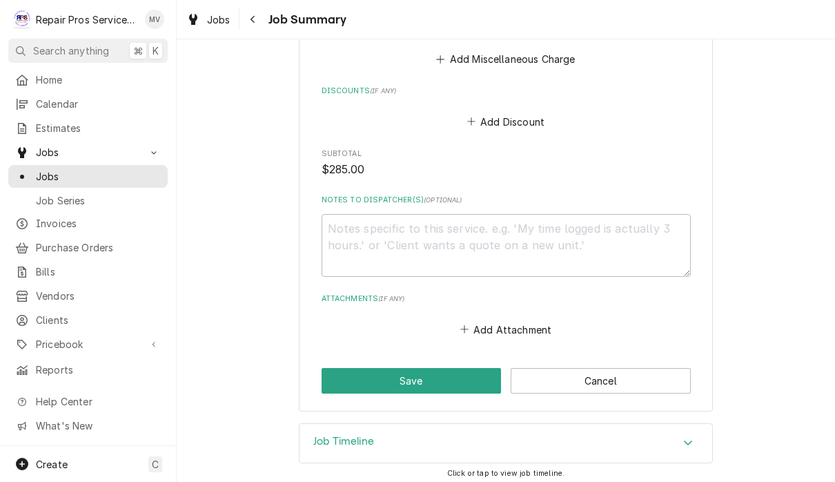
scroll to position [1228, 0]
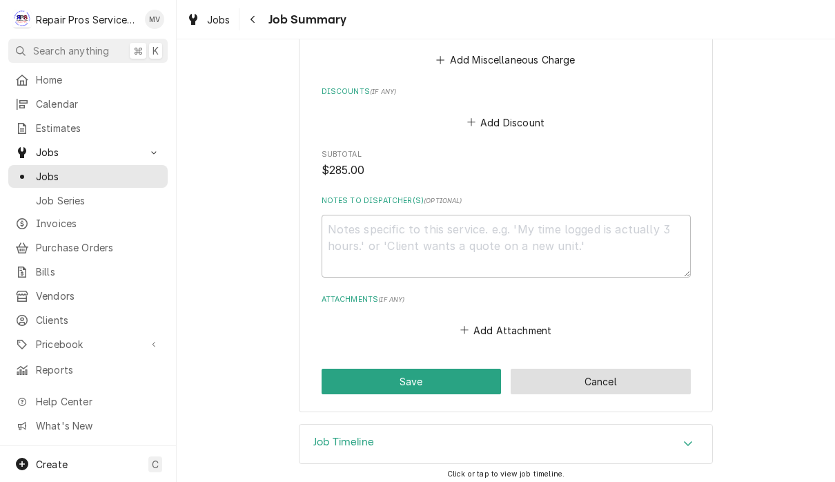
click at [623, 369] on button "Cancel" at bounding box center [601, 382] width 180 height 26
